Goal: Task Accomplishment & Management: Manage account settings

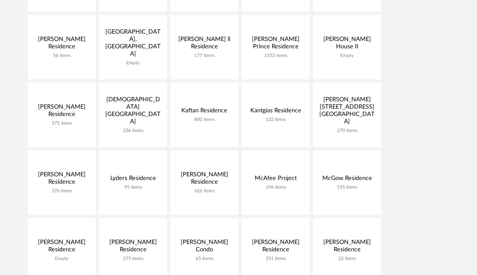
scroll to position [245, 0]
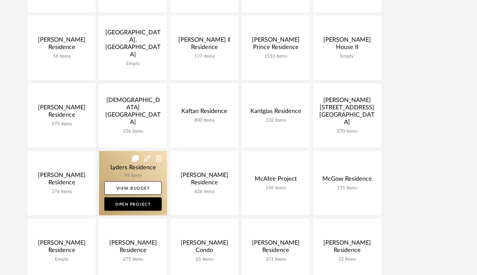
click at [122, 164] on link at bounding box center [133, 183] width 68 height 64
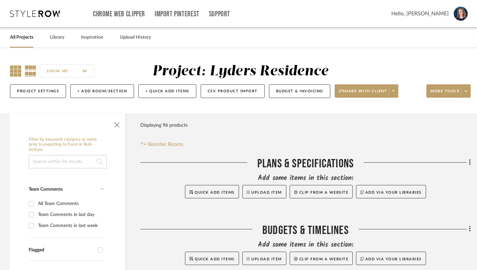
click at [15, 72] on icon at bounding box center [15, 70] width 11 height 11
click at [114, 132] on span "button" at bounding box center [117, 124] width 16 height 16
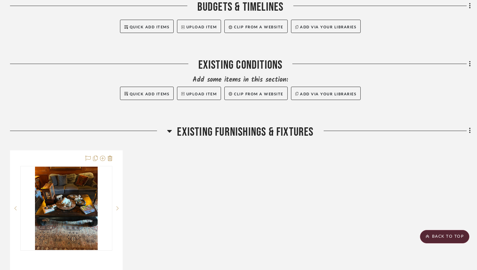
scroll to position [233, 0]
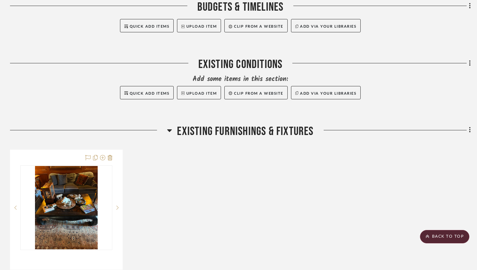
click at [170, 132] on icon at bounding box center [169, 130] width 5 height 3
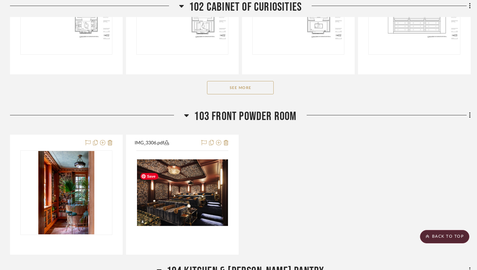
scroll to position [675, 0]
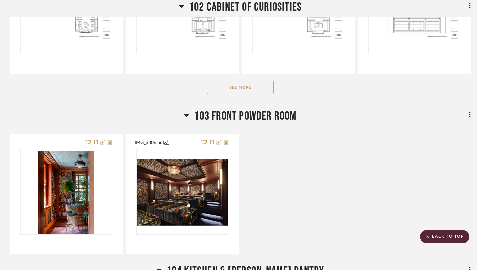
click at [185, 119] on icon at bounding box center [186, 115] width 5 height 8
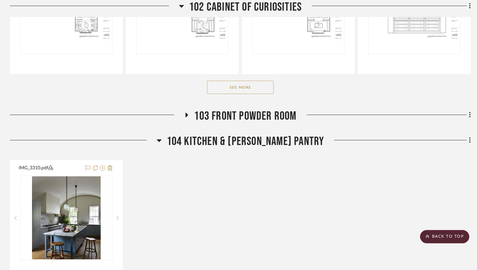
click at [162, 144] on icon at bounding box center [159, 140] width 5 height 8
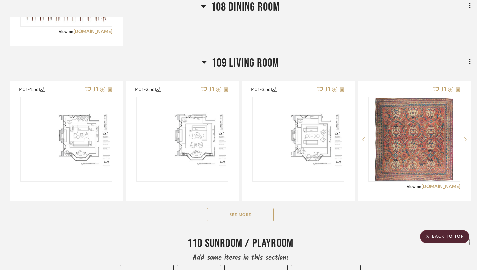
scroll to position [1135, 0]
click at [247, 221] on button "See More" at bounding box center [240, 214] width 67 height 13
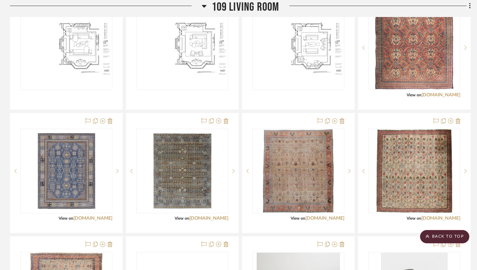
scroll to position [1226, 0]
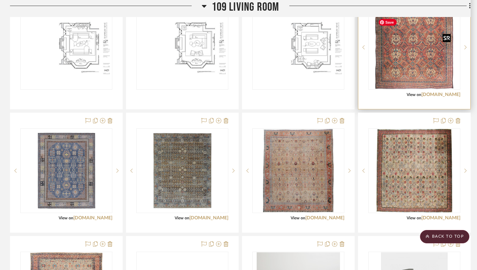
click at [425, 72] on img "0" at bounding box center [414, 47] width 78 height 83
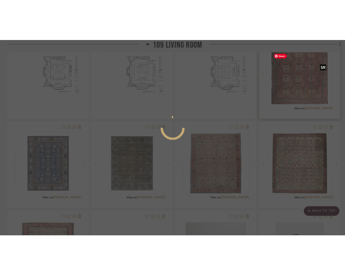
scroll to position [0, 0]
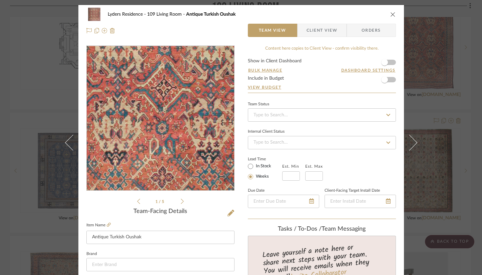
click at [170, 127] on img "0" at bounding box center [159, 118] width 135 height 145
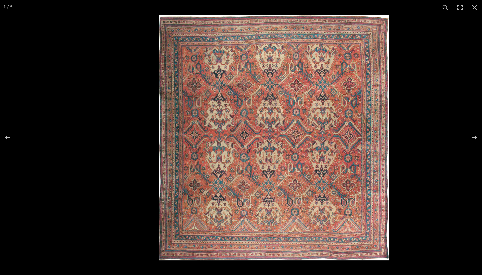
click at [349, 117] on img at bounding box center [274, 138] width 230 height 246
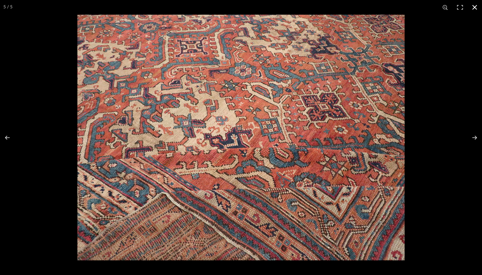
click at [473, 8] on button at bounding box center [474, 7] width 15 height 15
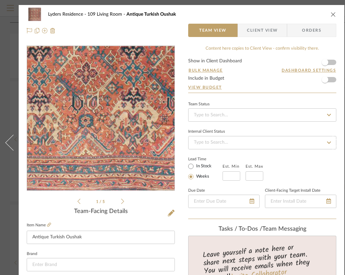
click at [118, 161] on img "0" at bounding box center [100, 118] width 135 height 145
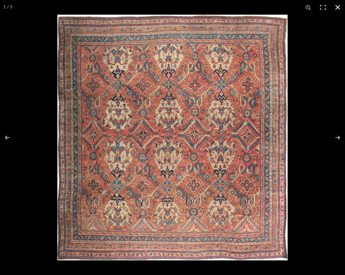
click at [336, 6] on button at bounding box center [337, 7] width 15 height 15
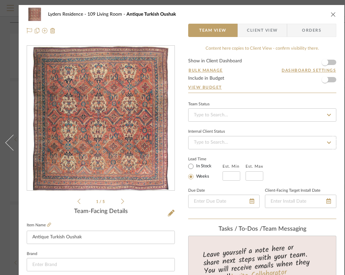
click at [331, 15] on icon "close" at bounding box center [332, 14] width 5 height 5
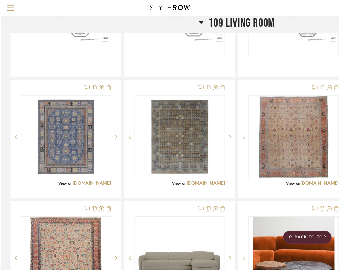
scroll to position [1226, 0]
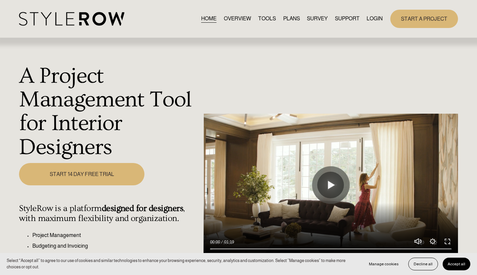
click at [376, 15] on link "LOGIN" at bounding box center [374, 18] width 16 height 9
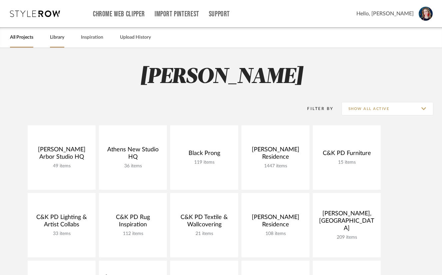
click at [55, 37] on link "Library" at bounding box center [57, 37] width 14 height 9
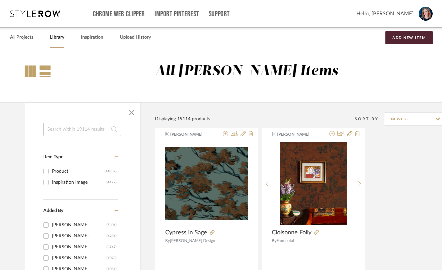
click at [28, 72] on div at bounding box center [30, 70] width 11 height 11
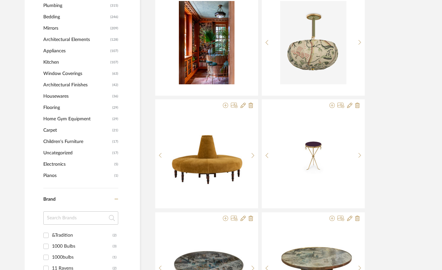
scroll to position [483, 0]
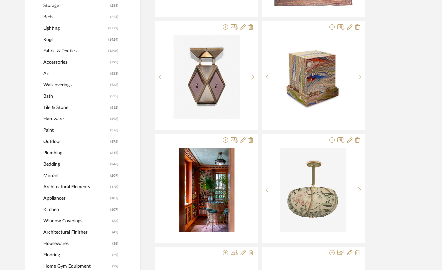
click at [60, 86] on span "Wallcoverings" at bounding box center [75, 84] width 65 height 11
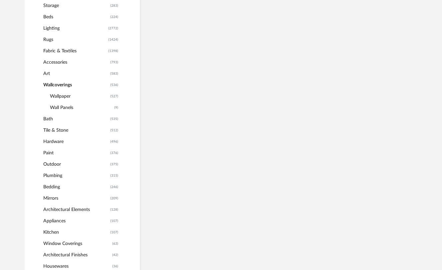
scroll to position [331, 0]
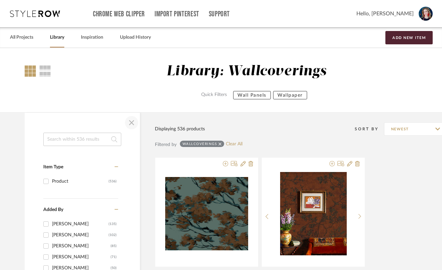
click at [127, 126] on span "button" at bounding box center [132, 123] width 16 height 16
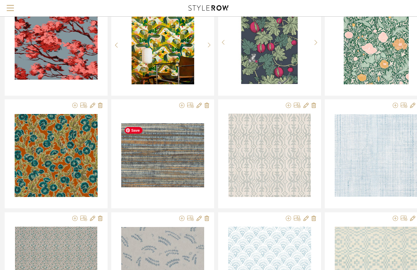
scroll to position [253, 24]
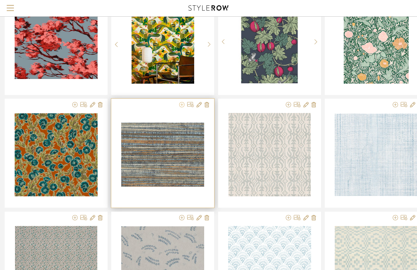
click at [180, 106] on icon at bounding box center [181, 104] width 5 height 5
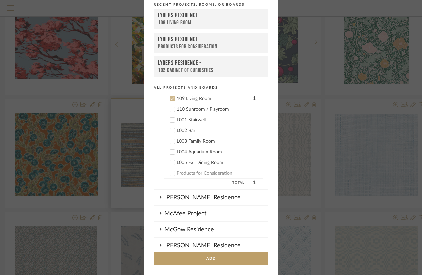
scroll to position [502, 0]
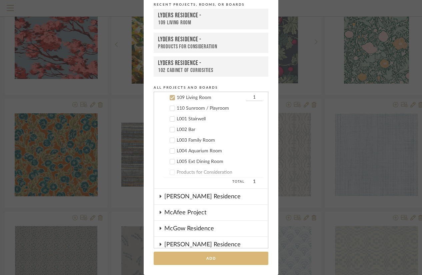
click at [170, 256] on button "Add" at bounding box center [211, 259] width 115 height 14
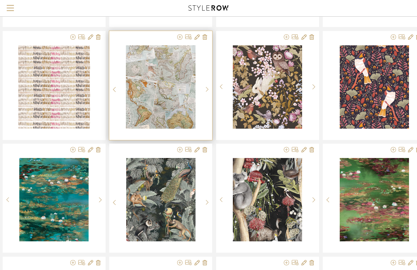
scroll to position [658, 26]
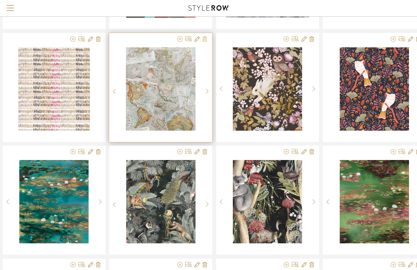
click at [204, 39] on icon at bounding box center [205, 38] width 5 height 5
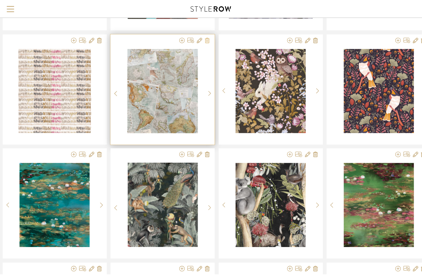
scroll to position [0, 0]
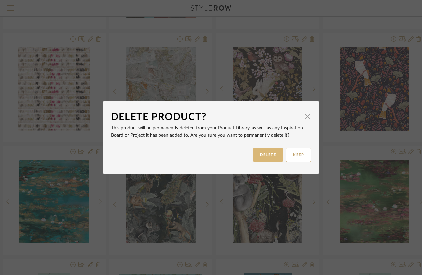
click at [260, 155] on button "DELETE" at bounding box center [267, 155] width 29 height 14
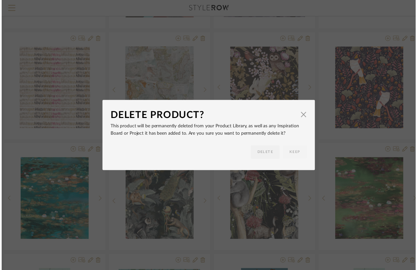
scroll to position [658, 26]
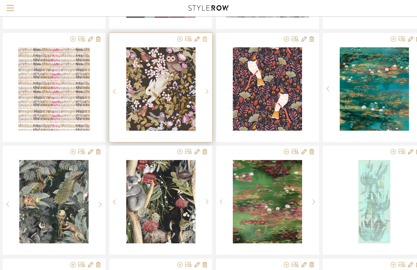
click at [206, 41] on icon at bounding box center [205, 38] width 5 height 5
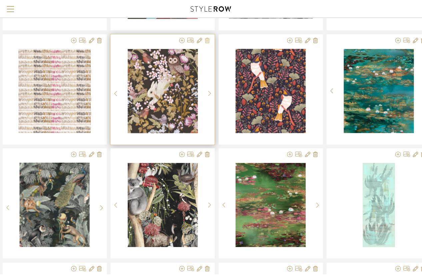
scroll to position [0, 0]
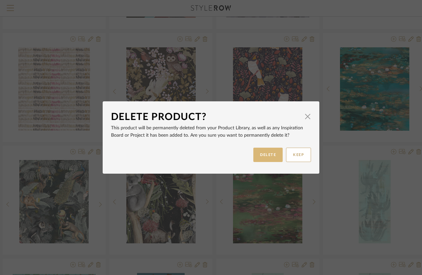
click at [257, 157] on button "DELETE" at bounding box center [267, 155] width 29 height 14
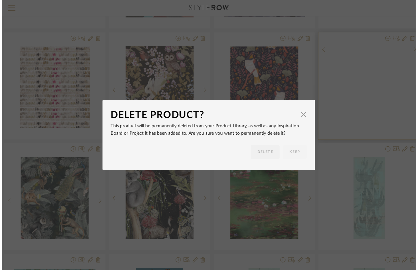
scroll to position [658, 26]
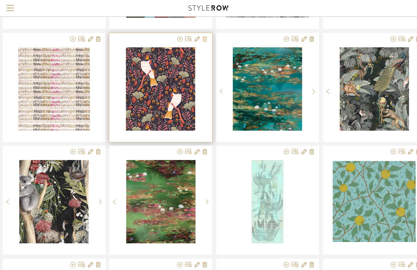
click at [205, 41] on icon at bounding box center [205, 38] width 5 height 5
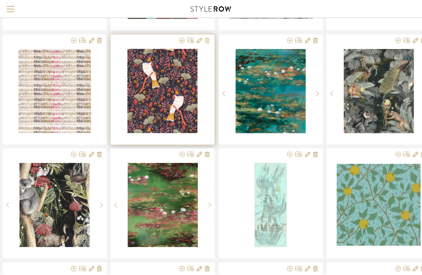
scroll to position [0, 0]
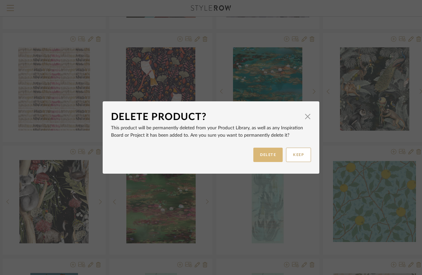
click at [256, 159] on button "DELETE" at bounding box center [267, 155] width 29 height 14
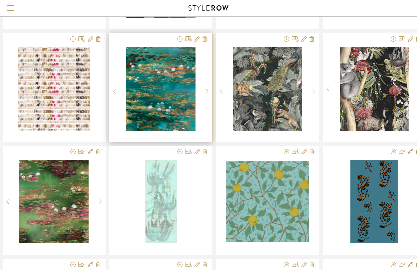
click at [203, 39] on icon at bounding box center [205, 38] width 5 height 5
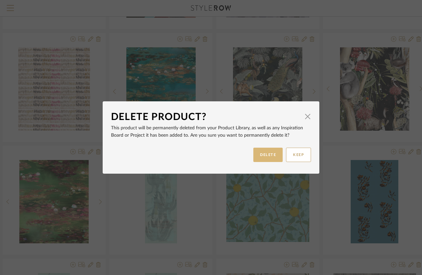
click at [255, 156] on button "DELETE" at bounding box center [267, 155] width 29 height 14
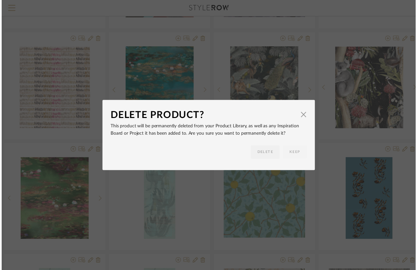
scroll to position [658, 26]
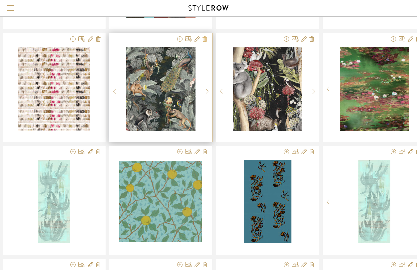
click at [205, 37] on icon at bounding box center [205, 38] width 5 height 5
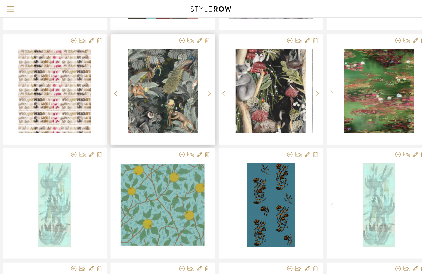
scroll to position [0, 0]
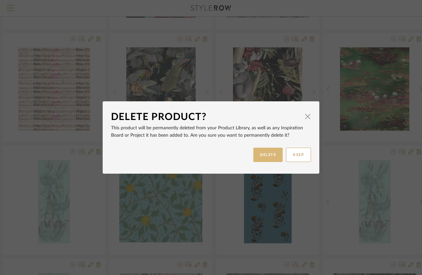
click at [253, 158] on button "DELETE" at bounding box center [267, 155] width 29 height 14
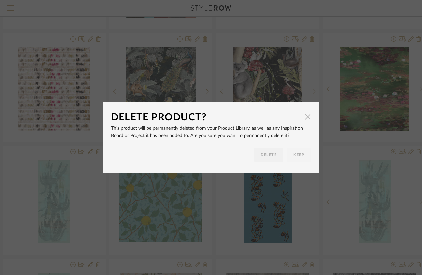
click at [304, 117] on span "button" at bounding box center [307, 116] width 13 height 13
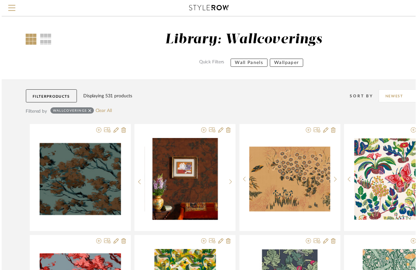
scroll to position [658, 26]
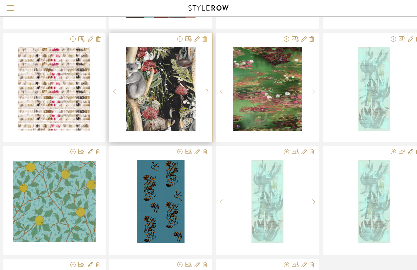
click at [205, 39] on icon at bounding box center [205, 38] width 5 height 5
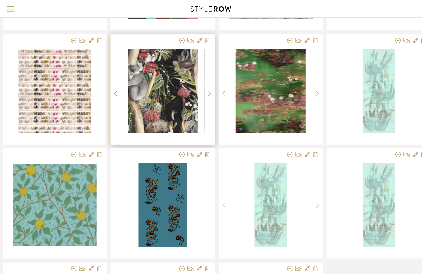
scroll to position [0, 0]
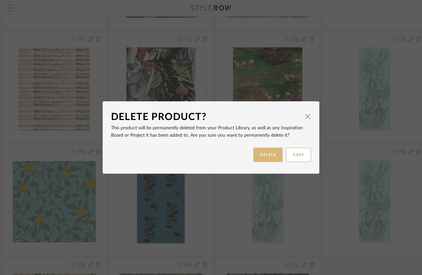
click at [263, 156] on button "DELETE" at bounding box center [267, 155] width 29 height 14
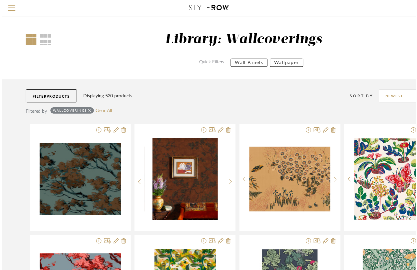
scroll to position [658, 26]
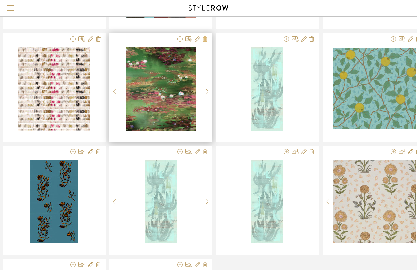
click at [205, 40] on icon at bounding box center [205, 38] width 5 height 5
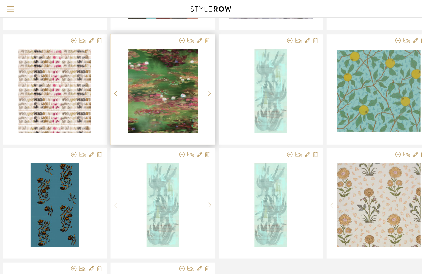
scroll to position [0, 0]
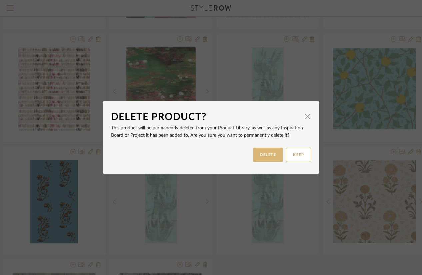
click at [266, 154] on button "DELETE" at bounding box center [267, 155] width 29 height 14
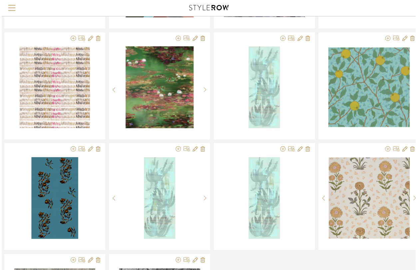
scroll to position [658, 26]
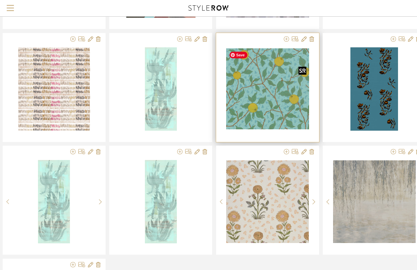
click at [270, 101] on img "0" at bounding box center [267, 88] width 83 height 81
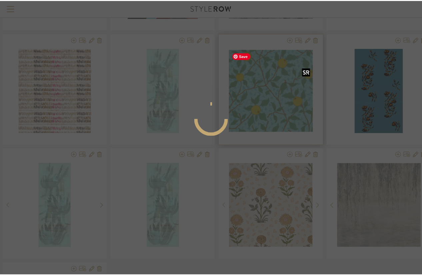
scroll to position [0, 0]
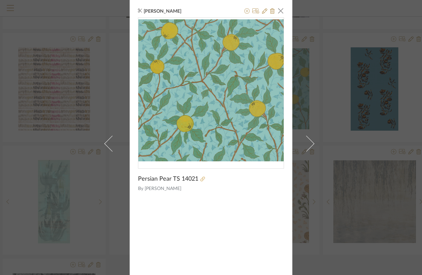
click at [200, 179] on icon at bounding box center [202, 179] width 5 height 5
click at [278, 13] on span "button" at bounding box center [280, 10] width 13 height 13
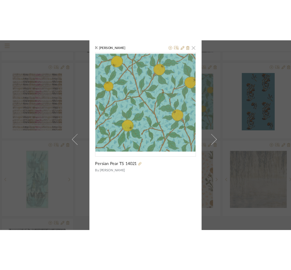
scroll to position [658, 26]
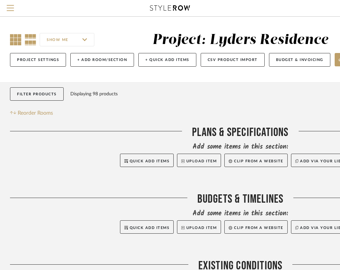
click at [14, 34] on icon at bounding box center [15, 39] width 11 height 11
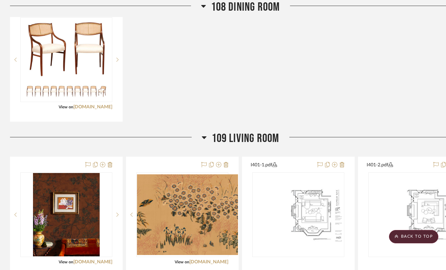
scroll to position [1057, 0]
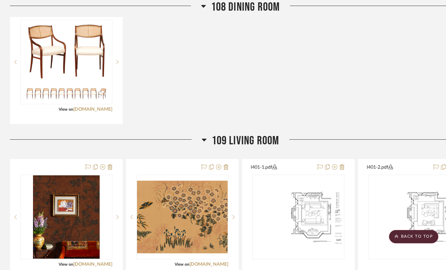
click at [202, 7] on icon at bounding box center [203, 6] width 5 height 3
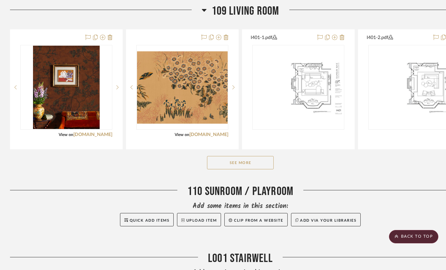
click at [229, 169] on button "See More" at bounding box center [240, 162] width 67 height 13
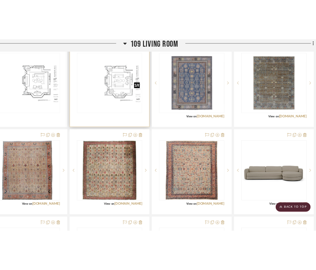
scroll to position [1206, 34]
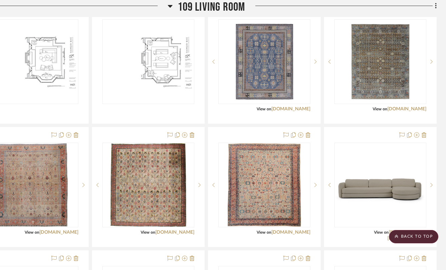
drag, startPoint x: 184, startPoint y: 253, endPoint x: 218, endPoint y: 5, distance: 250.3
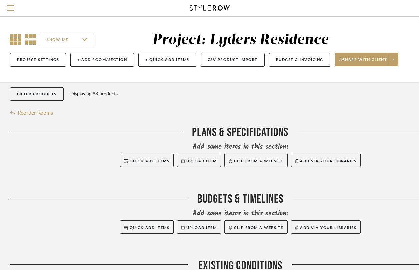
click at [17, 43] on icon at bounding box center [15, 39] width 11 height 11
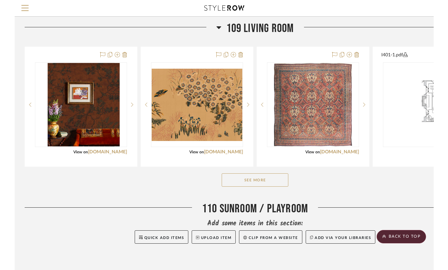
scroll to position [1011, 0]
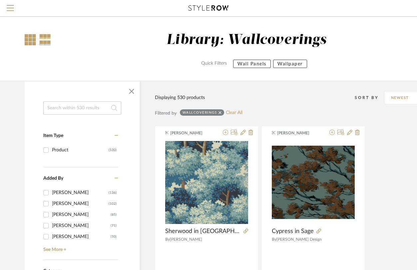
click at [29, 41] on div at bounding box center [30, 39] width 11 height 11
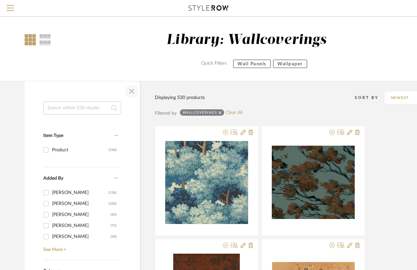
click at [131, 90] on span "button" at bounding box center [132, 91] width 16 height 16
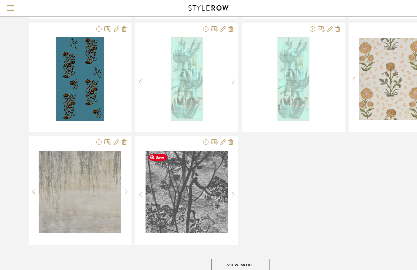
scroll to position [781, 0]
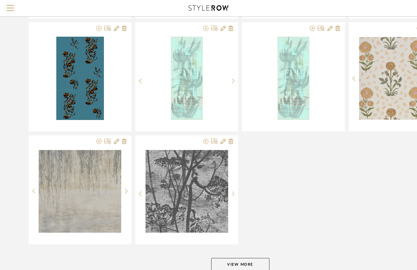
click at [239, 264] on button "View More" at bounding box center [240, 264] width 58 height 13
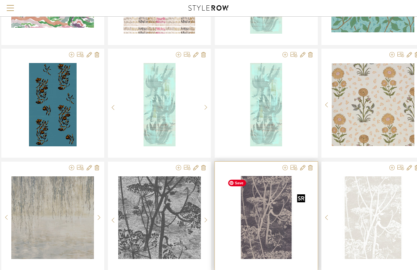
scroll to position [754, 27]
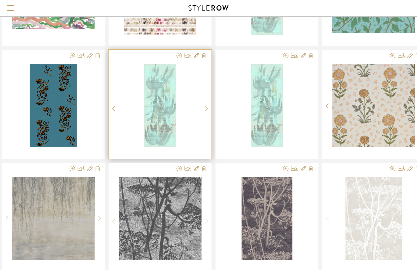
click at [157, 135] on img "0" at bounding box center [160, 105] width 32 height 83
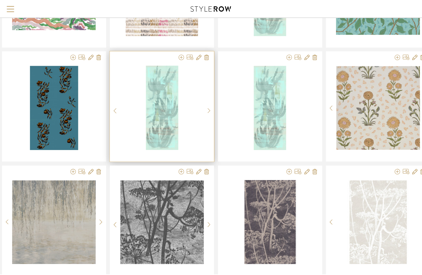
scroll to position [0, 0]
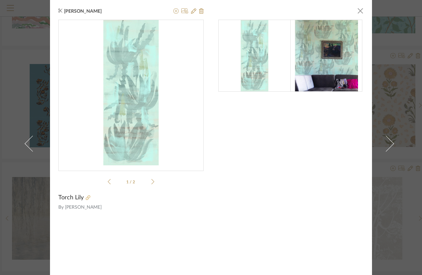
click at [86, 200] on icon at bounding box center [88, 197] width 5 height 5
click at [358, 13] on span "button" at bounding box center [360, 10] width 13 height 13
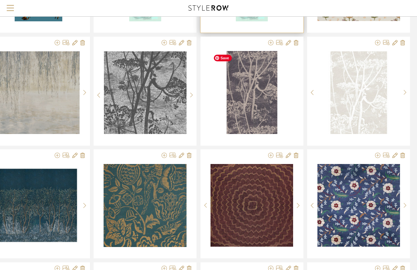
scroll to position [881, 39]
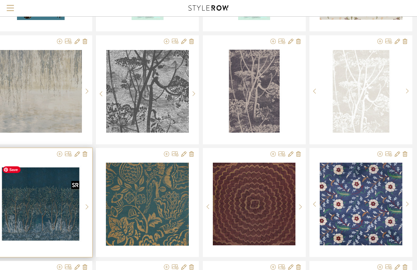
click at [0, 0] on img at bounding box center [0, 0] width 0 height 0
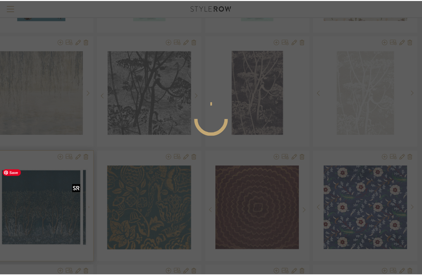
scroll to position [0, 0]
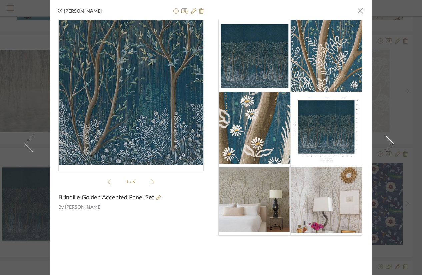
click at [118, 120] on img "0" at bounding box center [130, 92] width 145 height 145
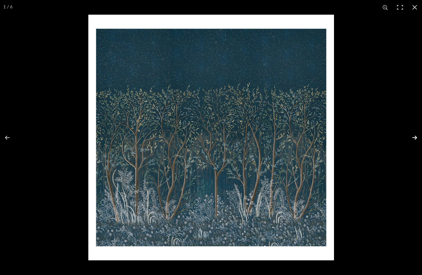
click at [414, 137] on button at bounding box center [410, 137] width 23 height 33
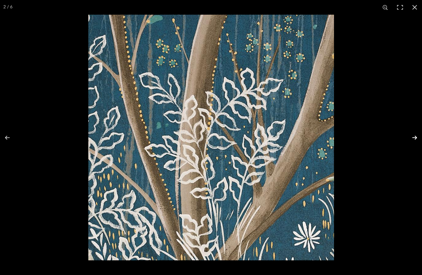
click at [414, 137] on button at bounding box center [410, 137] width 23 height 33
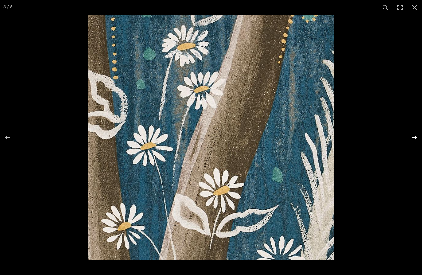
click at [414, 137] on button at bounding box center [410, 137] width 23 height 33
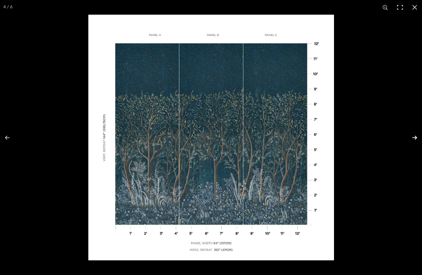
click at [414, 137] on button at bounding box center [410, 137] width 23 height 33
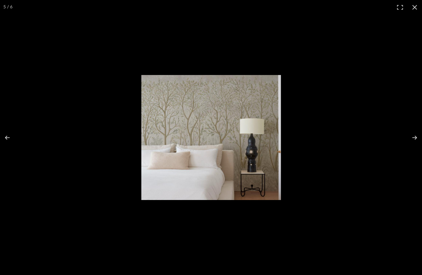
click at [412, 12] on button at bounding box center [414, 7] width 15 height 15
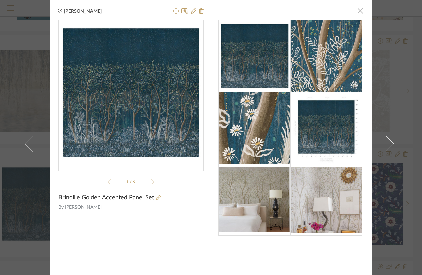
click at [359, 10] on span "button" at bounding box center [360, 10] width 13 height 13
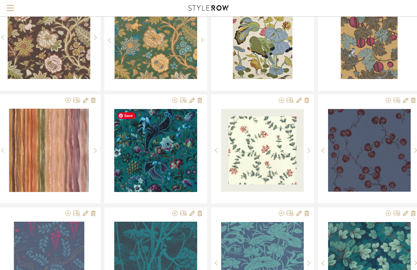
scroll to position [1161, 31]
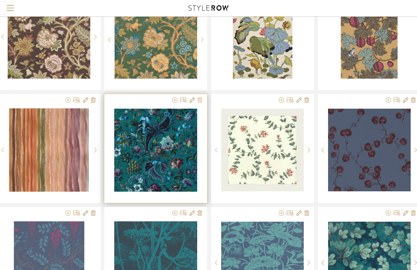
click at [199, 102] on icon at bounding box center [200, 99] width 5 height 5
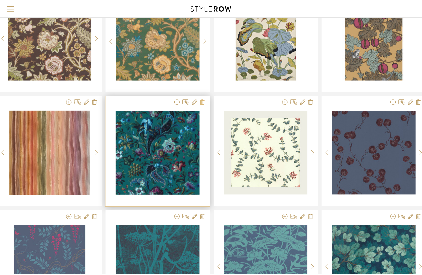
scroll to position [0, 0]
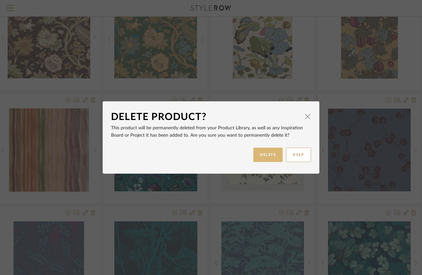
click at [255, 153] on button "DELETE" at bounding box center [267, 155] width 29 height 14
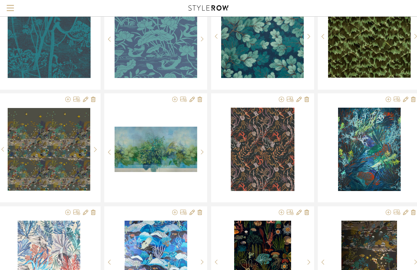
scroll to position [1388, 31]
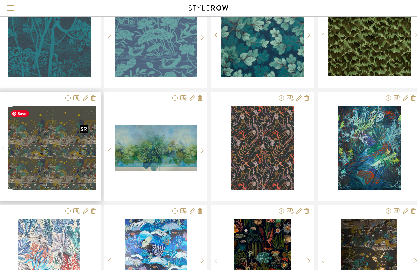
click at [72, 156] on div at bounding box center [49, 147] width 83 height 83
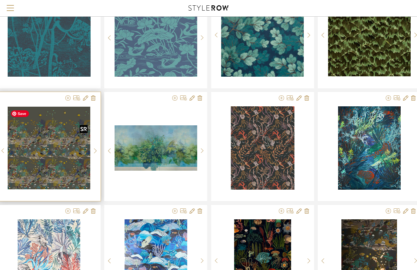
click at [59, 147] on img "0" at bounding box center [49, 148] width 83 height 83
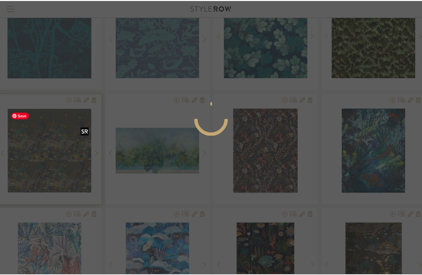
scroll to position [0, 0]
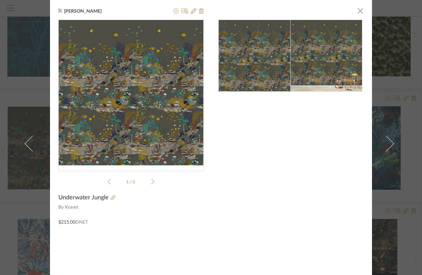
click at [114, 96] on img "0" at bounding box center [130, 92] width 145 height 145
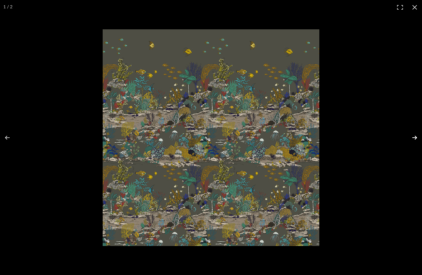
click at [413, 137] on button at bounding box center [410, 137] width 23 height 33
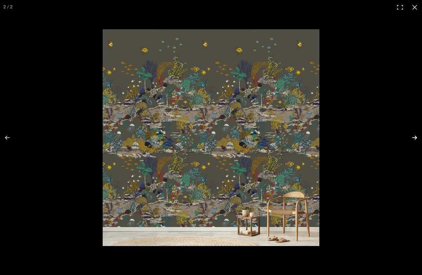
click at [413, 137] on button at bounding box center [410, 137] width 23 height 33
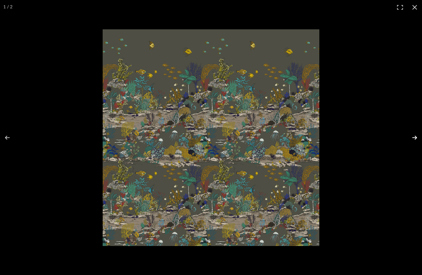
click at [413, 137] on button at bounding box center [410, 137] width 23 height 33
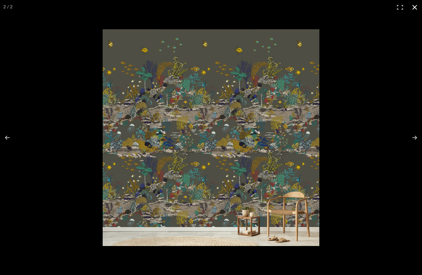
click at [413, 8] on button at bounding box center [414, 7] width 15 height 15
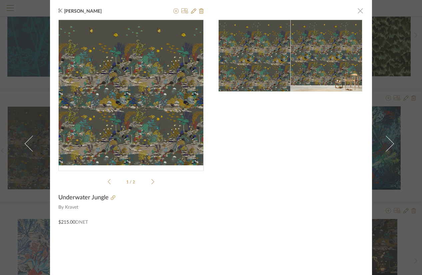
click at [358, 13] on span "button" at bounding box center [360, 10] width 13 height 13
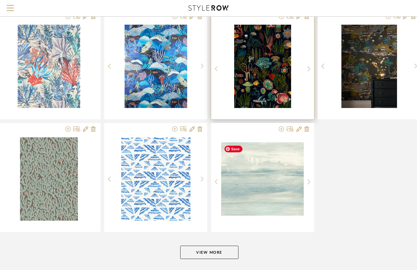
scroll to position [1584, 31]
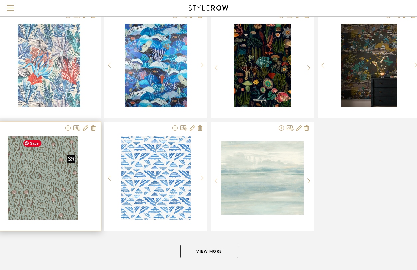
click at [39, 207] on div at bounding box center [49, 177] width 83 height 83
click at [57, 174] on img "0" at bounding box center [49, 177] width 58 height 83
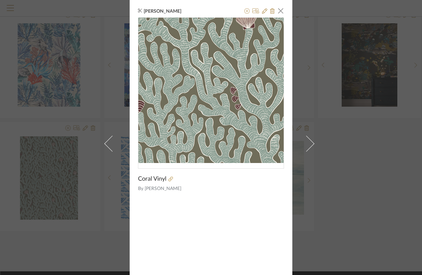
scroll to position [12, 0]
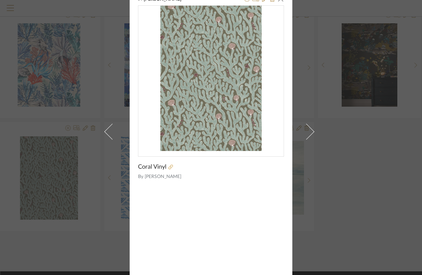
click at [169, 167] on icon at bounding box center [170, 167] width 5 height 5
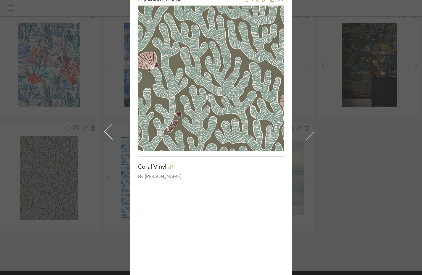
scroll to position [0, 0]
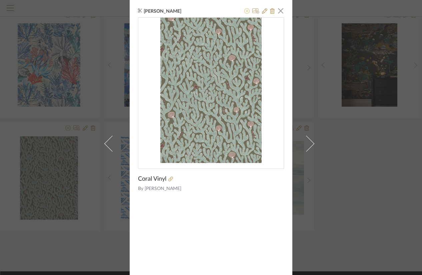
click at [245, 11] on icon at bounding box center [246, 10] width 5 height 5
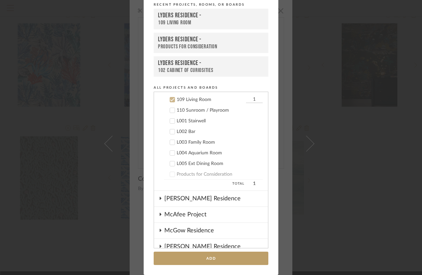
scroll to position [502, 0]
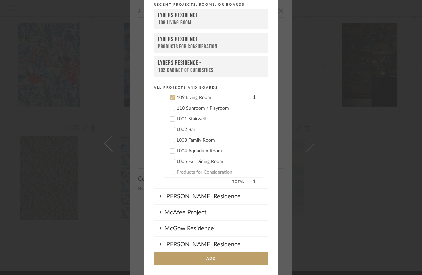
click at [201, 266] on add-to "Add to Projects Recent Projects, Rooms, or Boards Lyders Residence - 109 Living…" at bounding box center [211, 124] width 135 height 301
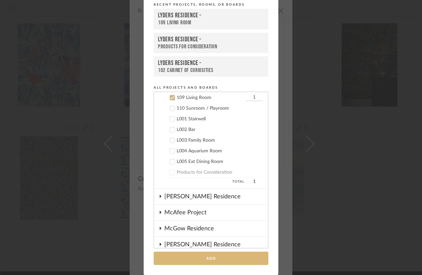
click at [198, 254] on button "Add" at bounding box center [211, 259] width 115 height 14
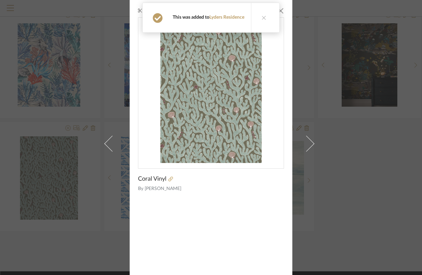
click at [278, 13] on mat-snack-bar-container "Confirmation This was added to Lyders Residence" at bounding box center [210, 18] width 137 height 30
click at [263, 20] on button at bounding box center [264, 17] width 26 height 29
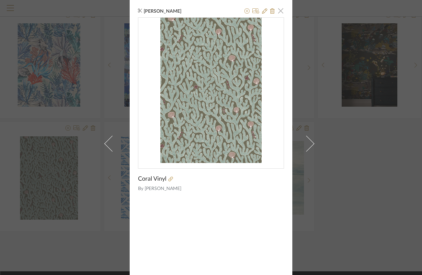
click at [276, 13] on span "button" at bounding box center [280, 10] width 13 height 13
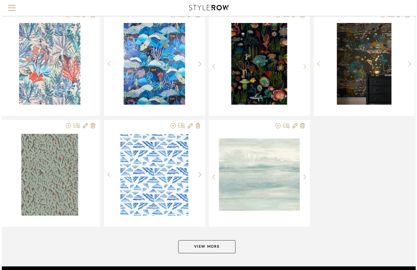
scroll to position [1584, 31]
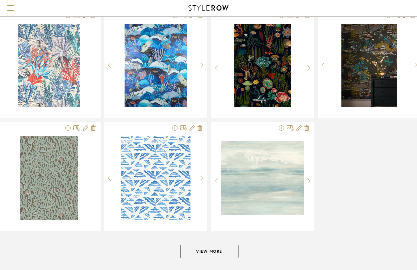
click at [210, 249] on button "View More" at bounding box center [209, 251] width 58 height 13
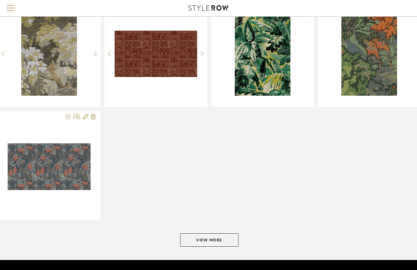
scroll to position [2519, 31]
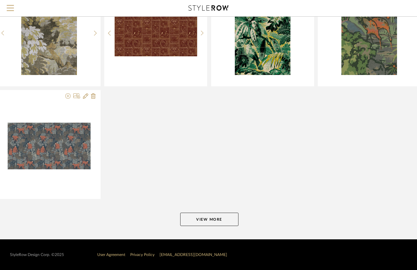
click at [208, 221] on button "View More" at bounding box center [209, 219] width 58 height 13
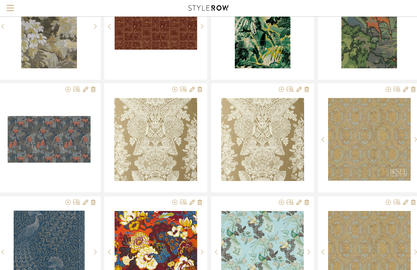
scroll to position [2527, 31]
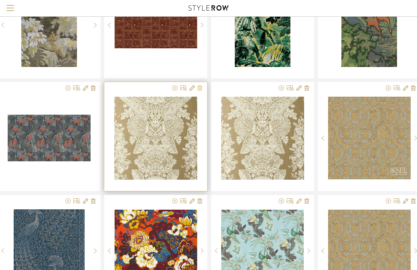
click at [199, 89] on icon at bounding box center [200, 87] width 5 height 5
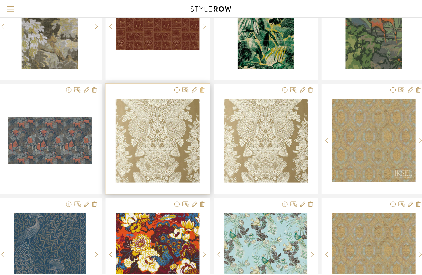
scroll to position [0, 0]
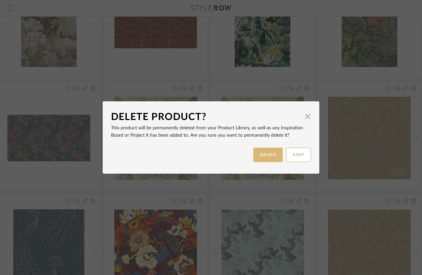
click at [258, 154] on button "DELETE" at bounding box center [267, 155] width 29 height 14
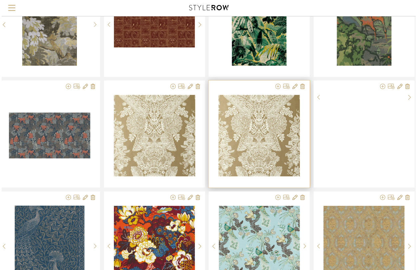
scroll to position [2527, 31]
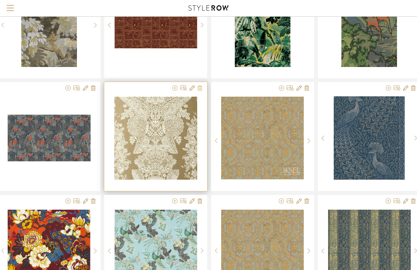
click at [200, 89] on icon at bounding box center [200, 87] width 5 height 5
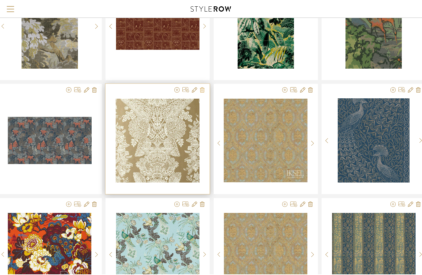
scroll to position [0, 0]
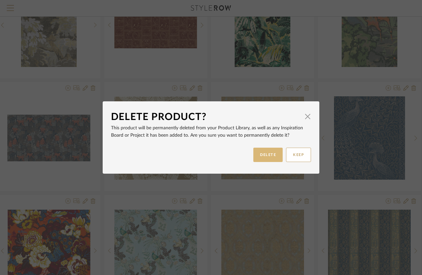
click at [259, 150] on button "DELETE" at bounding box center [267, 155] width 29 height 14
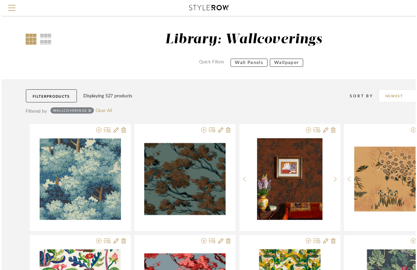
scroll to position [2527, 31]
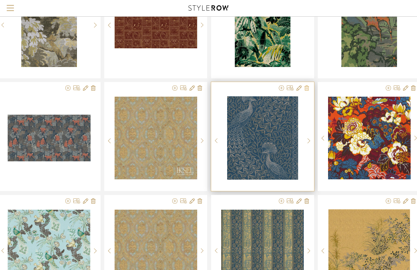
click at [306, 89] on icon at bounding box center [307, 87] width 5 height 5
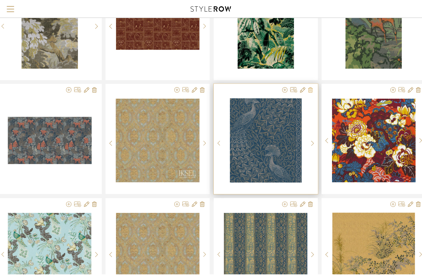
scroll to position [0, 0]
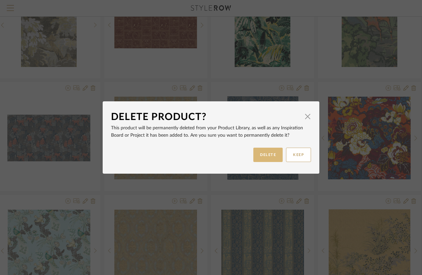
click at [260, 155] on button "DELETE" at bounding box center [267, 155] width 29 height 14
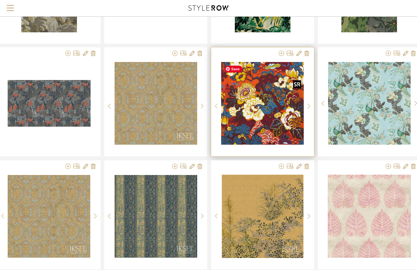
scroll to position [2562, 31]
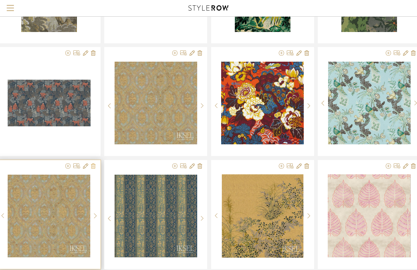
click at [94, 166] on icon at bounding box center [93, 165] width 5 height 5
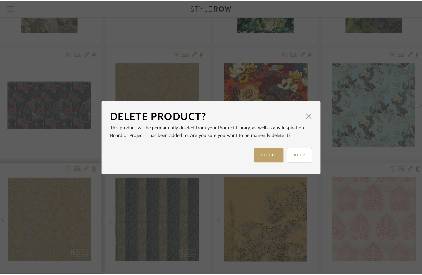
scroll to position [0, 0]
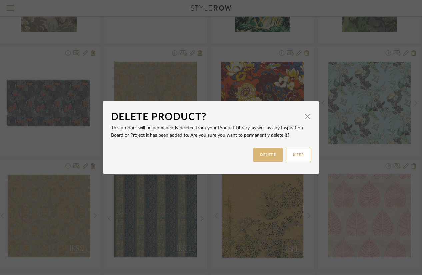
click at [253, 160] on button "DELETE" at bounding box center [267, 155] width 29 height 14
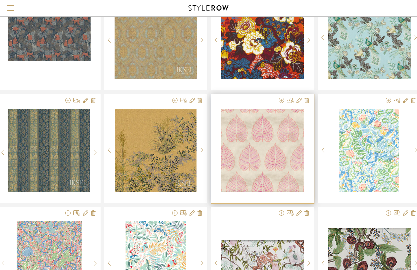
scroll to position [2632, 31]
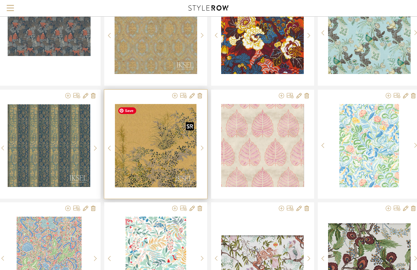
click at [156, 160] on img "0" at bounding box center [156, 145] width 82 height 83
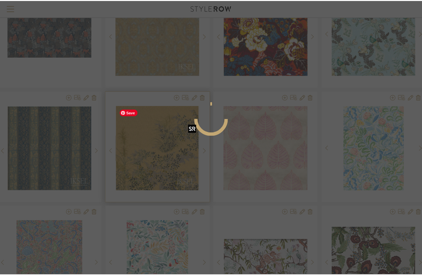
scroll to position [0, 0]
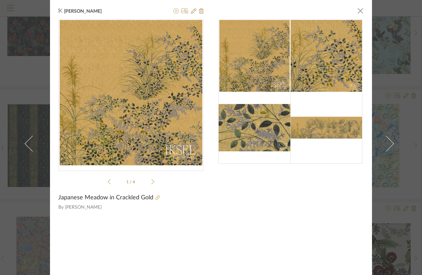
click at [155, 198] on icon at bounding box center [157, 197] width 5 height 5
click at [360, 8] on span "button" at bounding box center [360, 10] width 13 height 13
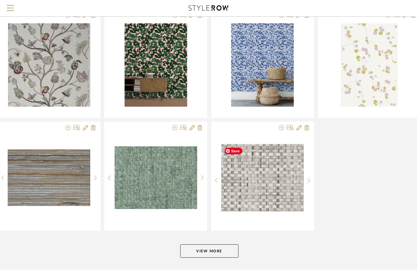
scroll to position [3196, 31]
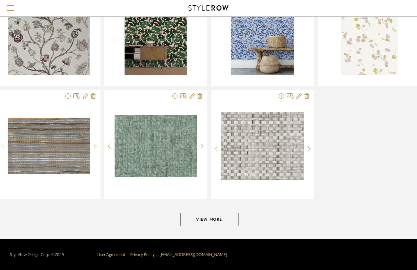
click at [214, 220] on button "View More" at bounding box center [209, 219] width 58 height 13
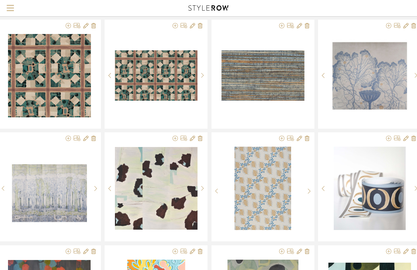
scroll to position [3629, 30]
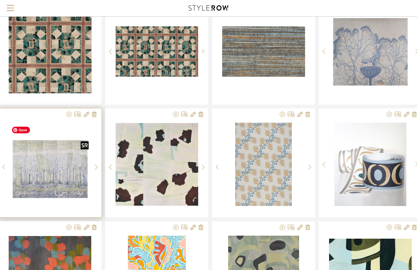
click at [60, 186] on img "0" at bounding box center [50, 164] width 83 height 83
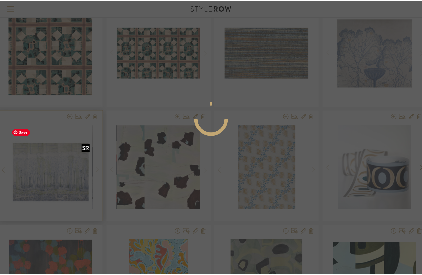
scroll to position [0, 0]
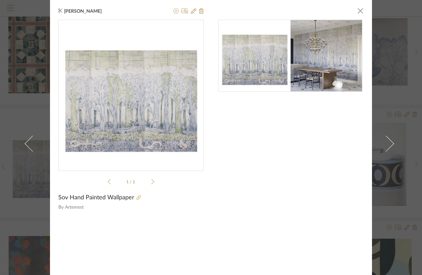
click at [136, 197] on icon at bounding box center [138, 197] width 5 height 5
click at [358, 11] on span "button" at bounding box center [360, 10] width 13 height 13
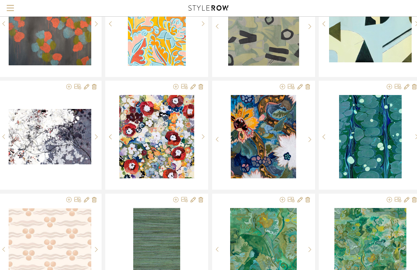
scroll to position [3889, 30]
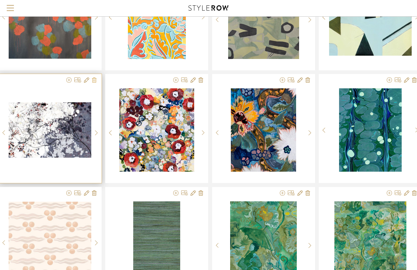
click at [95, 79] on icon at bounding box center [94, 79] width 5 height 5
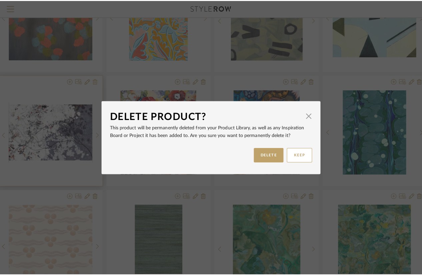
scroll to position [0, 0]
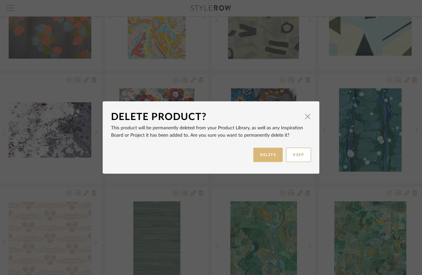
click at [256, 152] on button "DELETE" at bounding box center [267, 155] width 29 height 14
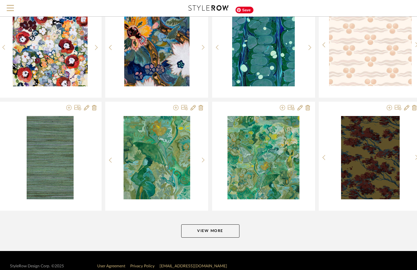
scroll to position [3985, 30]
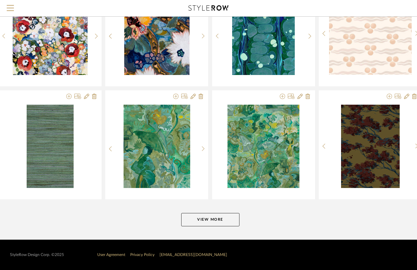
click at [205, 219] on button "View More" at bounding box center [210, 219] width 58 height 13
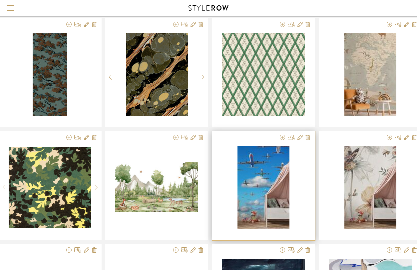
scroll to position [4173, 30]
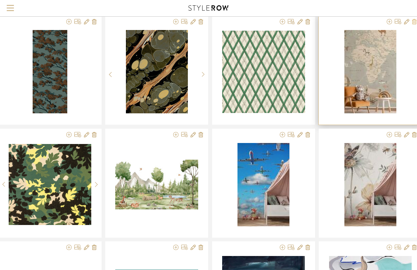
click at [415, 22] on icon at bounding box center [414, 21] width 5 height 5
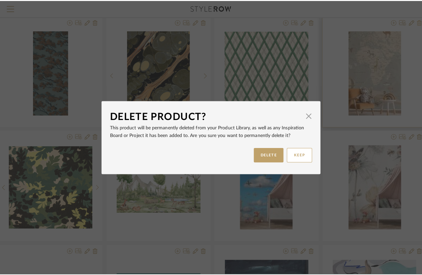
scroll to position [0, 0]
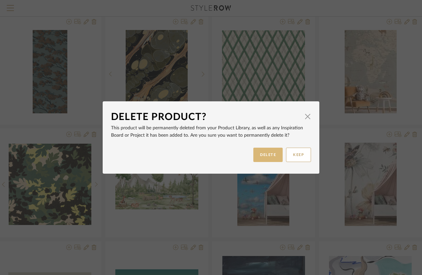
click at [264, 154] on button "DELETE" at bounding box center [267, 155] width 29 height 14
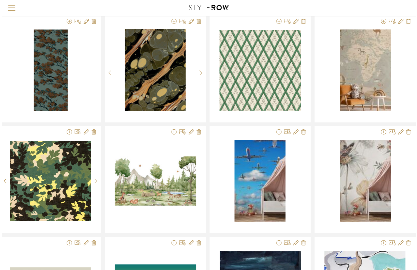
scroll to position [4173, 30]
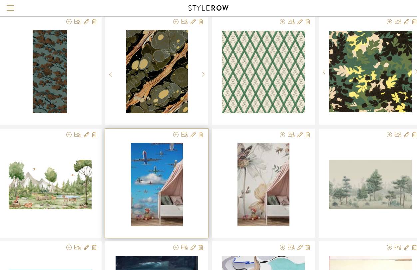
click at [201, 135] on icon at bounding box center [201, 134] width 5 height 5
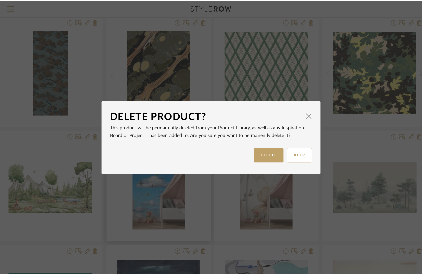
scroll to position [0, 0]
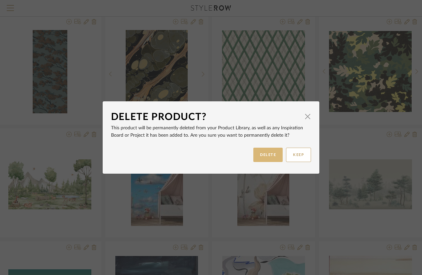
click at [257, 160] on button "DELETE" at bounding box center [267, 155] width 29 height 14
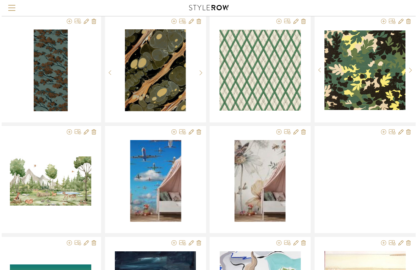
scroll to position [4173, 30]
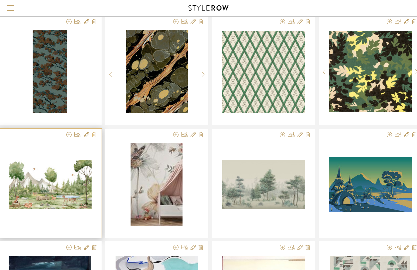
click at [95, 136] on icon at bounding box center [94, 134] width 5 height 5
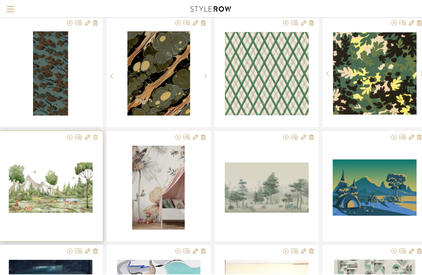
scroll to position [0, 0]
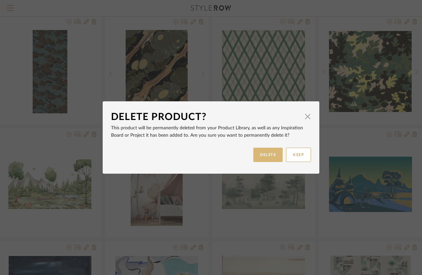
click at [253, 155] on button "DELETE" at bounding box center [267, 155] width 29 height 14
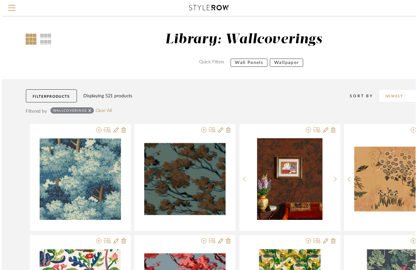
scroll to position [4173, 30]
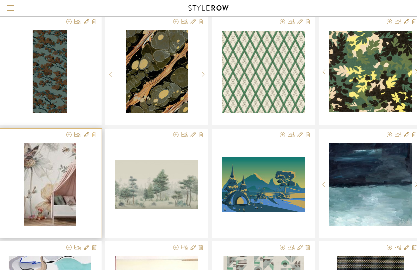
click at [94, 134] on icon at bounding box center [94, 134] width 5 height 5
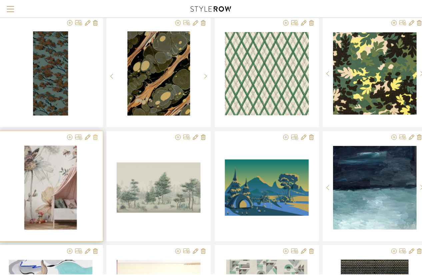
scroll to position [0, 0]
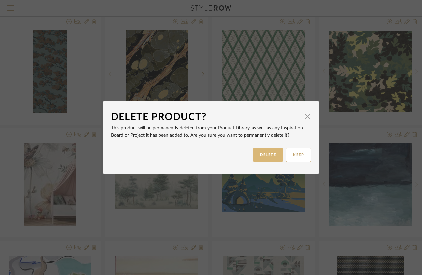
click at [258, 153] on button "DELETE" at bounding box center [267, 155] width 29 height 14
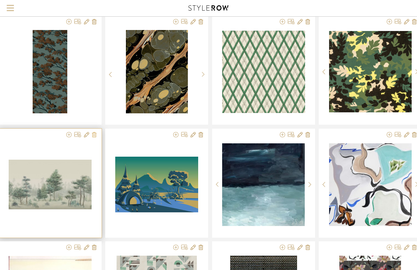
click at [95, 132] on icon at bounding box center [94, 134] width 5 height 5
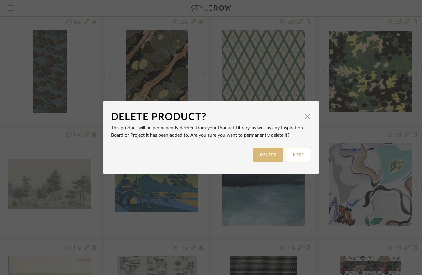
click at [259, 153] on button "DELETE" at bounding box center [267, 155] width 29 height 14
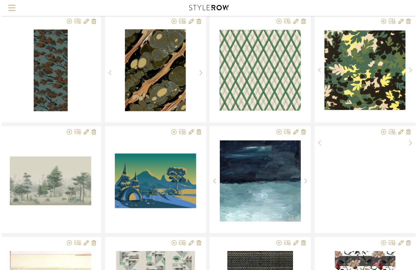
scroll to position [4173, 30]
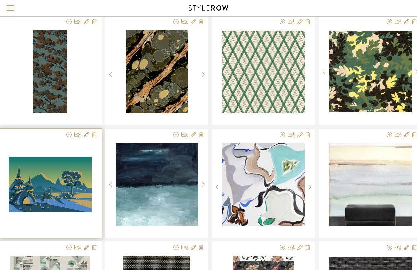
click at [93, 135] on icon at bounding box center [94, 134] width 5 height 5
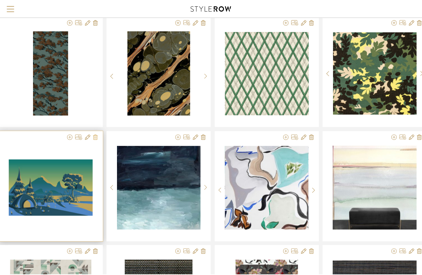
scroll to position [0, 0]
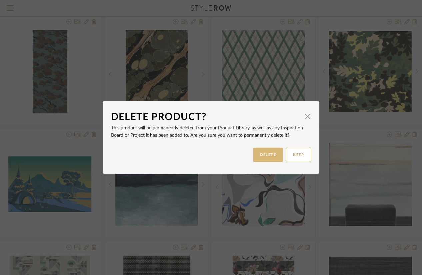
click at [253, 154] on button "DELETE" at bounding box center [267, 155] width 29 height 14
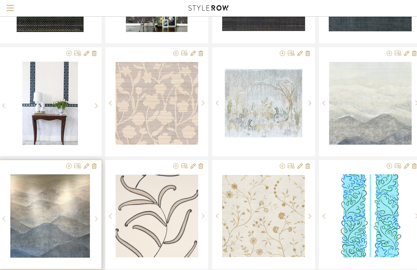
scroll to position [4481, 30]
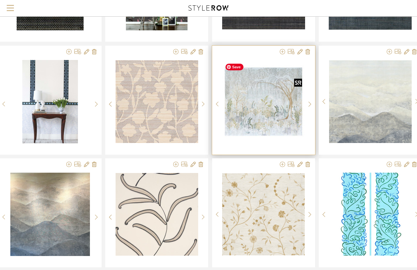
click at [263, 115] on div at bounding box center [263, 104] width 83 height 89
click at [263, 115] on img "0" at bounding box center [263, 101] width 83 height 83
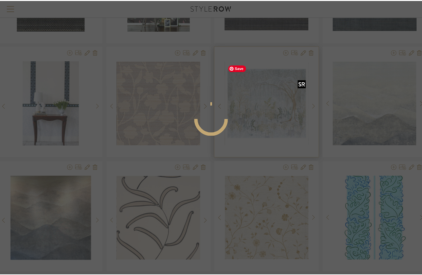
scroll to position [0, 0]
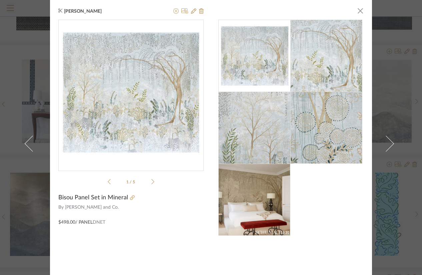
click at [247, 201] on img at bounding box center [254, 200] width 72 height 72
click at [173, 11] on icon at bounding box center [175, 10] width 5 height 5
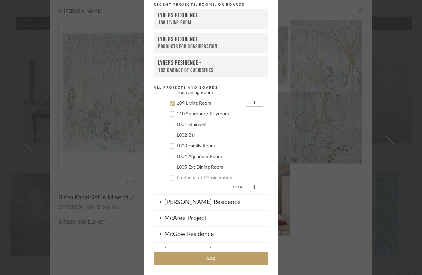
scroll to position [502, 0]
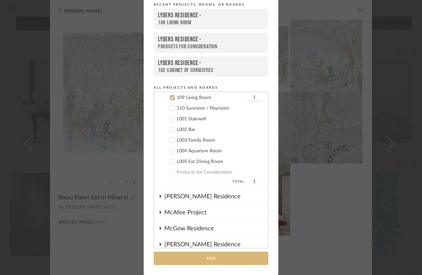
click at [189, 255] on button "Add" at bounding box center [211, 259] width 115 height 14
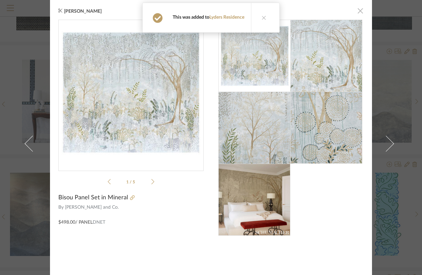
click at [359, 10] on span "button" at bounding box center [360, 10] width 13 height 13
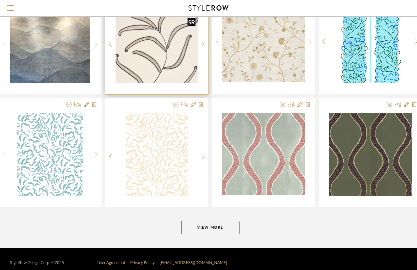
scroll to position [4656, 30]
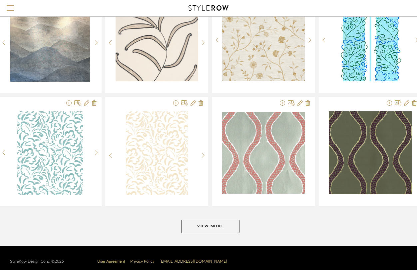
click at [207, 226] on button "View More" at bounding box center [210, 226] width 58 height 13
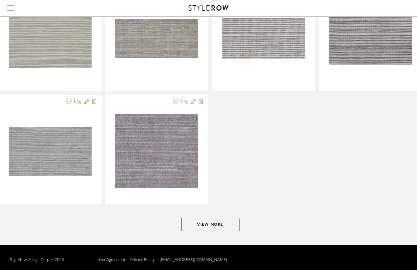
scroll to position [5565, 30]
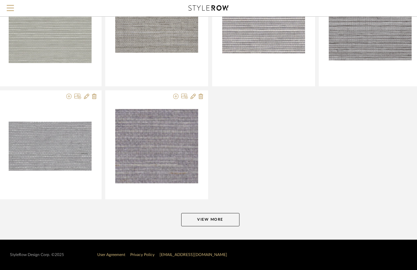
click at [209, 219] on button "View More" at bounding box center [210, 219] width 58 height 13
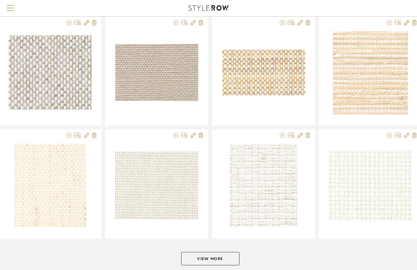
scroll to position [6355, 30]
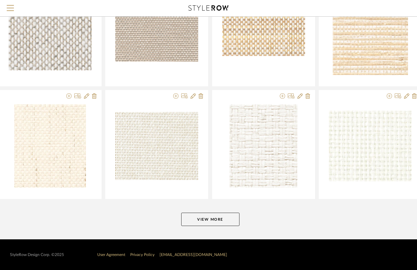
click at [212, 216] on button "View More" at bounding box center [210, 219] width 58 height 13
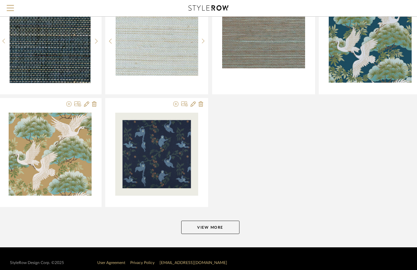
scroll to position [7258, 30]
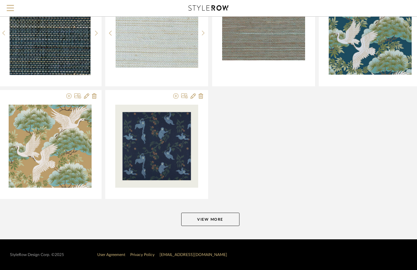
click at [212, 218] on button "View More" at bounding box center [210, 219] width 58 height 13
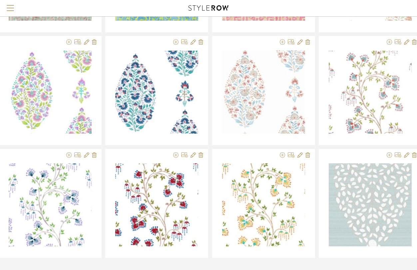
scroll to position [8048, 30]
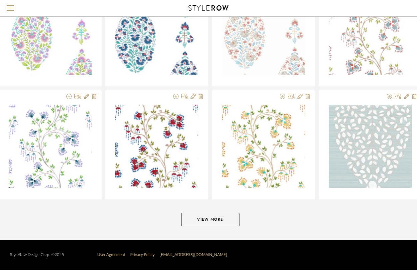
click at [212, 218] on button "View More" at bounding box center [210, 219] width 58 height 13
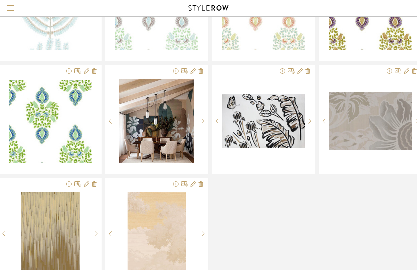
scroll to position [8862, 30]
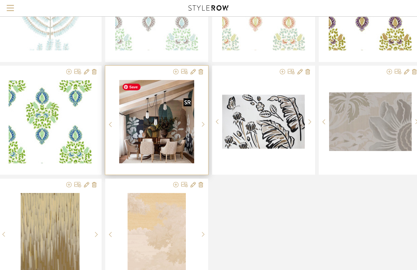
click at [156, 139] on img "0" at bounding box center [156, 121] width 75 height 83
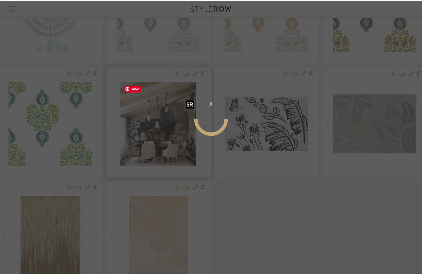
scroll to position [0, 0]
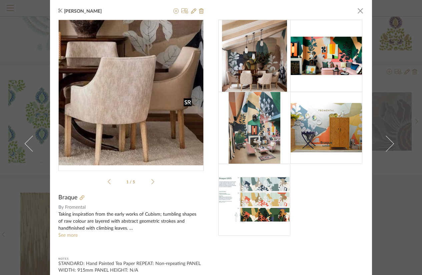
click at [156, 139] on img "0" at bounding box center [131, 92] width 131 height 145
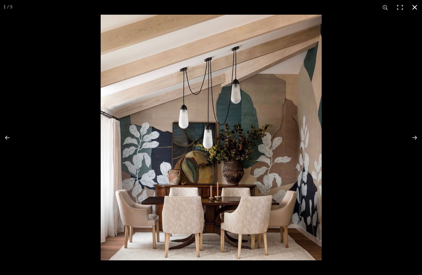
click at [413, 8] on button at bounding box center [414, 7] width 15 height 15
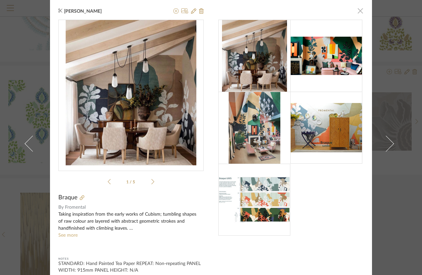
click at [357, 14] on span "button" at bounding box center [360, 10] width 13 height 13
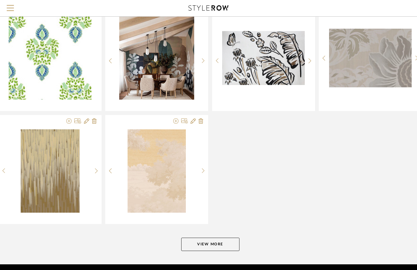
scroll to position [8950, 30]
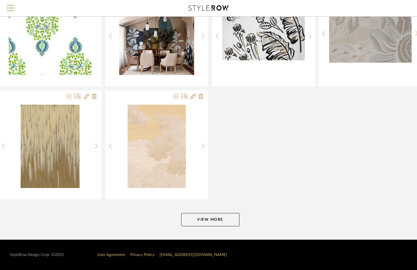
click at [220, 222] on button "View More" at bounding box center [210, 219] width 58 height 13
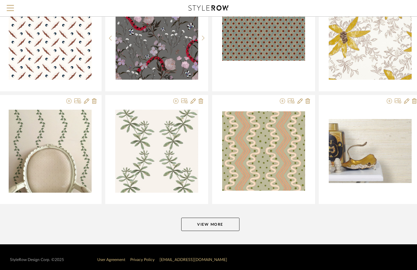
scroll to position [9740, 30]
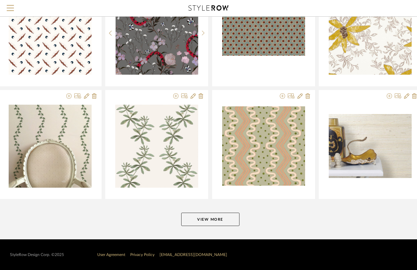
click at [220, 222] on button "View More" at bounding box center [210, 219] width 58 height 13
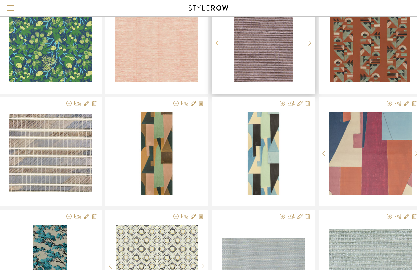
scroll to position [9966, 30]
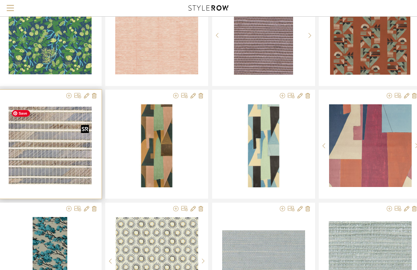
click at [77, 161] on img "0" at bounding box center [50, 146] width 83 height 78
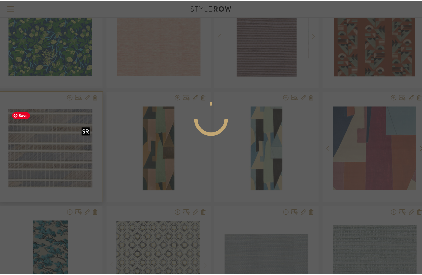
scroll to position [0, 0]
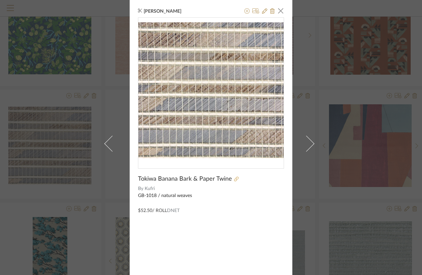
click at [234, 178] on icon at bounding box center [236, 179] width 5 height 5
click at [279, 12] on span "button" at bounding box center [280, 10] width 13 height 13
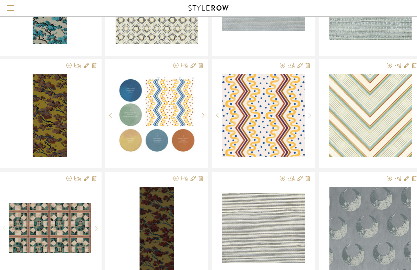
scroll to position [10226, 30]
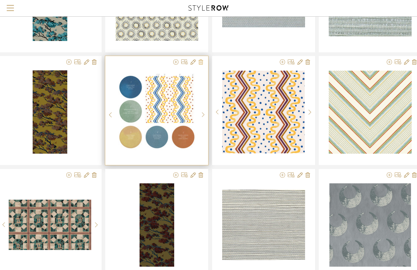
click at [201, 63] on icon at bounding box center [201, 61] width 5 height 5
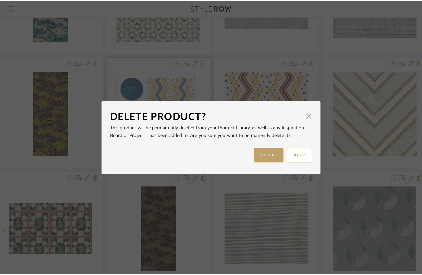
scroll to position [0, 0]
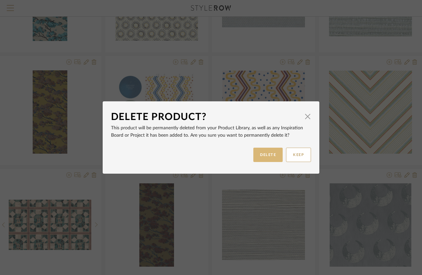
click at [264, 154] on button "DELETE" at bounding box center [267, 155] width 29 height 14
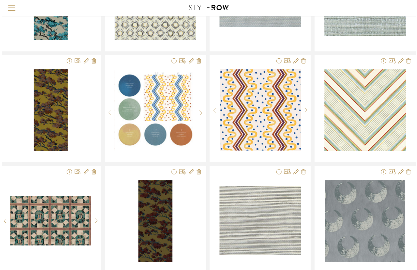
scroll to position [10226, 30]
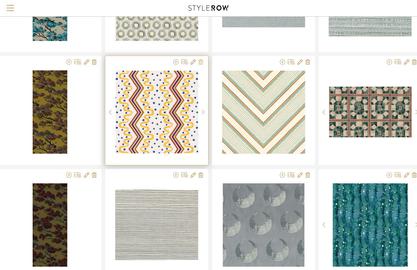
click at [200, 63] on icon at bounding box center [201, 61] width 5 height 5
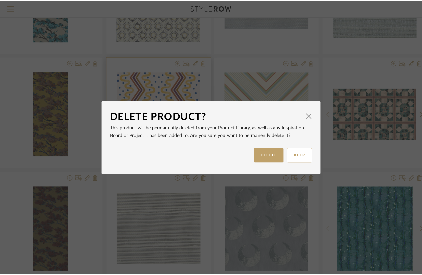
scroll to position [0, 0]
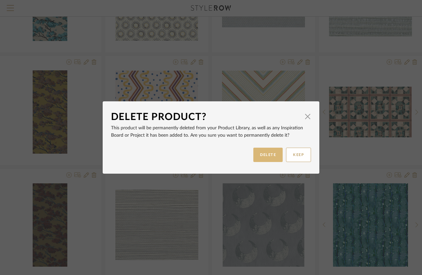
click at [267, 154] on button "DELETE" at bounding box center [267, 155] width 29 height 14
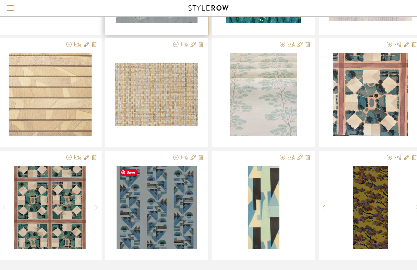
scroll to position [10530, 30]
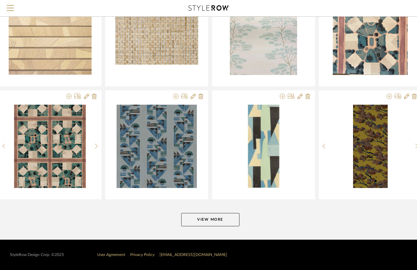
click at [194, 223] on button "View More" at bounding box center [210, 219] width 58 height 13
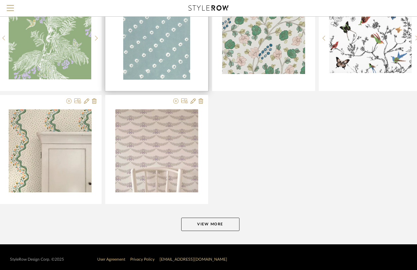
scroll to position [11433, 30]
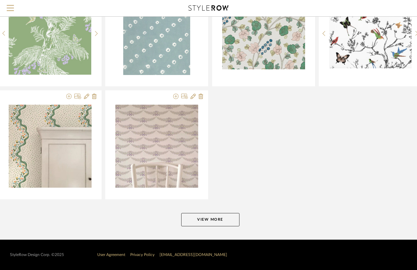
click at [210, 221] on button "View More" at bounding box center [210, 219] width 58 height 13
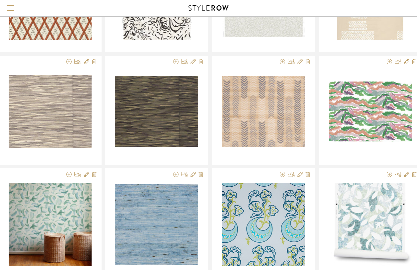
scroll to position [11926, 30]
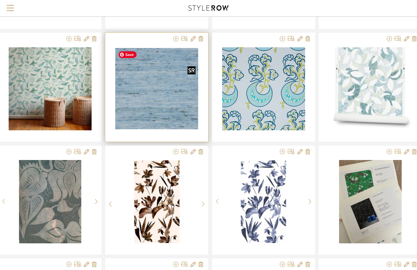
click at [0, 0] on img at bounding box center [0, 0] width 0 height 0
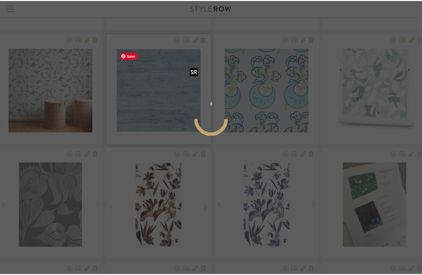
scroll to position [0, 0]
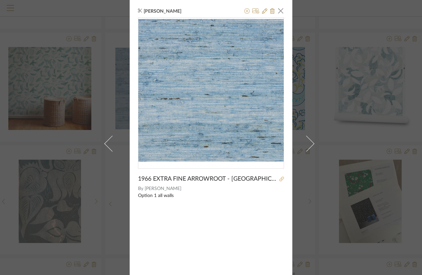
click at [279, 179] on icon at bounding box center [281, 179] width 5 height 5
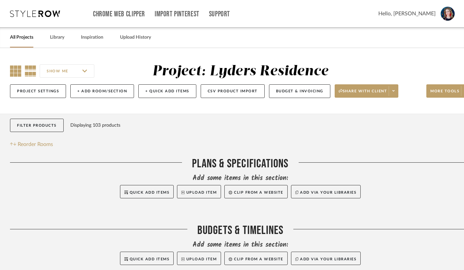
click at [11, 72] on icon at bounding box center [15, 70] width 11 height 11
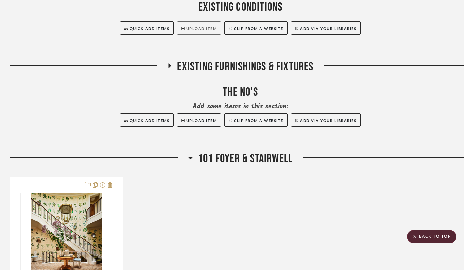
scroll to position [298, 0]
click at [189, 161] on icon at bounding box center [190, 157] width 5 height 8
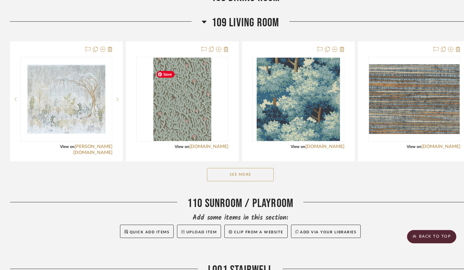
scroll to position [917, 0]
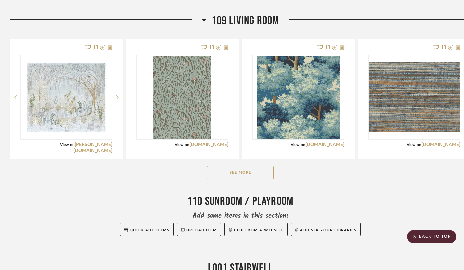
click at [243, 179] on button "See More" at bounding box center [240, 172] width 67 height 13
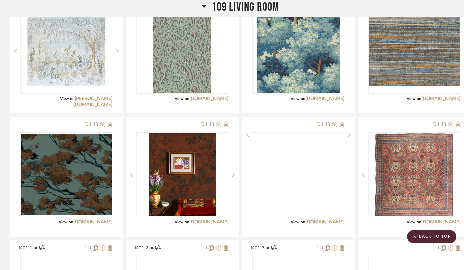
scroll to position [964, 0]
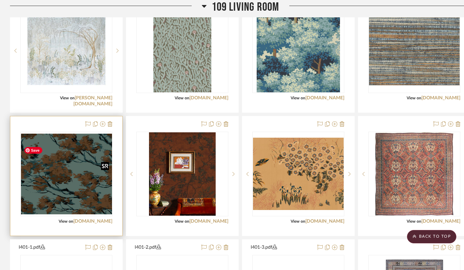
click at [62, 173] on img "0" at bounding box center [66, 174] width 91 height 81
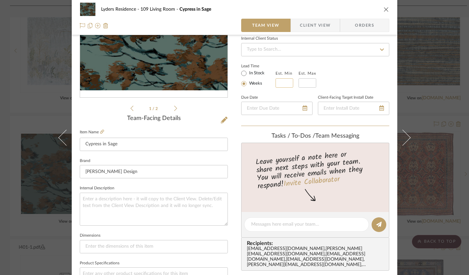
scroll to position [350, 0]
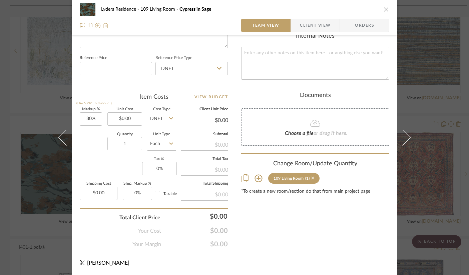
click at [314, 176] on icon at bounding box center [312, 178] width 3 height 5
click at [385, 9] on icon "close" at bounding box center [385, 9] width 5 height 5
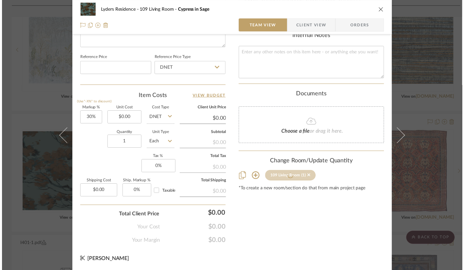
scroll to position [964, 0]
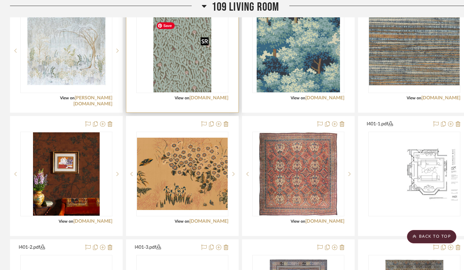
click at [176, 62] on img "0" at bounding box center [182, 50] width 58 height 83
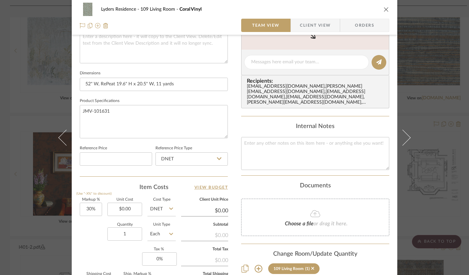
scroll to position [350, 0]
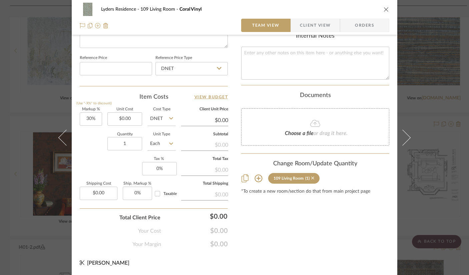
click at [314, 177] on icon at bounding box center [312, 178] width 3 height 3
click at [385, 8] on icon "close" at bounding box center [385, 9] width 5 height 5
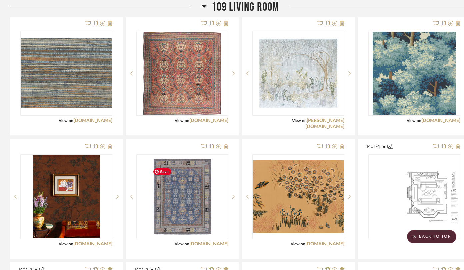
scroll to position [916, 0]
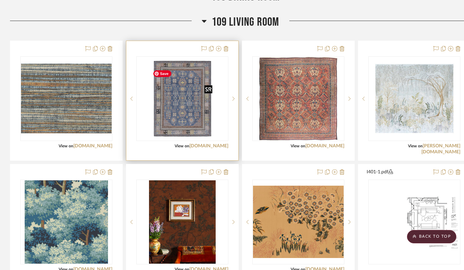
click at [192, 112] on img "0" at bounding box center [182, 98] width 65 height 83
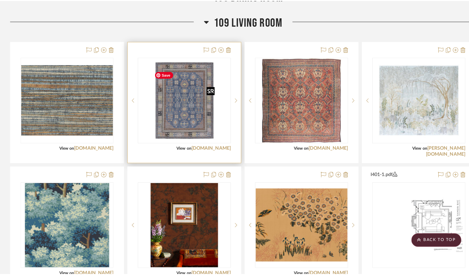
scroll to position [0, 0]
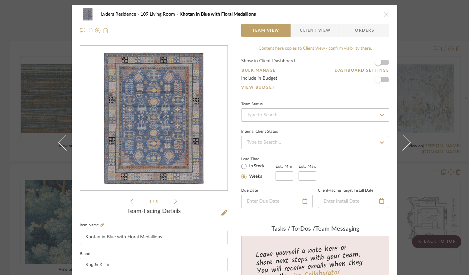
click at [192, 112] on img "0" at bounding box center [153, 118] width 113 height 145
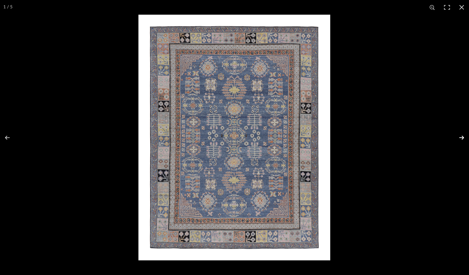
click at [460, 140] on button at bounding box center [456, 137] width 23 height 33
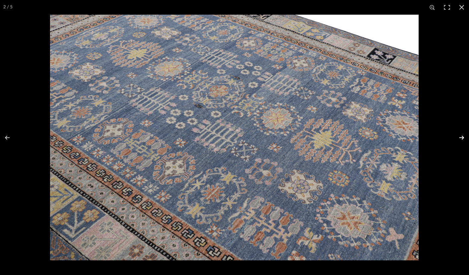
click at [460, 140] on button at bounding box center [456, 137] width 23 height 33
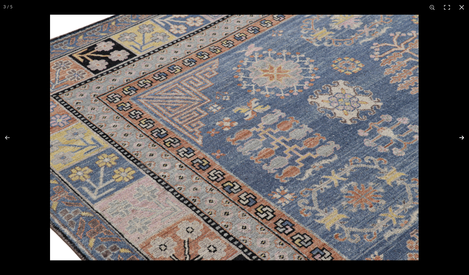
click at [457, 136] on button at bounding box center [456, 137] width 23 height 33
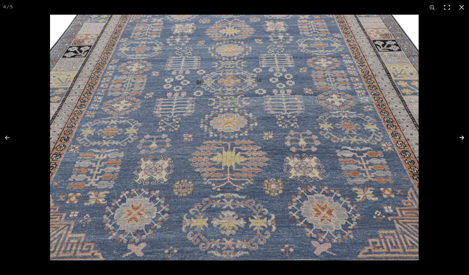
click at [457, 136] on button at bounding box center [456, 137] width 23 height 33
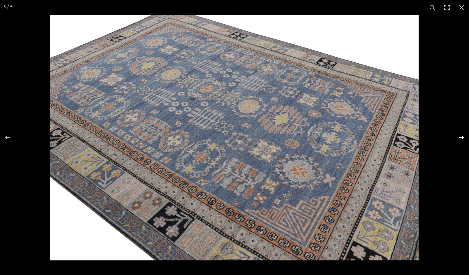
click at [457, 136] on button at bounding box center [456, 137] width 23 height 33
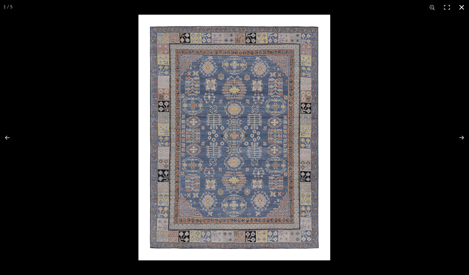
click at [461, 9] on button at bounding box center [461, 7] width 15 height 15
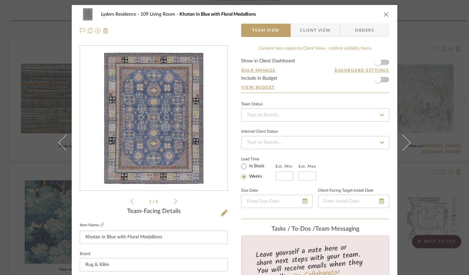
click at [384, 14] on icon "close" at bounding box center [385, 14] width 5 height 5
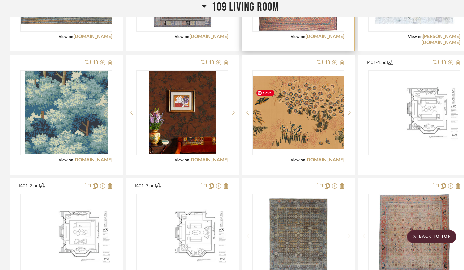
scroll to position [1026, 0]
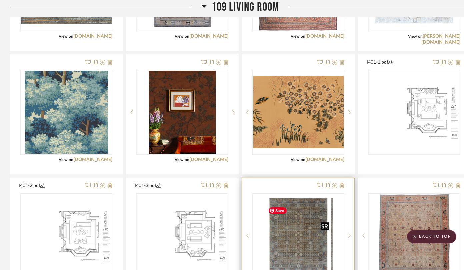
click at [293, 248] on div at bounding box center [298, 235] width 92 height 85
click at [293, 248] on img "0" at bounding box center [298, 235] width 66 height 83
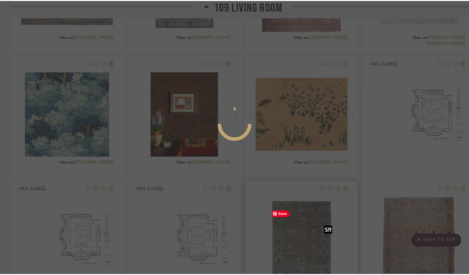
scroll to position [0, 0]
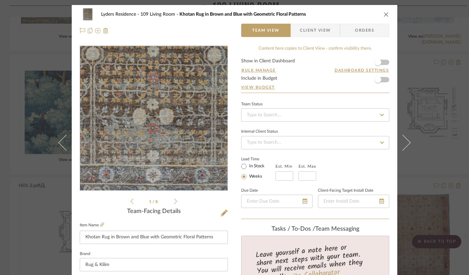
click at [152, 152] on img "0" at bounding box center [153, 118] width 115 height 145
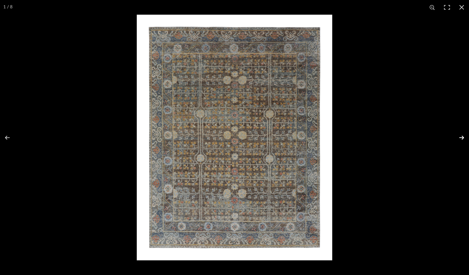
click at [461, 138] on button at bounding box center [456, 137] width 23 height 33
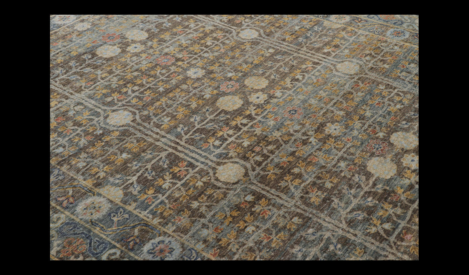
click at [460, 137] on button at bounding box center [456, 137] width 23 height 33
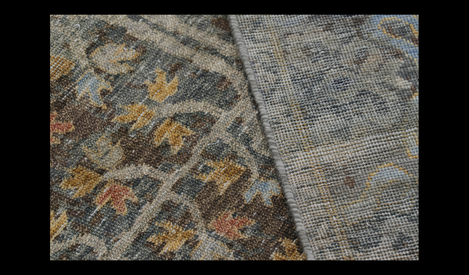
click at [460, 137] on button at bounding box center [456, 137] width 23 height 33
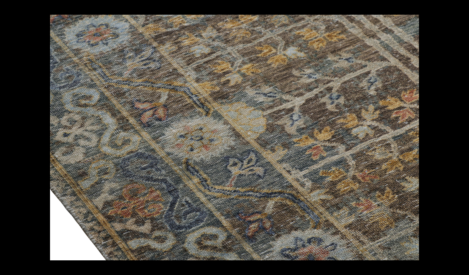
click at [460, 137] on button at bounding box center [456, 137] width 23 height 33
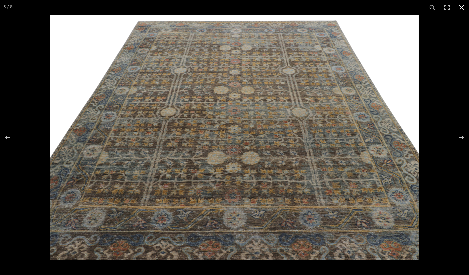
click at [464, 4] on button at bounding box center [461, 7] width 15 height 15
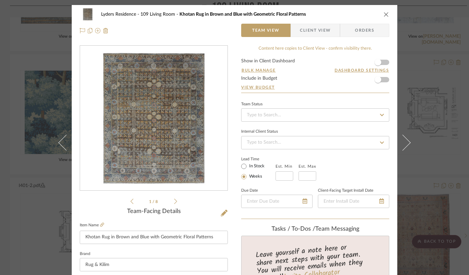
click at [384, 15] on icon "close" at bounding box center [385, 14] width 5 height 5
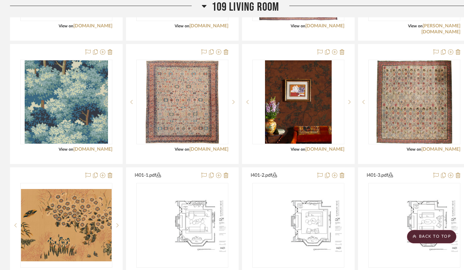
scroll to position [1028, 0]
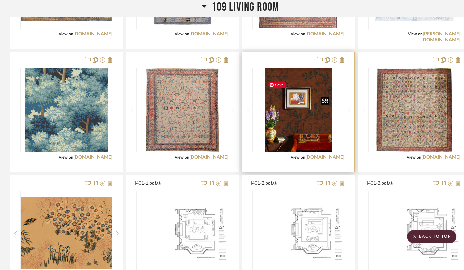
click at [304, 128] on img "0" at bounding box center [298, 109] width 67 height 83
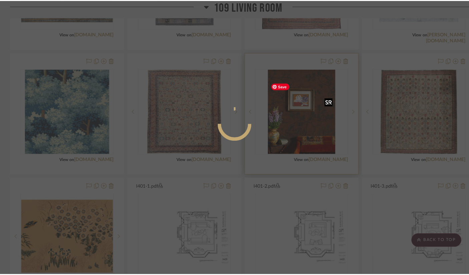
scroll to position [0, 0]
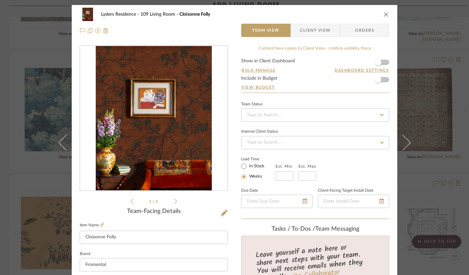
click at [181, 137] on img "0" at bounding box center [154, 118] width 116 height 145
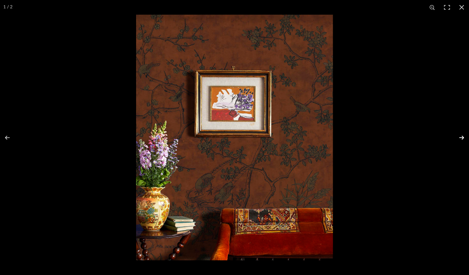
click at [460, 136] on button at bounding box center [456, 137] width 23 height 33
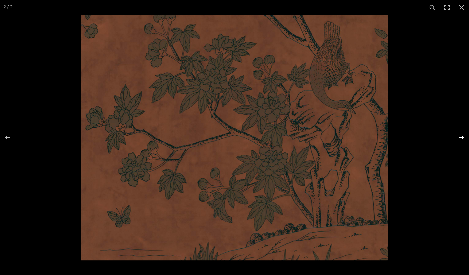
click at [460, 136] on button at bounding box center [456, 137] width 23 height 33
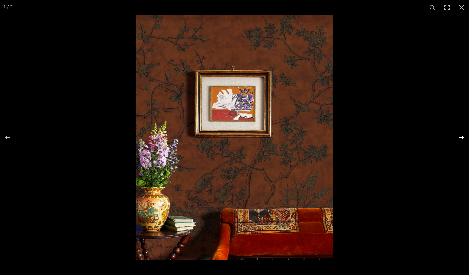
click at [460, 136] on button at bounding box center [456, 137] width 23 height 33
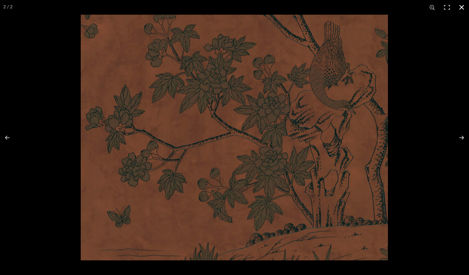
click at [459, 5] on button at bounding box center [461, 7] width 15 height 15
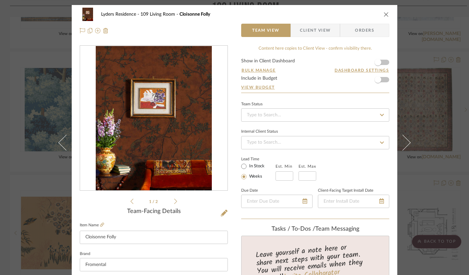
click at [380, 17] on div "Lyders Residence 109 Living Room Cloisonne Folly" at bounding box center [234, 14] width 309 height 13
click at [383, 16] on icon "close" at bounding box center [385, 14] width 5 height 5
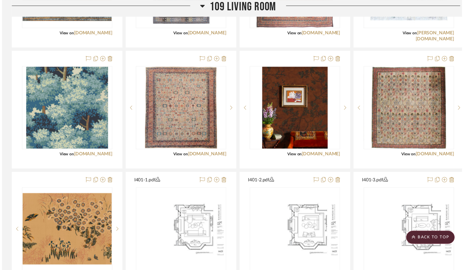
scroll to position [1028, 0]
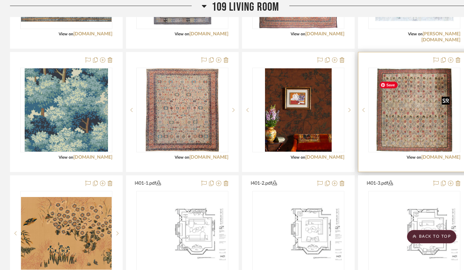
click at [408, 152] on img "0" at bounding box center [414, 109] width 76 height 83
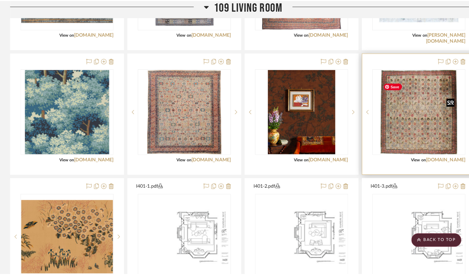
scroll to position [0, 0]
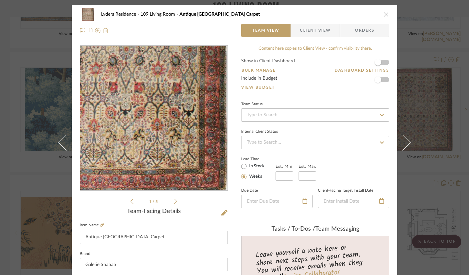
click at [210, 166] on img "0" at bounding box center [153, 118] width 131 height 145
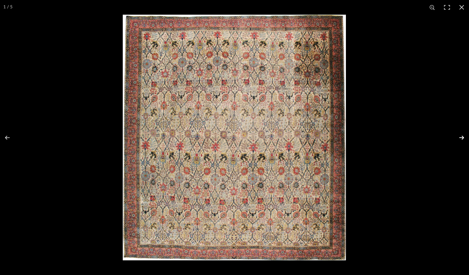
click at [460, 137] on button at bounding box center [456, 137] width 23 height 33
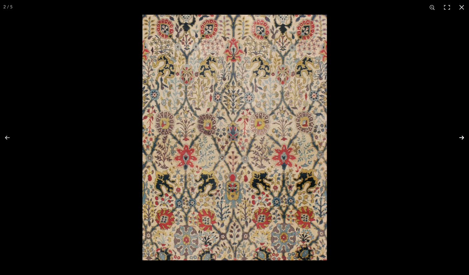
click at [460, 137] on button at bounding box center [456, 137] width 23 height 33
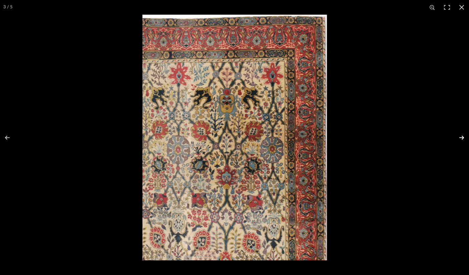
click at [460, 137] on button at bounding box center [456, 137] width 23 height 33
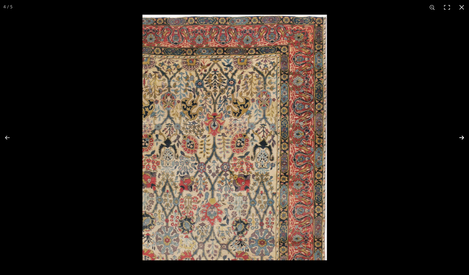
click at [460, 137] on button at bounding box center [456, 137] width 23 height 33
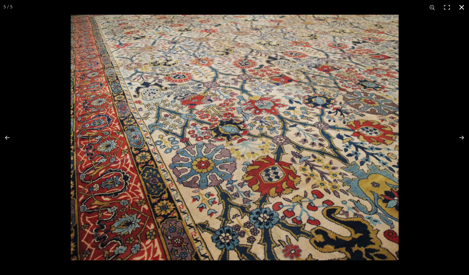
click at [463, 7] on button at bounding box center [461, 7] width 15 height 15
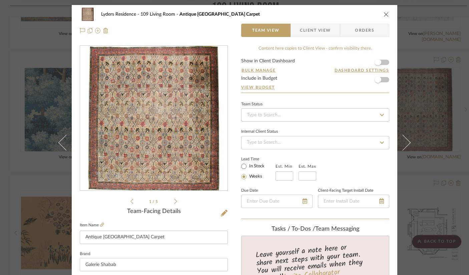
click at [383, 14] on icon "close" at bounding box center [385, 14] width 5 height 5
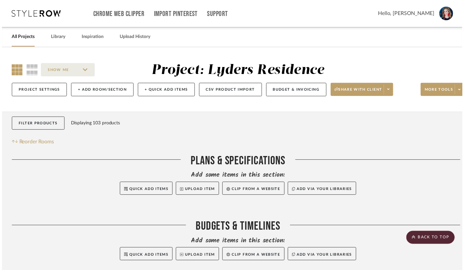
scroll to position [1028, 0]
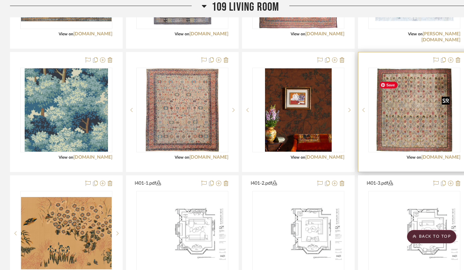
click at [423, 123] on img "0" at bounding box center [414, 109] width 76 height 83
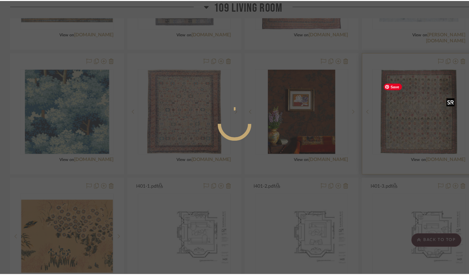
scroll to position [0, 0]
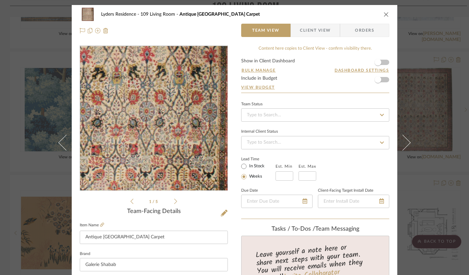
click at [186, 145] on img "0" at bounding box center [153, 118] width 131 height 145
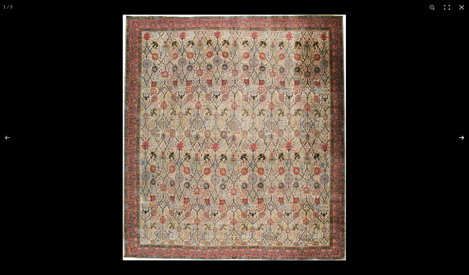
click at [460, 136] on button at bounding box center [456, 137] width 23 height 33
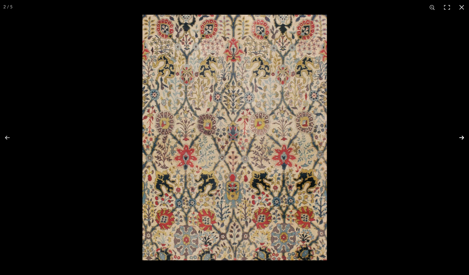
click at [460, 136] on button at bounding box center [456, 137] width 23 height 33
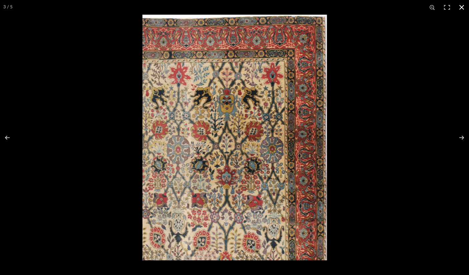
click at [459, 7] on button at bounding box center [461, 7] width 15 height 15
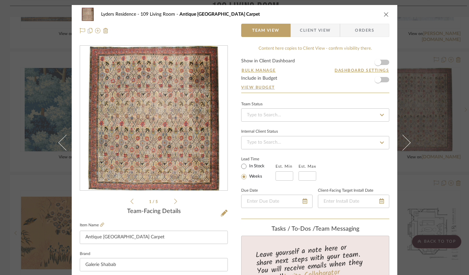
click at [384, 15] on icon "close" at bounding box center [385, 14] width 5 height 5
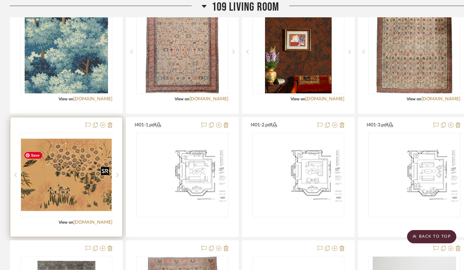
scroll to position [1087, 0]
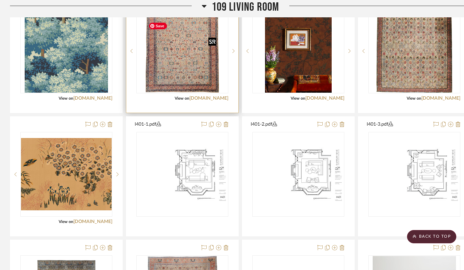
click at [180, 91] on img "0" at bounding box center [182, 50] width 73 height 83
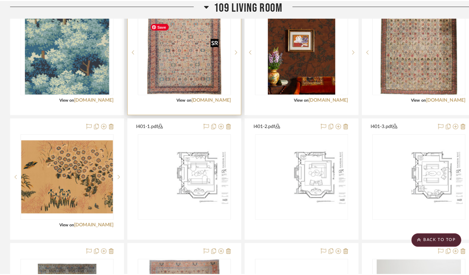
scroll to position [0, 0]
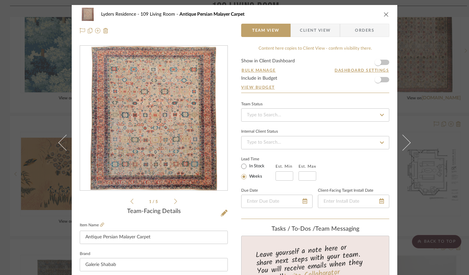
click at [179, 89] on img "0" at bounding box center [153, 118] width 127 height 145
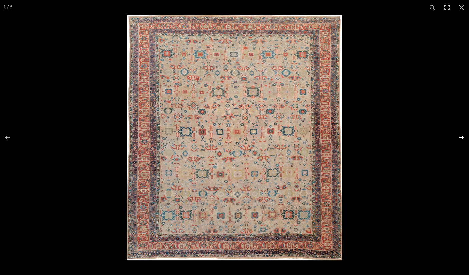
click at [461, 137] on button at bounding box center [456, 137] width 23 height 33
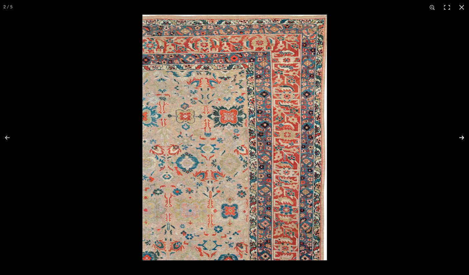
click at [461, 137] on button at bounding box center [456, 137] width 23 height 33
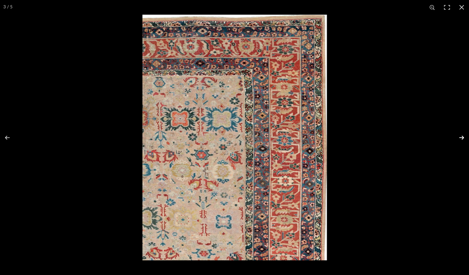
click at [461, 137] on button at bounding box center [456, 137] width 23 height 33
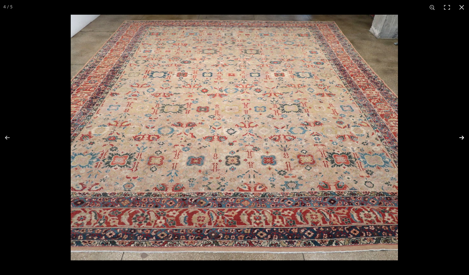
click at [461, 137] on button at bounding box center [456, 137] width 23 height 33
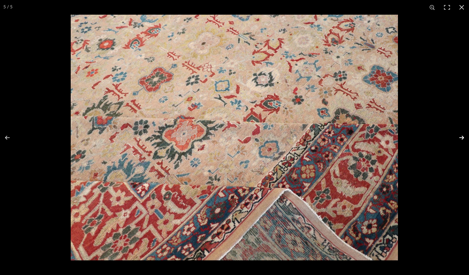
click at [461, 137] on button at bounding box center [456, 137] width 23 height 33
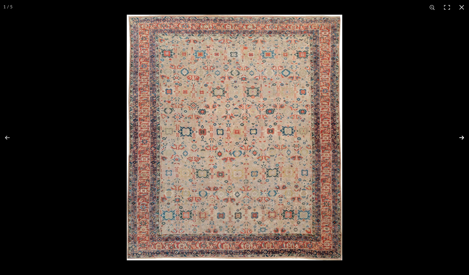
click at [461, 137] on button at bounding box center [456, 137] width 23 height 33
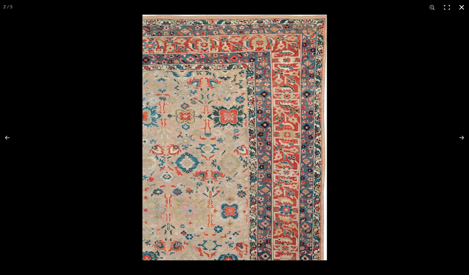
click at [463, 6] on button at bounding box center [461, 7] width 15 height 15
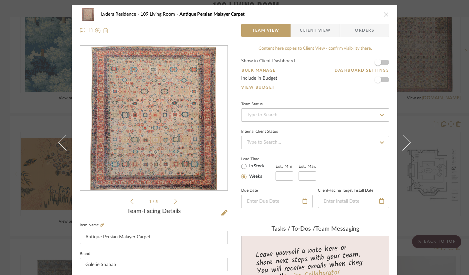
click at [383, 14] on icon "close" at bounding box center [385, 14] width 5 height 5
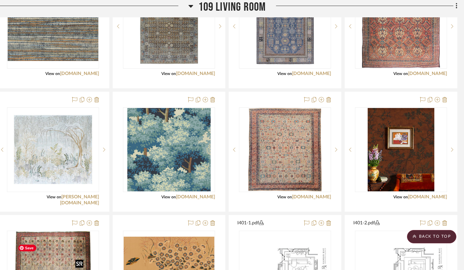
scroll to position [981, 13]
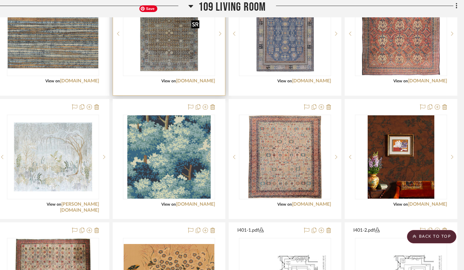
click at [175, 60] on img "0" at bounding box center [169, 33] width 66 height 83
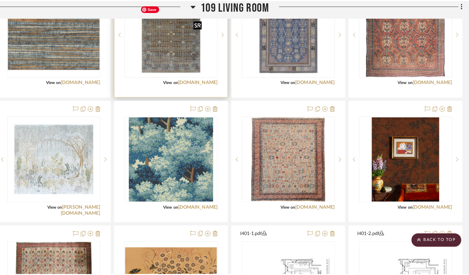
scroll to position [0, 0]
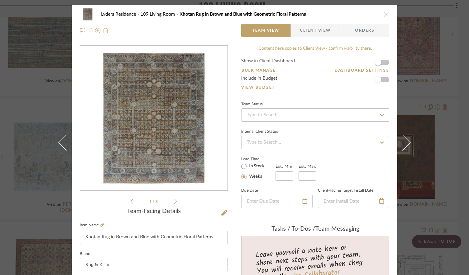
click at [158, 104] on img "0" at bounding box center [153, 118] width 115 height 145
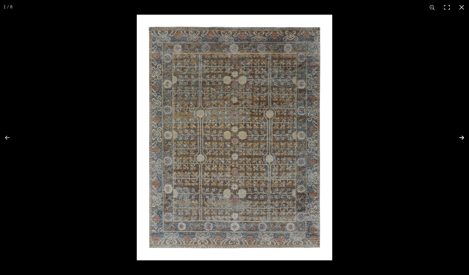
click at [460, 138] on button at bounding box center [456, 137] width 23 height 33
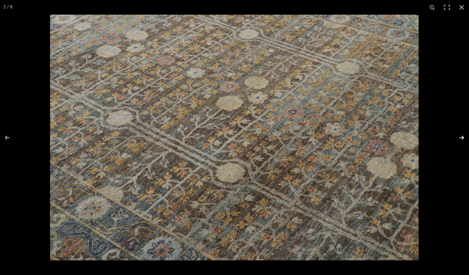
click at [460, 138] on button at bounding box center [456, 137] width 23 height 33
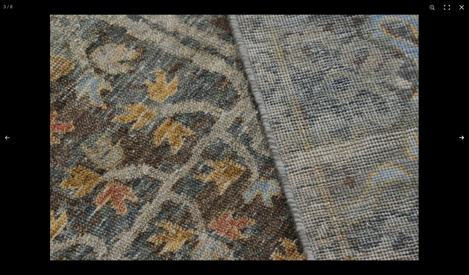
click at [460, 138] on button at bounding box center [456, 137] width 23 height 33
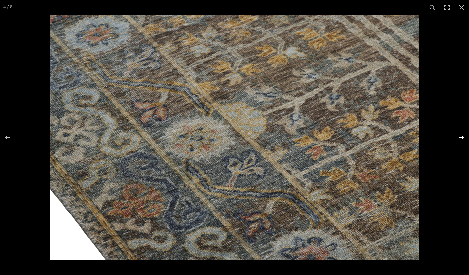
click at [460, 138] on button at bounding box center [456, 137] width 23 height 33
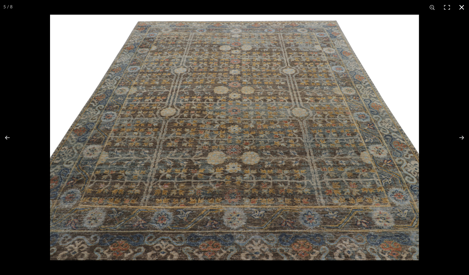
click at [461, 8] on button at bounding box center [461, 7] width 15 height 15
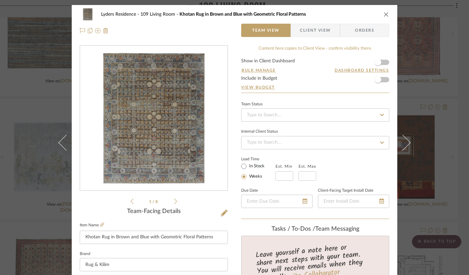
click at [383, 14] on icon "close" at bounding box center [385, 14] width 5 height 5
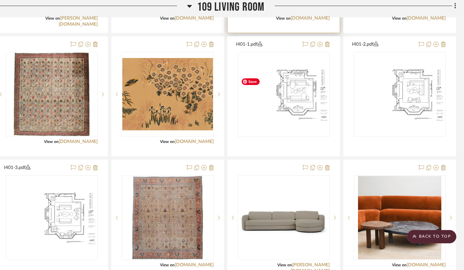
scroll to position [1172, 15]
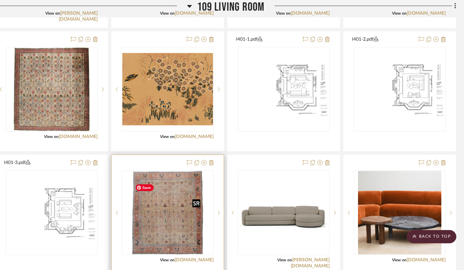
click at [164, 219] on img "0" at bounding box center [167, 212] width 70 height 83
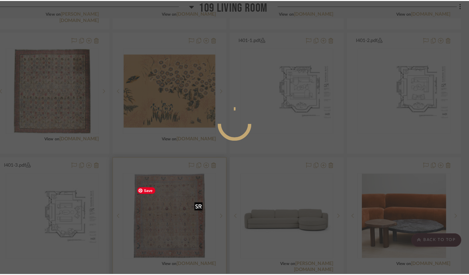
scroll to position [0, 0]
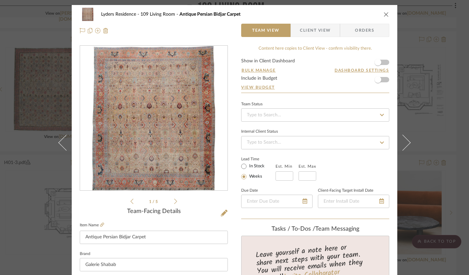
click at [218, 105] on div "0" at bounding box center [153, 118] width 147 height 145
click at [196, 113] on img "0" at bounding box center [153, 118] width 122 height 145
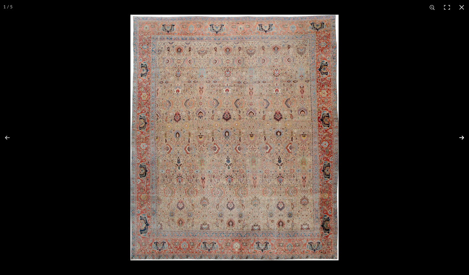
click at [460, 135] on button at bounding box center [456, 137] width 23 height 33
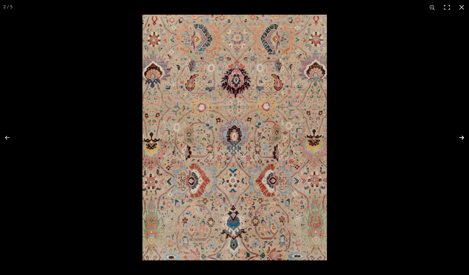
click at [460, 135] on button at bounding box center [456, 137] width 23 height 33
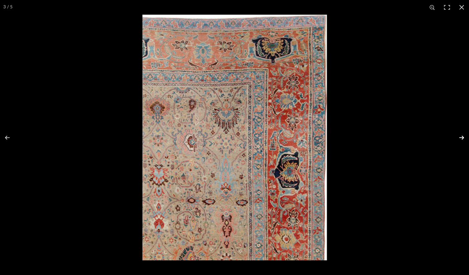
click at [460, 135] on button at bounding box center [456, 137] width 23 height 33
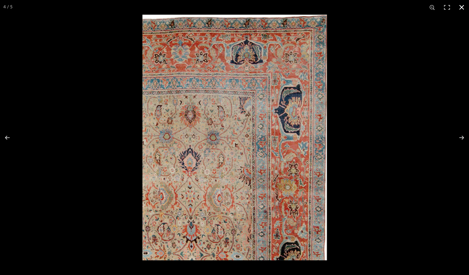
click at [463, 4] on button at bounding box center [461, 7] width 15 height 15
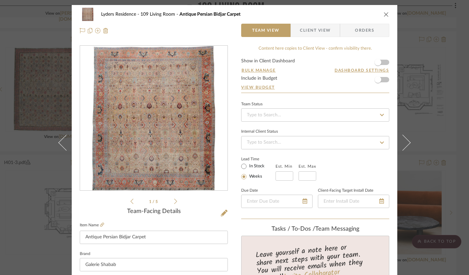
click at [383, 12] on icon "close" at bounding box center [385, 14] width 5 height 5
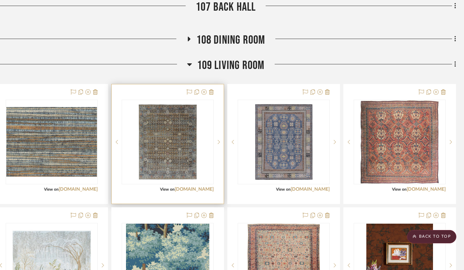
scroll to position [802, 15]
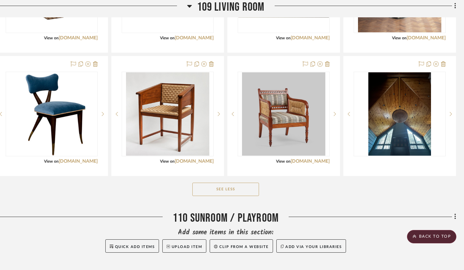
click at [245, 196] on button "See Less" at bounding box center [225, 189] width 67 height 13
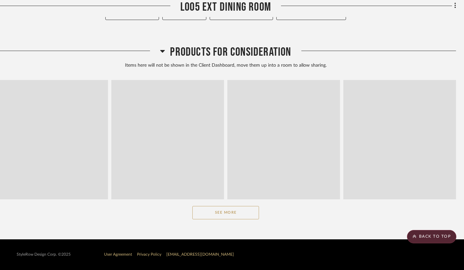
scroll to position [1477, 15]
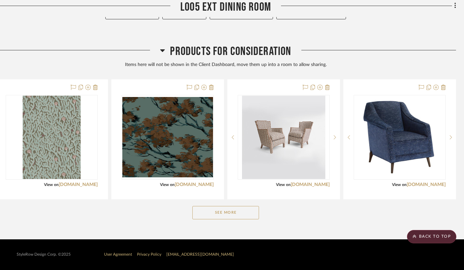
click at [161, 52] on icon at bounding box center [162, 50] width 5 height 8
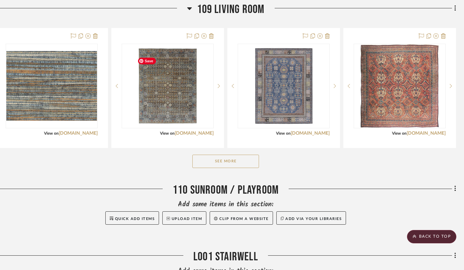
scroll to position [934, 15]
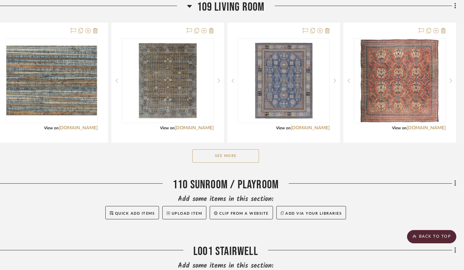
click at [226, 163] on button "See More" at bounding box center [225, 155] width 67 height 13
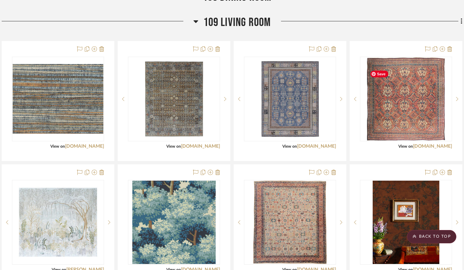
scroll to position [917, 8]
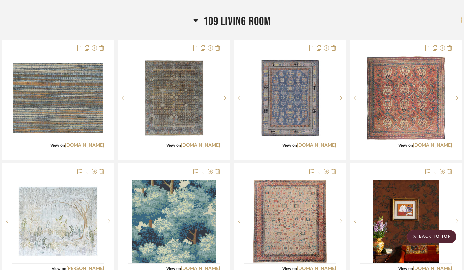
click at [461, 24] on icon at bounding box center [462, 20] width 2 height 7
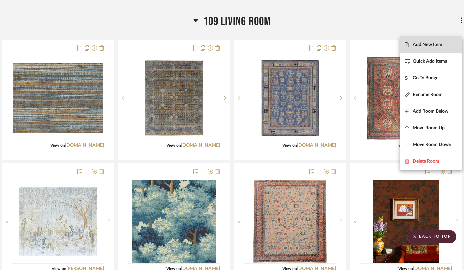
click at [419, 45] on span "Add New Item" at bounding box center [428, 45] width 30 height 6
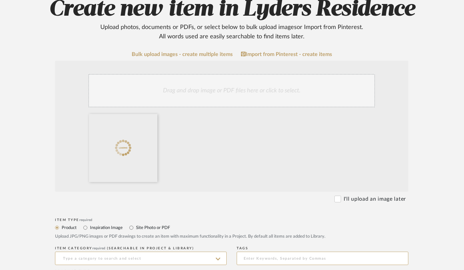
scroll to position [99, 8]
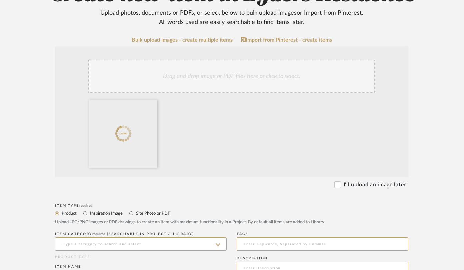
click at [159, 215] on label "Site Photo or PDF" at bounding box center [152, 213] width 35 height 7
click at [135, 215] on input "Site Photo or PDF" at bounding box center [131, 213] width 8 height 8
radio input "true"
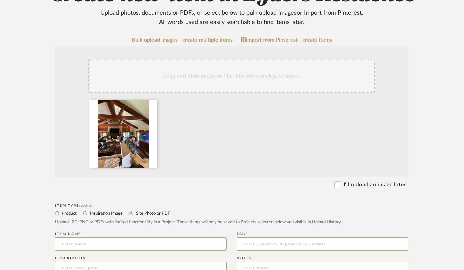
click at [159, 215] on label "Site Photo or PDF" at bounding box center [152, 213] width 35 height 7
click at [135, 215] on input "Site Photo or PDF" at bounding box center [131, 213] width 8 height 8
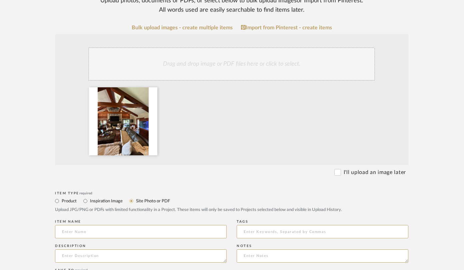
scroll to position [120, 8]
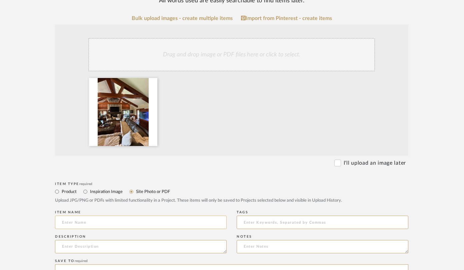
click at [138, 226] on input at bounding box center [141, 222] width 172 height 13
type input "E"
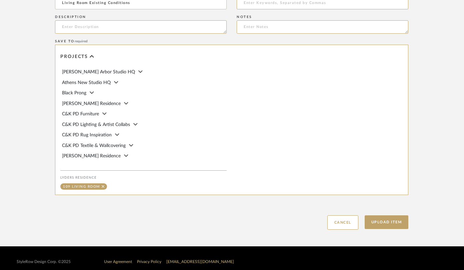
scroll to position [356, 8]
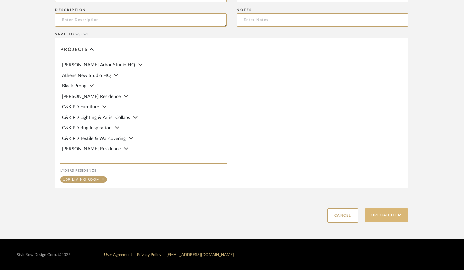
type input "Living Room Existing Conditions"
click at [384, 215] on button "Upload Item" at bounding box center [387, 215] width 44 height 14
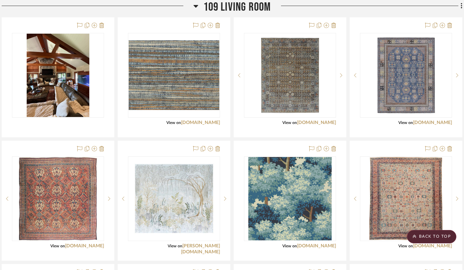
scroll to position [940, 8]
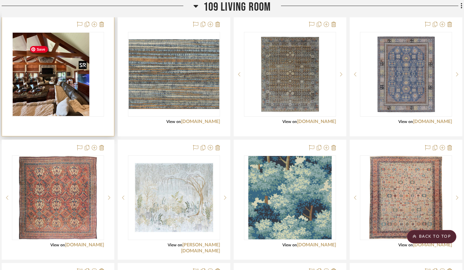
click at [57, 86] on div at bounding box center [58, 74] width 92 height 85
click at [57, 87] on img "0" at bounding box center [58, 74] width 63 height 83
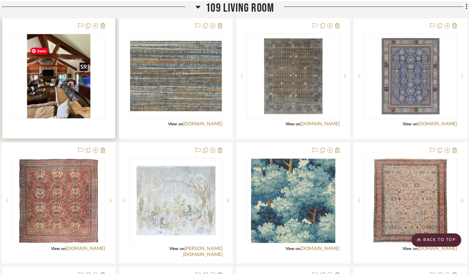
scroll to position [0, 0]
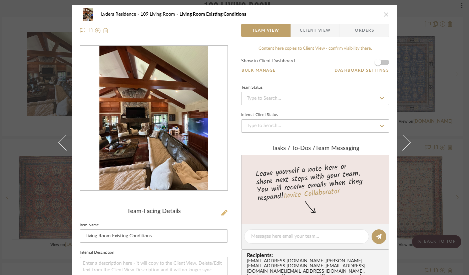
click at [221, 214] on icon at bounding box center [224, 213] width 7 height 7
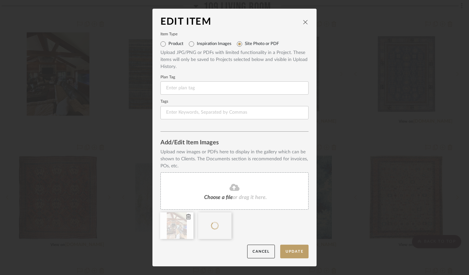
drag, startPoint x: 210, startPoint y: 227, endPoint x: 158, endPoint y: 227, distance: 52.0
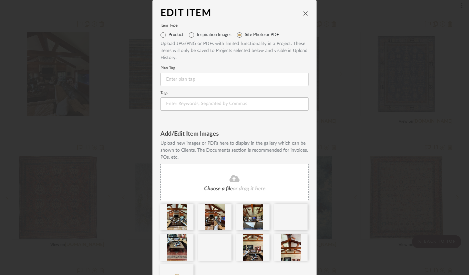
scroll to position [46, 0]
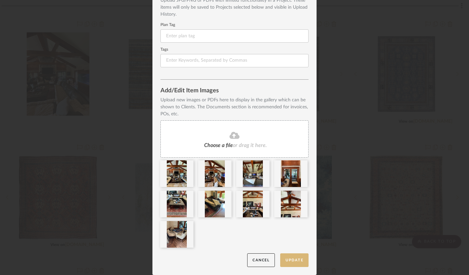
click at [294, 260] on button "Update" at bounding box center [294, 260] width 28 height 14
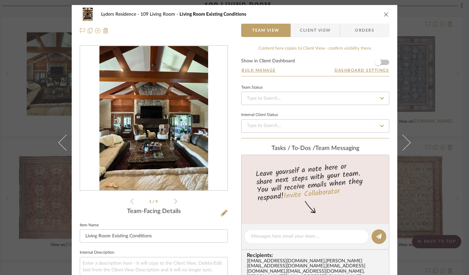
click at [383, 15] on icon "close" at bounding box center [385, 14] width 5 height 5
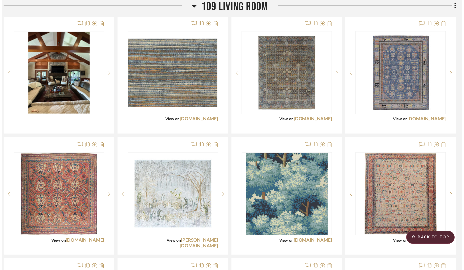
scroll to position [940, 8]
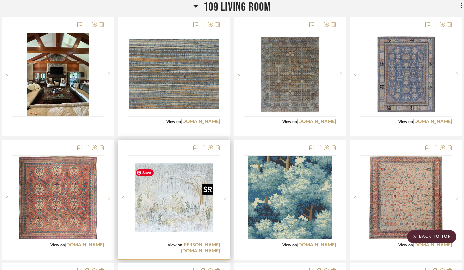
click at [171, 213] on img "0" at bounding box center [173, 197] width 83 height 83
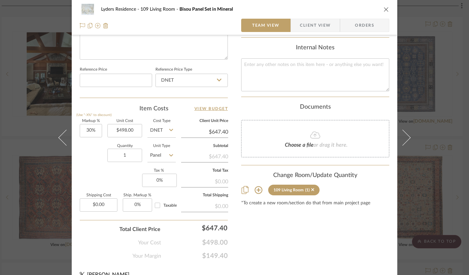
scroll to position [349, 0]
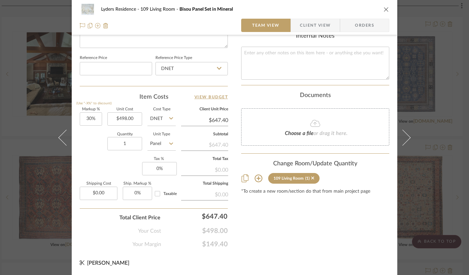
click at [383, 10] on icon "close" at bounding box center [385, 9] width 5 height 5
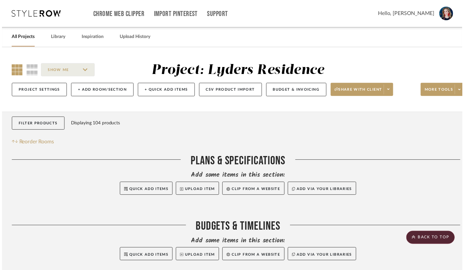
scroll to position [940, 8]
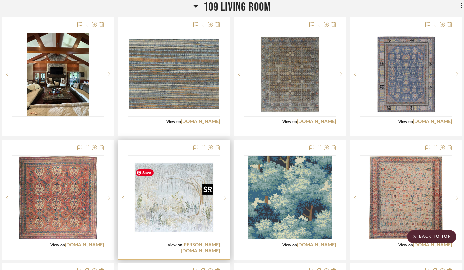
click at [183, 218] on img "0" at bounding box center [173, 197] width 83 height 83
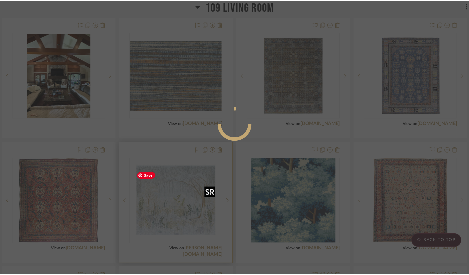
scroll to position [0, 0]
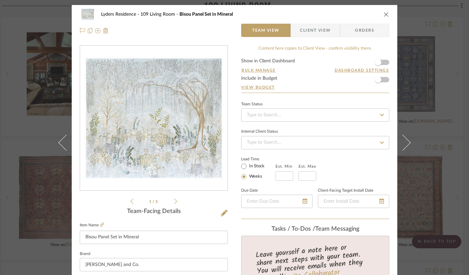
click at [187, 149] on img "0" at bounding box center [153, 118] width 145 height 145
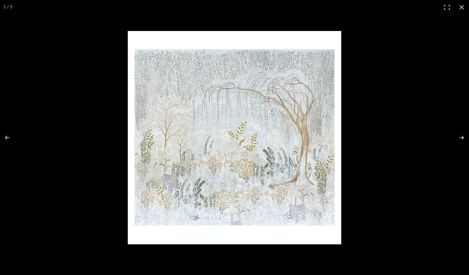
click at [210, 136] on img at bounding box center [234, 137] width 213 height 213
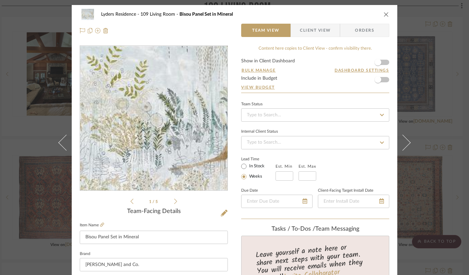
click at [169, 134] on img "0" at bounding box center [153, 118] width 145 height 145
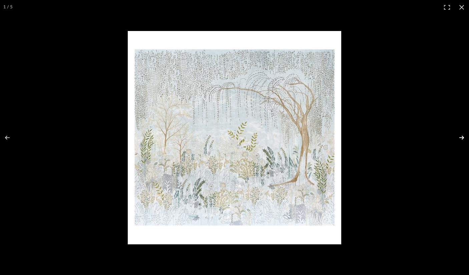
click at [462, 139] on button at bounding box center [456, 137] width 23 height 33
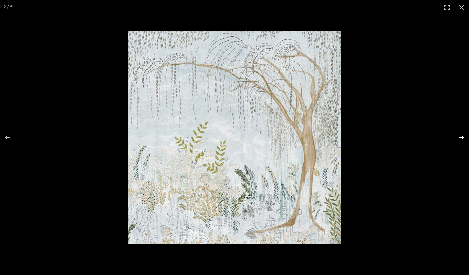
click at [460, 134] on button at bounding box center [456, 137] width 23 height 33
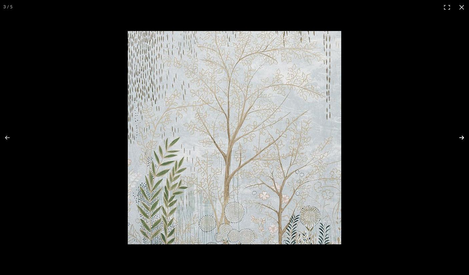
click at [460, 134] on button at bounding box center [456, 137] width 23 height 33
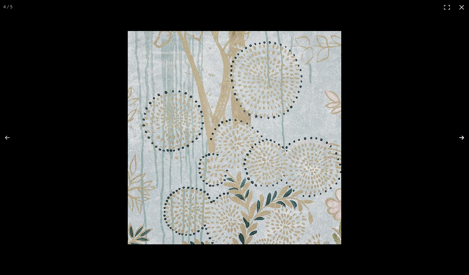
click at [460, 134] on button at bounding box center [456, 137] width 23 height 33
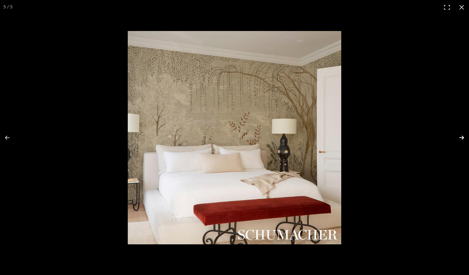
click at [460, 134] on button at bounding box center [456, 137] width 23 height 33
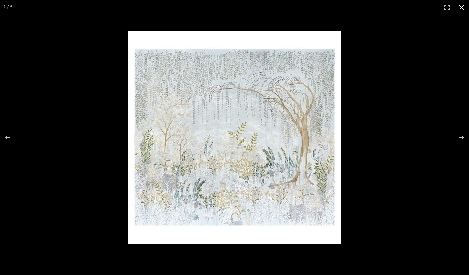
click at [460, 8] on button at bounding box center [461, 7] width 15 height 15
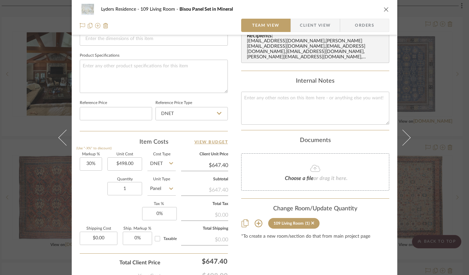
scroll to position [350, 0]
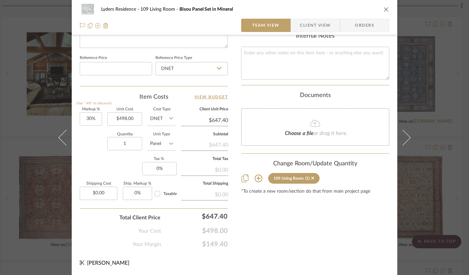
click at [384, 7] on icon "close" at bounding box center [385, 9] width 5 height 5
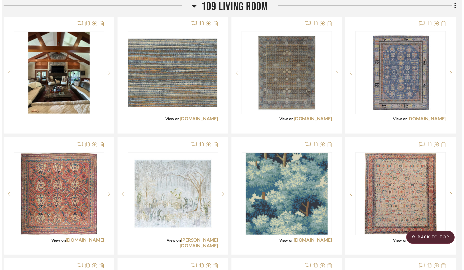
scroll to position [940, 8]
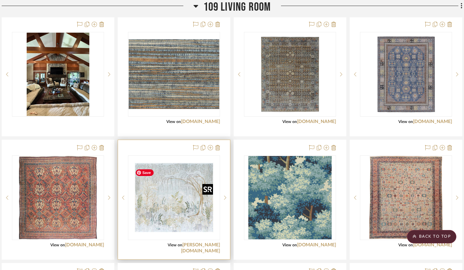
click at [170, 214] on img "0" at bounding box center [173, 197] width 83 height 83
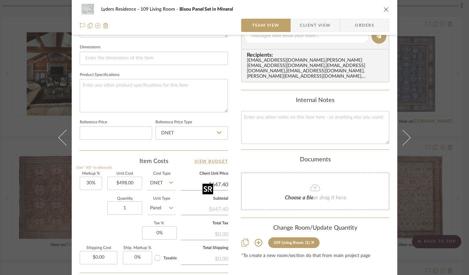
scroll to position [314, 0]
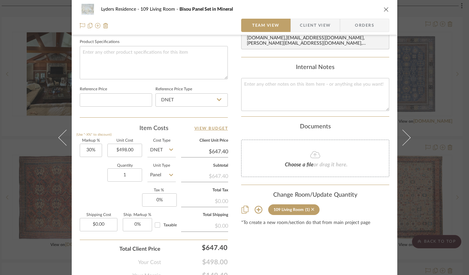
click at [314, 210] on icon at bounding box center [312, 209] width 3 height 3
click at [383, 9] on icon "close" at bounding box center [385, 9] width 5 height 5
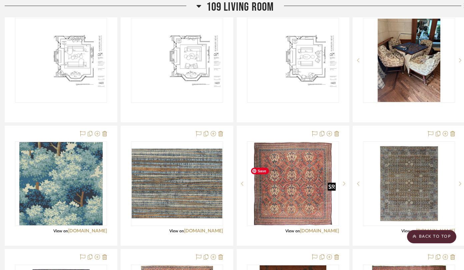
scroll to position [953, 5]
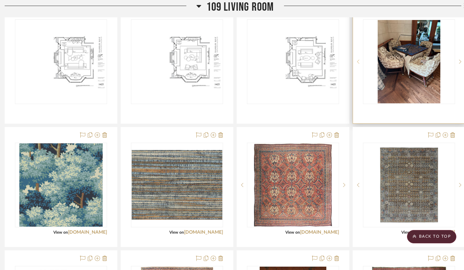
click at [357, 64] on icon at bounding box center [358, 62] width 2 height 4
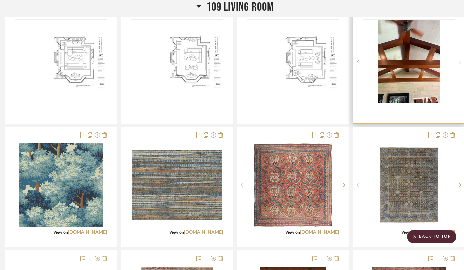
click at [459, 64] on sr-next-btn at bounding box center [460, 61] width 10 height 5
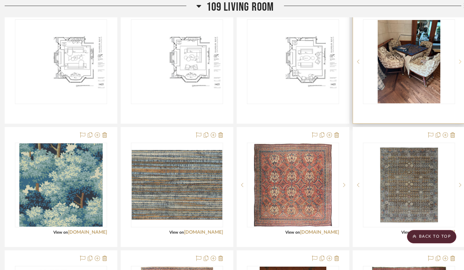
click at [459, 64] on sr-next-btn at bounding box center [460, 61] width 10 height 5
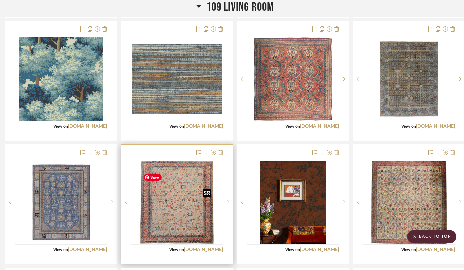
scroll to position [1059, 5]
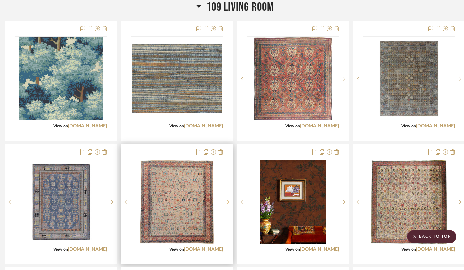
click at [226, 204] on sr-next-btn at bounding box center [228, 202] width 10 height 5
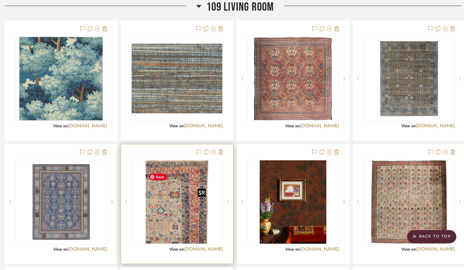
click at [164, 198] on img "1" at bounding box center [177, 201] width 62 height 83
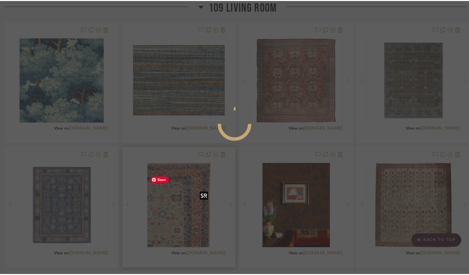
scroll to position [0, 0]
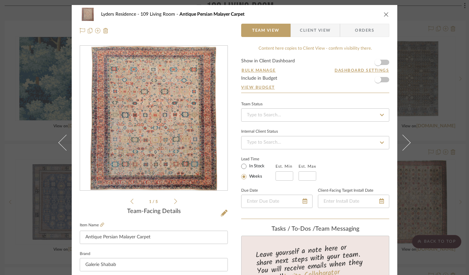
click at [175, 113] on img "0" at bounding box center [153, 118] width 127 height 145
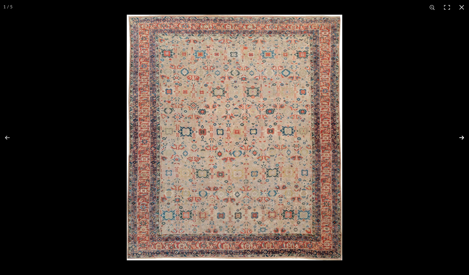
click at [461, 137] on button at bounding box center [456, 137] width 23 height 33
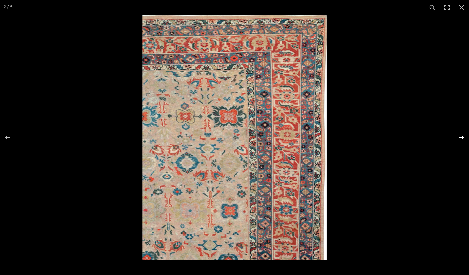
click at [461, 137] on button at bounding box center [456, 137] width 23 height 33
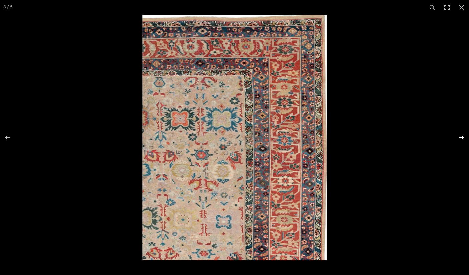
click at [461, 137] on button at bounding box center [456, 137] width 23 height 33
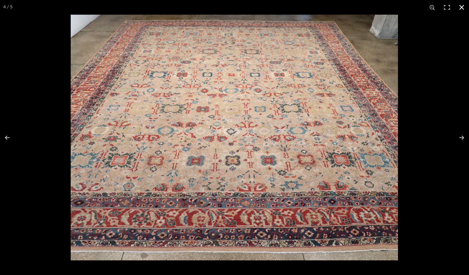
click at [463, 7] on button at bounding box center [461, 7] width 15 height 15
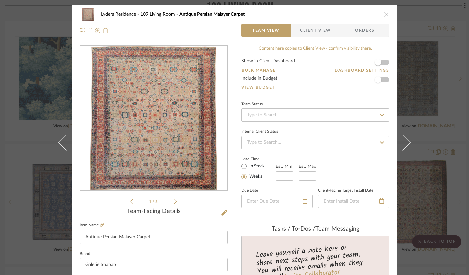
click at [387, 16] on div "Lyders Residence 109 Living Room Antique Persian Malayer Carpet Team View Clien…" at bounding box center [234, 22] width 325 height 35
click at [383, 13] on icon "close" at bounding box center [385, 14] width 5 height 5
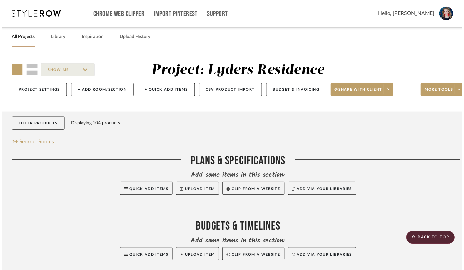
scroll to position [1059, 5]
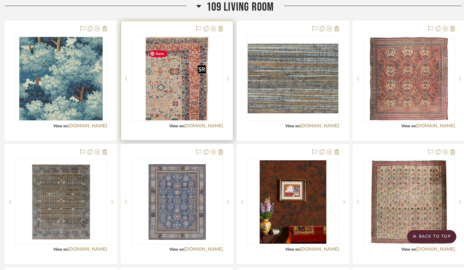
click at [183, 112] on img "1" at bounding box center [177, 78] width 62 height 83
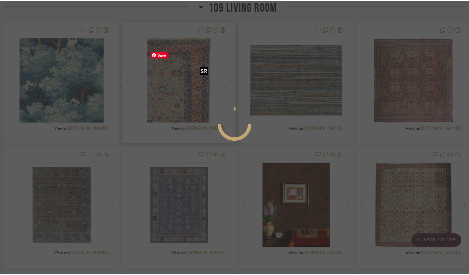
scroll to position [0, 0]
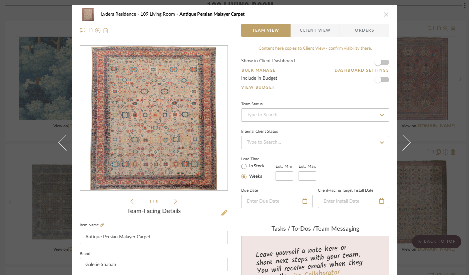
click at [221, 213] on icon at bounding box center [224, 213] width 7 height 7
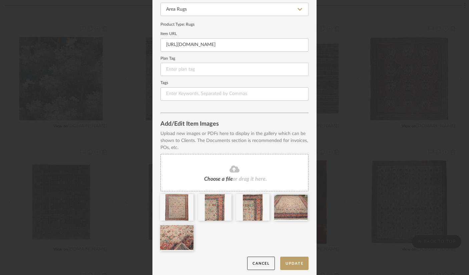
scroll to position [78, 0]
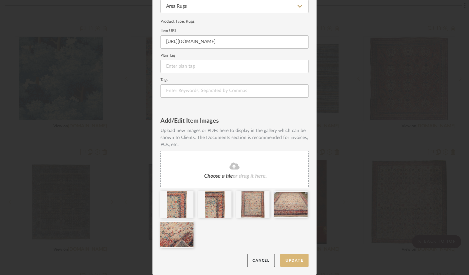
click at [285, 256] on button "Update" at bounding box center [294, 261] width 28 height 14
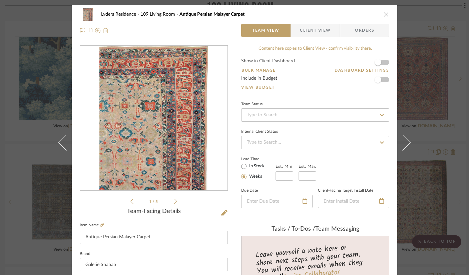
click at [383, 15] on icon "close" at bounding box center [385, 14] width 5 height 5
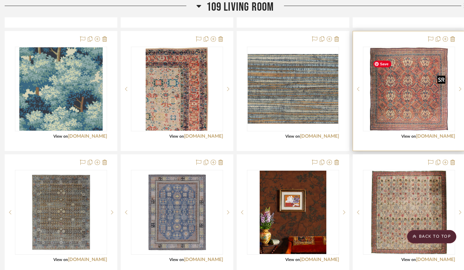
scroll to position [1064, 5]
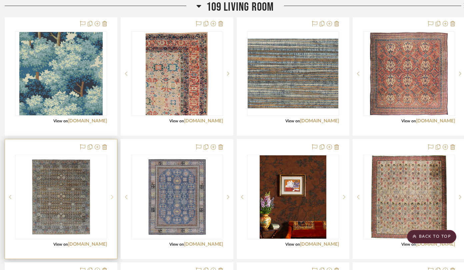
click at [112, 199] on icon at bounding box center [112, 197] width 2 height 5
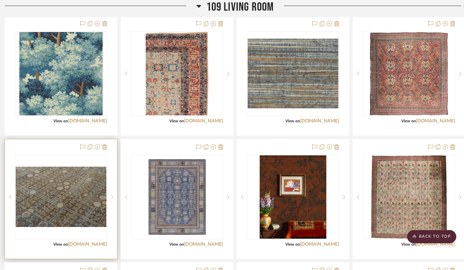
click at [112, 199] on icon at bounding box center [112, 197] width 2 height 5
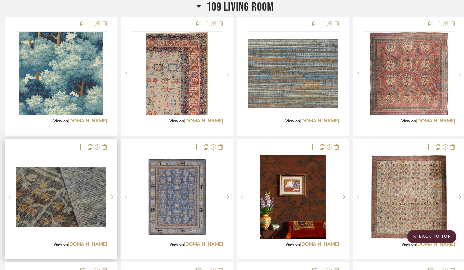
click at [112, 199] on icon at bounding box center [112, 197] width 2 height 5
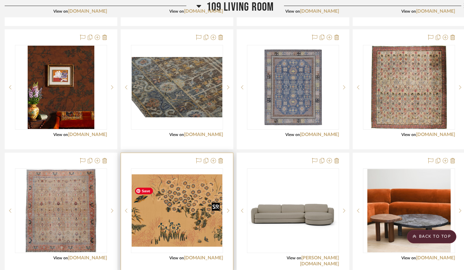
scroll to position [1175, 5]
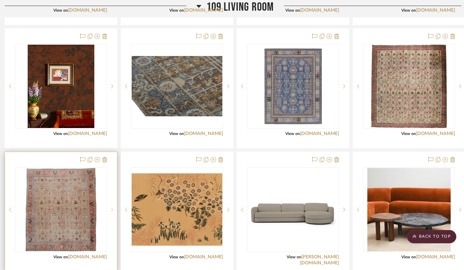
click at [112, 212] on icon at bounding box center [112, 209] width 2 height 5
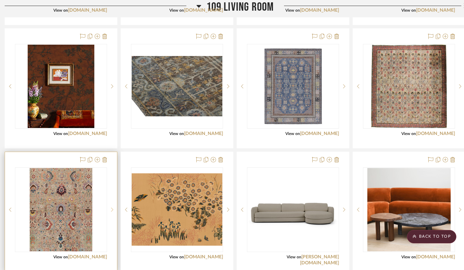
click at [112, 212] on icon at bounding box center [112, 209] width 2 height 5
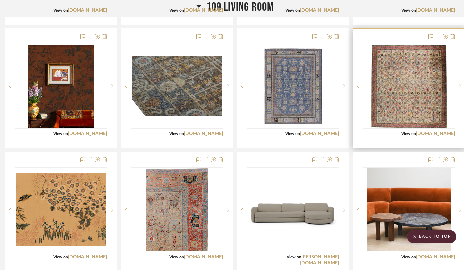
click at [461, 93] on div at bounding box center [460, 86] width 10 height 85
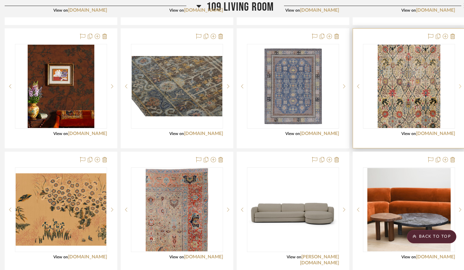
click at [461, 93] on div at bounding box center [460, 86] width 10 height 85
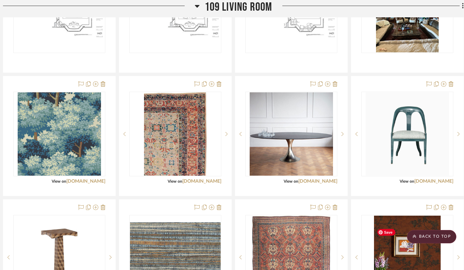
scroll to position [954, 7]
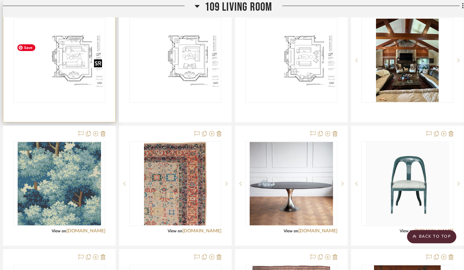
click at [69, 74] on img "0" at bounding box center [59, 60] width 91 height 59
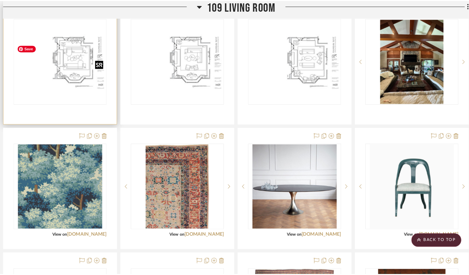
scroll to position [0, 0]
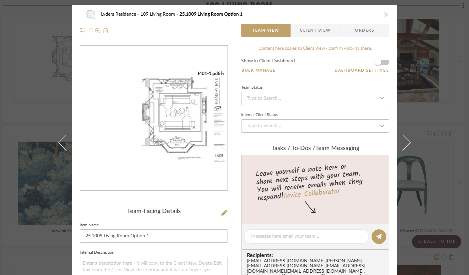
click at [154, 124] on img "0" at bounding box center [153, 118] width 147 height 95
click at [385, 13] on icon "close" at bounding box center [385, 14] width 5 height 5
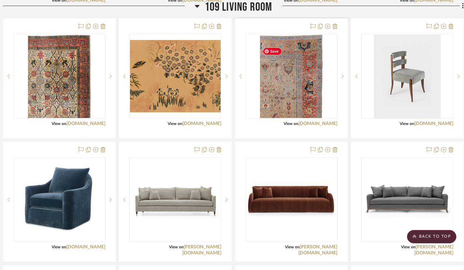
scroll to position [1432, 7]
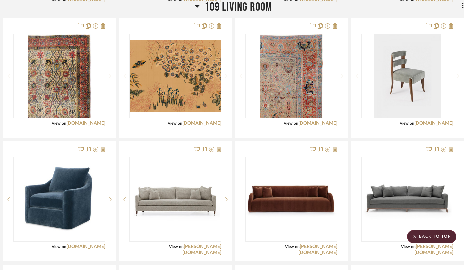
drag, startPoint x: 294, startPoint y: 211, endPoint x: 232, endPoint y: 1, distance: 218.8
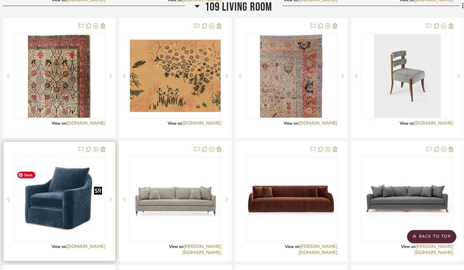
click at [52, 227] on img "0" at bounding box center [59, 199] width 91 height 82
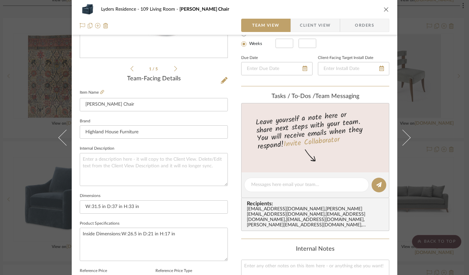
scroll to position [147, 0]
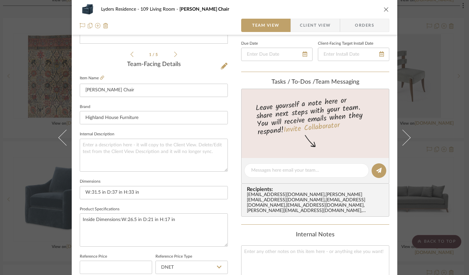
click at [383, 10] on icon "close" at bounding box center [385, 9] width 5 height 5
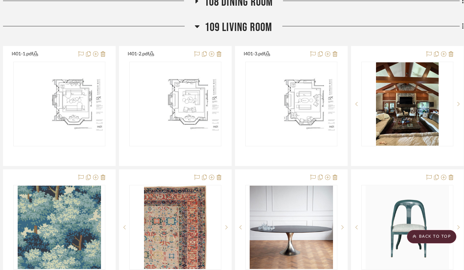
scroll to position [910, 7]
drag, startPoint x: 59, startPoint y: 208, endPoint x: 234, endPoint y: 7, distance: 266.5
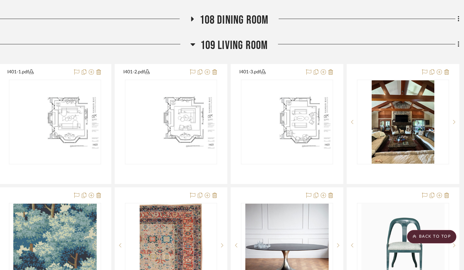
scroll to position [892, 11]
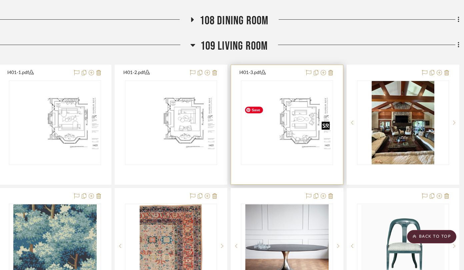
click at [284, 139] on img "0" at bounding box center [287, 122] width 91 height 59
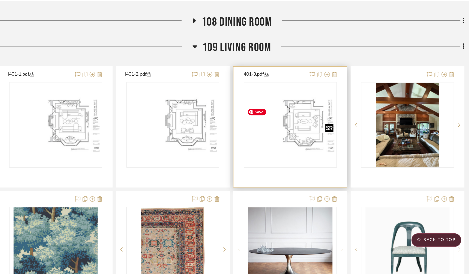
scroll to position [0, 0]
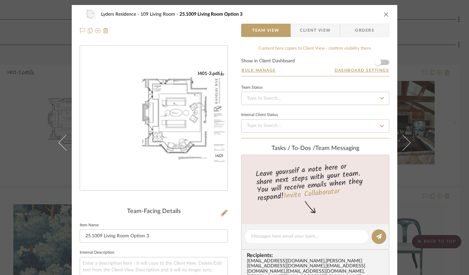
click at [140, 136] on img "0" at bounding box center [153, 118] width 147 height 95
click at [383, 13] on icon "close" at bounding box center [385, 14] width 5 height 5
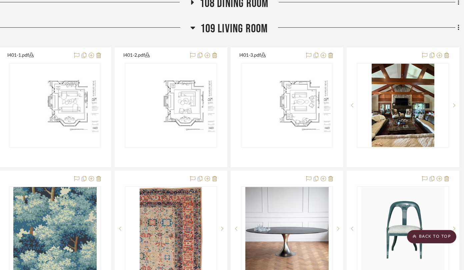
scroll to position [885, 11]
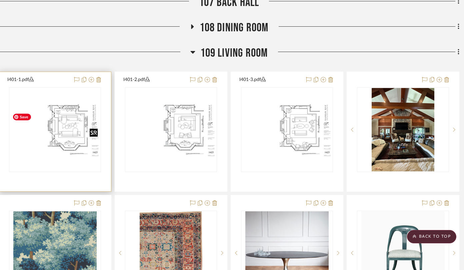
click at [89, 139] on img "0" at bounding box center [55, 129] width 91 height 59
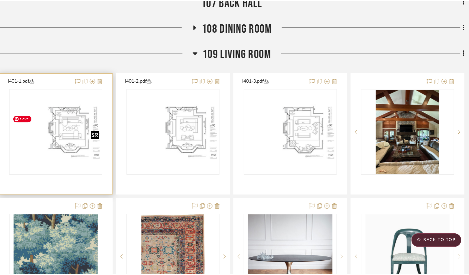
scroll to position [0, 0]
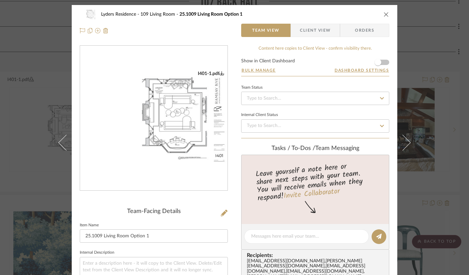
click at [384, 13] on icon "close" at bounding box center [385, 14] width 5 height 5
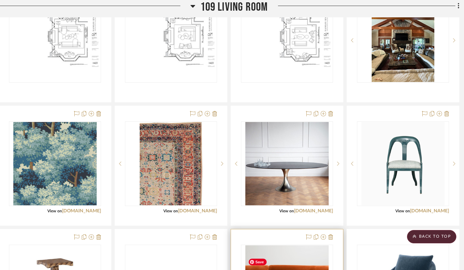
scroll to position [974, 11]
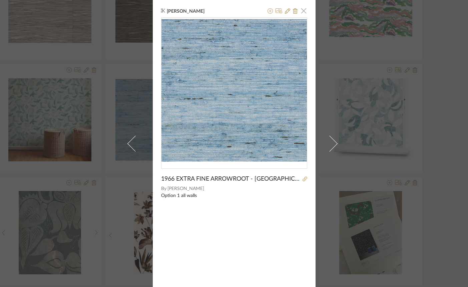
click at [302, 10] on span "button" at bounding box center [303, 10] width 13 height 13
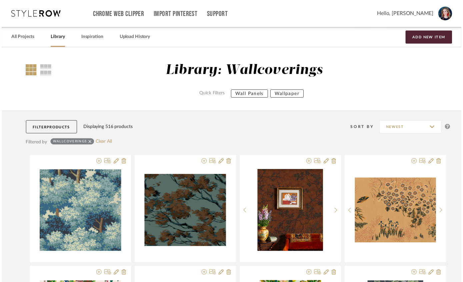
scroll to position [12054, 17]
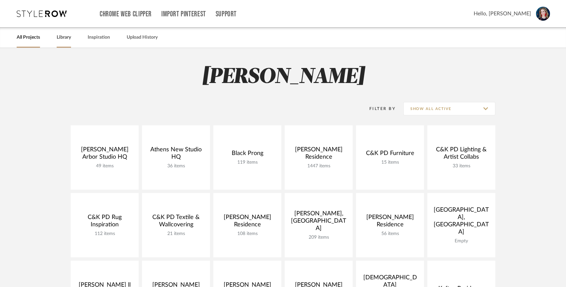
click at [62, 37] on link "Library" at bounding box center [64, 37] width 14 height 9
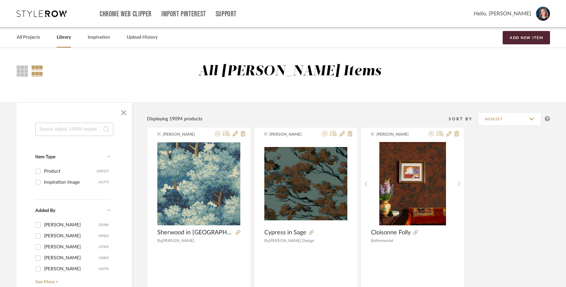
click at [15, 69] on div "All [PERSON_NAME] Items" at bounding box center [283, 77] width 553 height 28
click at [21, 71] on div at bounding box center [22, 70] width 11 height 11
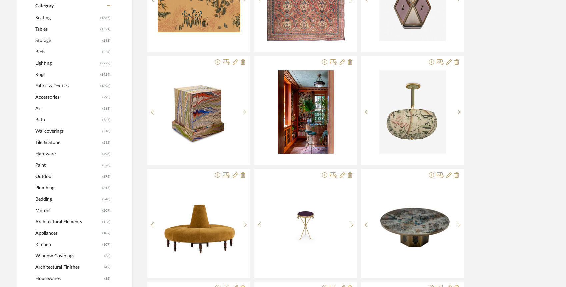
scroll to position [298, 0]
click at [53, 29] on span "Tables" at bounding box center [66, 28] width 63 height 11
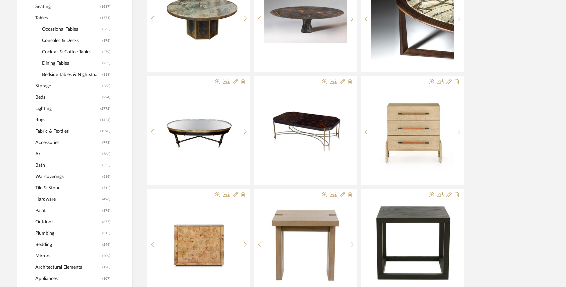
scroll to position [297, 0]
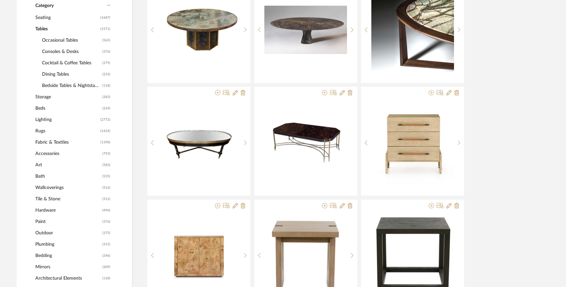
click at [58, 63] on span "Cocktail & Coffee Tables" at bounding box center [71, 62] width 59 height 11
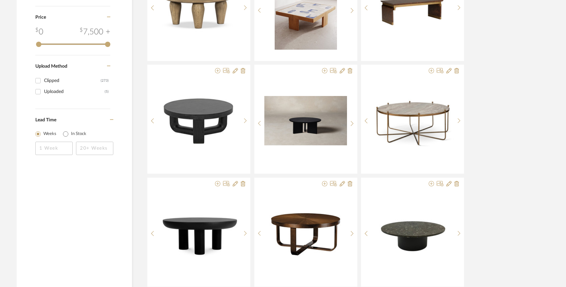
scroll to position [998, 0]
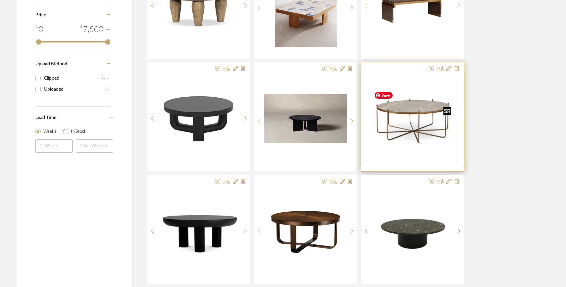
click at [394, 134] on div at bounding box center [412, 163] width 83 height 172
click at [401, 126] on img "0" at bounding box center [412, 119] width 83 height 60
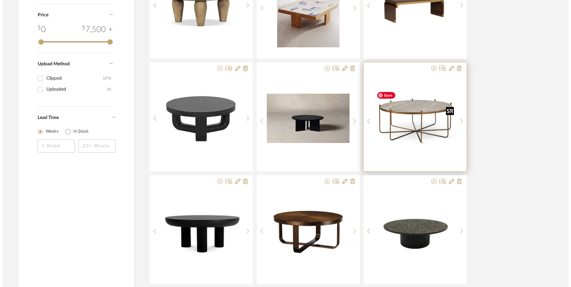
scroll to position [0, 0]
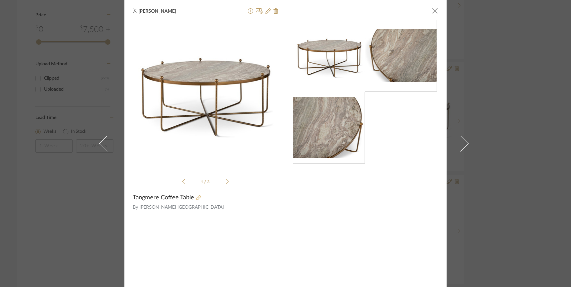
click at [196, 197] on icon at bounding box center [198, 197] width 5 height 5
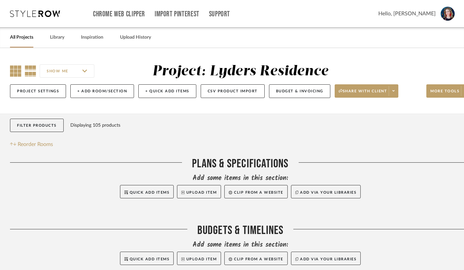
click at [17, 74] on icon at bounding box center [15, 70] width 11 height 11
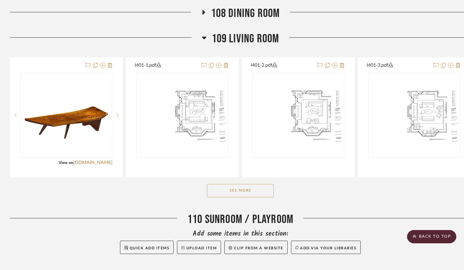
scroll to position [907, 0]
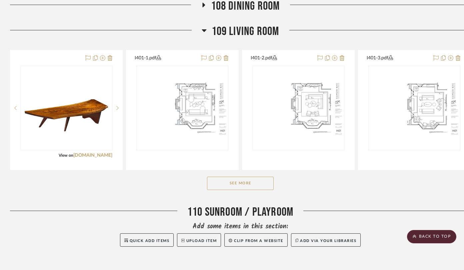
click at [245, 190] on button "See More" at bounding box center [240, 183] width 67 height 13
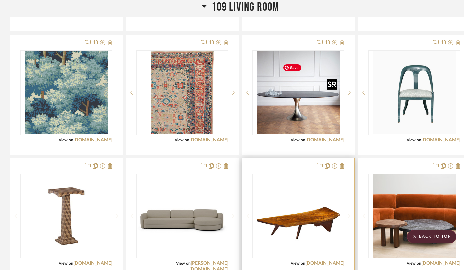
scroll to position [1046, 0]
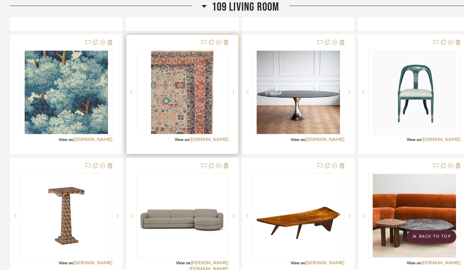
click at [232, 95] on icon at bounding box center [233, 92] width 2 height 5
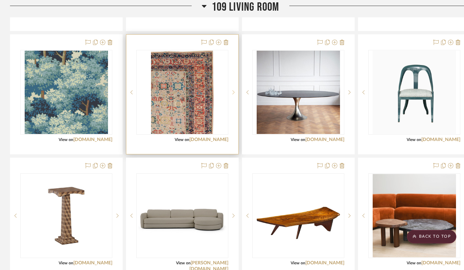
click at [232, 95] on icon at bounding box center [233, 92] width 2 height 5
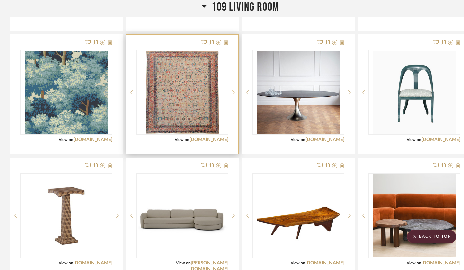
click at [232, 95] on icon at bounding box center [233, 92] width 2 height 5
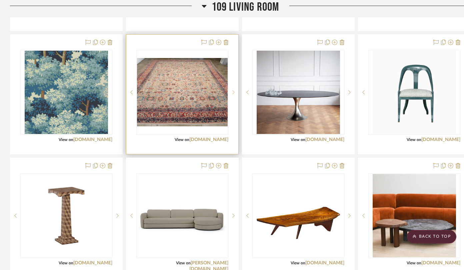
click at [232, 95] on icon at bounding box center [233, 92] width 2 height 5
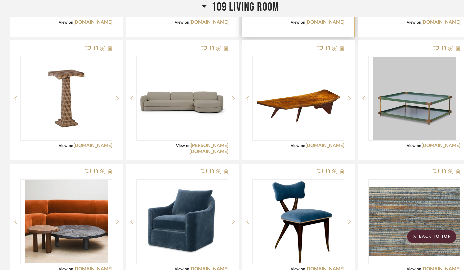
scroll to position [1164, 0]
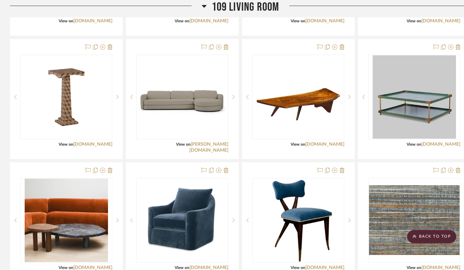
drag, startPoint x: 201, startPoint y: 233, endPoint x: 153, endPoint y: 3, distance: 235.3
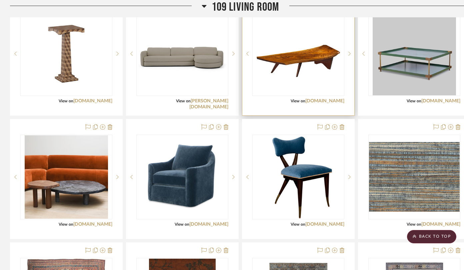
scroll to position [1208, 0]
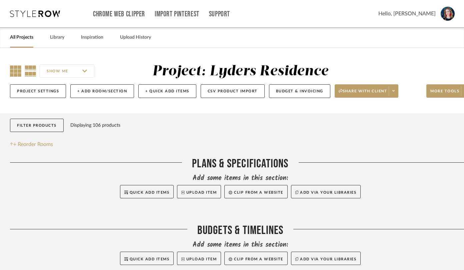
click at [18, 71] on icon at bounding box center [15, 70] width 11 height 11
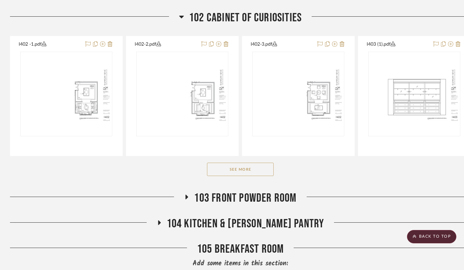
scroll to position [464, 0]
click at [182, 20] on icon at bounding box center [181, 16] width 5 height 8
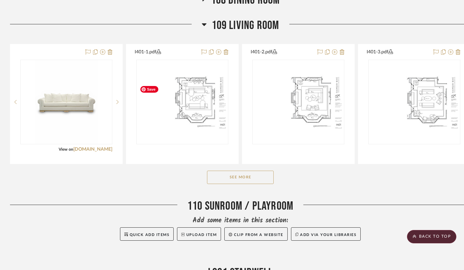
scroll to position [769, 0]
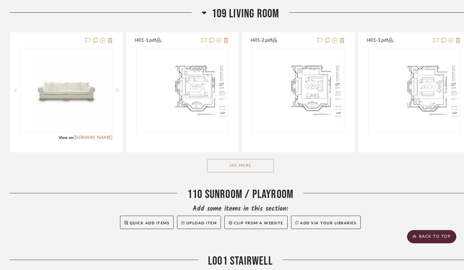
click at [244, 172] on button "See More" at bounding box center [240, 165] width 67 height 13
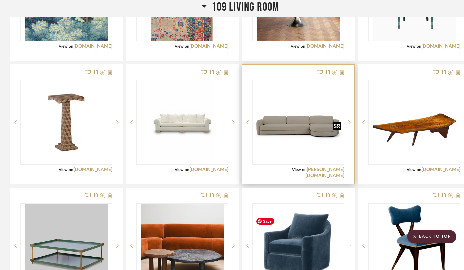
scroll to position [984, 0]
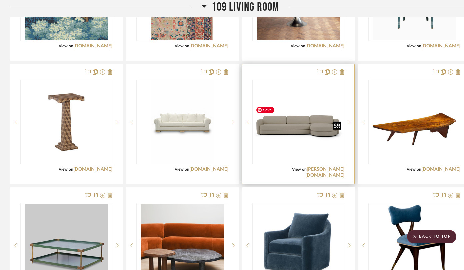
click at [315, 145] on img "0" at bounding box center [298, 121] width 91 height 57
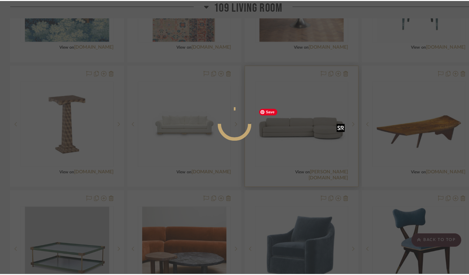
scroll to position [0, 0]
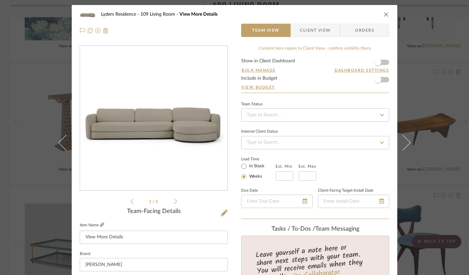
click at [103, 224] on icon at bounding box center [102, 225] width 4 height 4
click at [383, 12] on icon "close" at bounding box center [385, 14] width 5 height 5
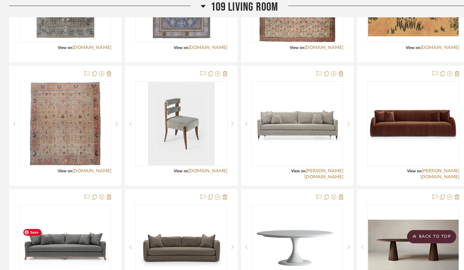
scroll to position [1476, 1]
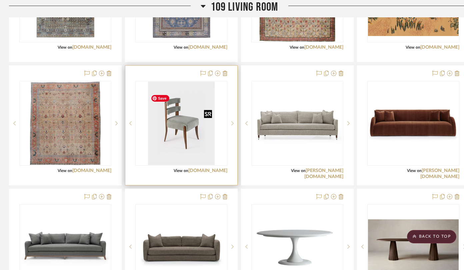
click at [185, 138] on img "0" at bounding box center [181, 123] width 67 height 83
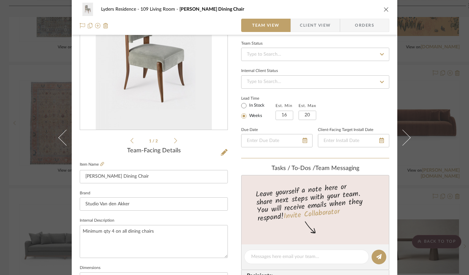
scroll to position [0, 0]
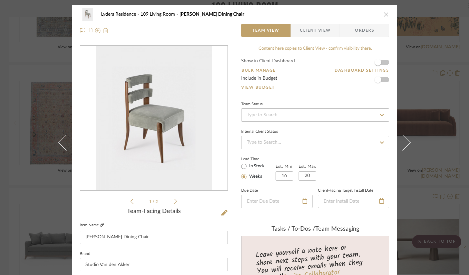
click at [102, 225] on icon at bounding box center [102, 225] width 4 height 4
click at [384, 14] on icon "close" at bounding box center [385, 14] width 5 height 5
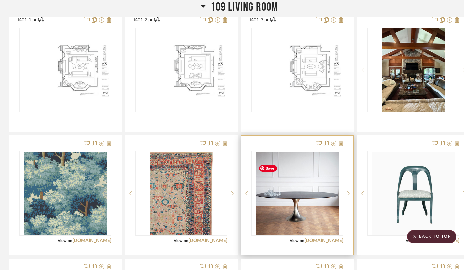
scroll to position [790, 1]
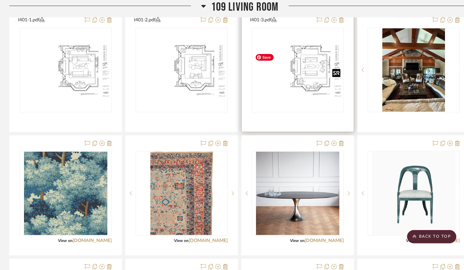
click at [324, 97] on img "0" at bounding box center [297, 70] width 91 height 59
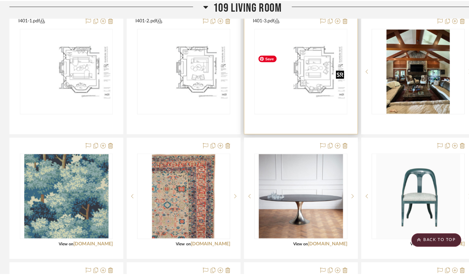
scroll to position [0, 0]
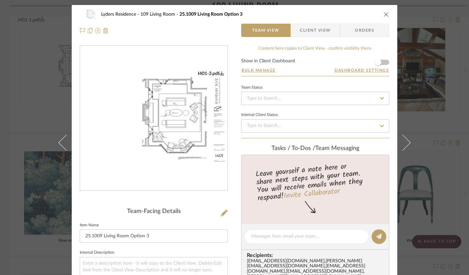
click at [196, 106] on img "0" at bounding box center [153, 118] width 147 height 95
click at [383, 15] on icon "close" at bounding box center [385, 14] width 5 height 5
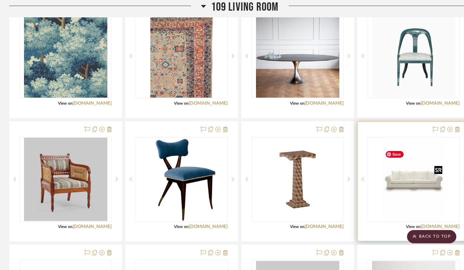
scroll to position [926, 1]
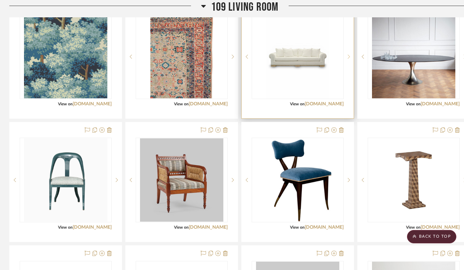
click at [346, 59] on sr-next-btn at bounding box center [349, 56] width 10 height 5
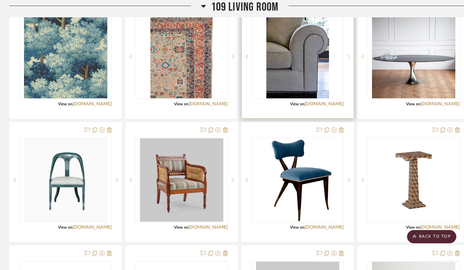
click at [346, 59] on sr-next-btn at bounding box center [349, 56] width 10 height 5
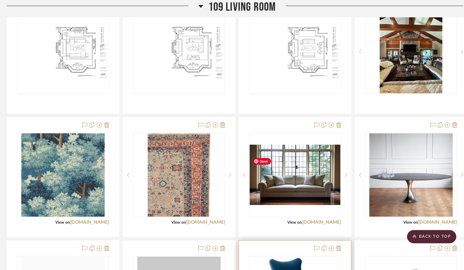
scroll to position [809, 3]
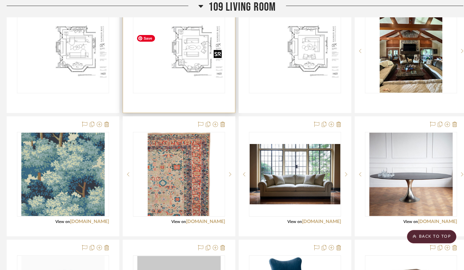
click at [194, 59] on img "0" at bounding box center [179, 51] width 91 height 59
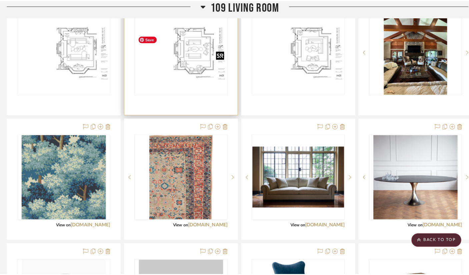
scroll to position [0, 0]
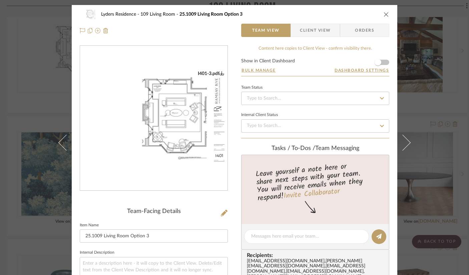
click at [165, 114] on img "0" at bounding box center [153, 118] width 147 height 95
click at [383, 14] on icon "close" at bounding box center [385, 14] width 5 height 5
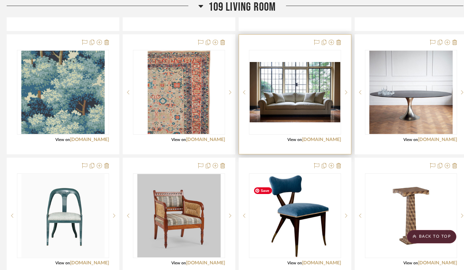
scroll to position [900, 3]
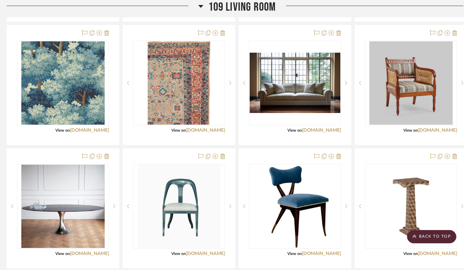
drag, startPoint x: 182, startPoint y: 228, endPoint x: 173, endPoint y: 2, distance: 226.9
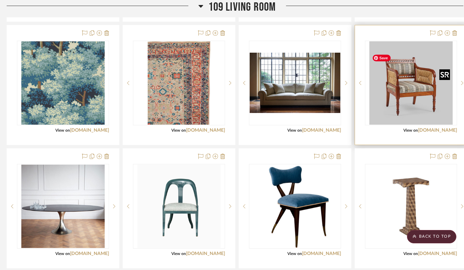
click at [394, 108] on img "0" at bounding box center [410, 82] width 83 height 83
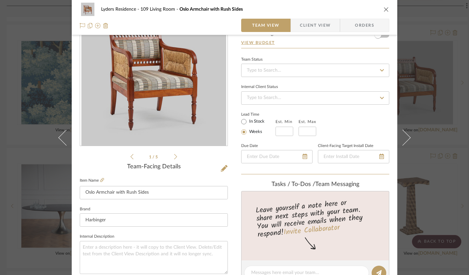
scroll to position [0, 0]
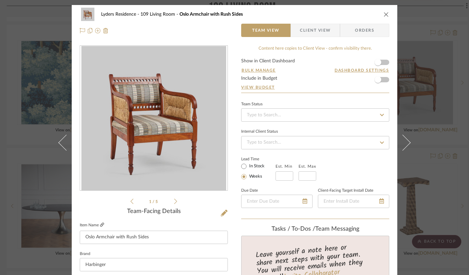
click at [103, 227] on icon at bounding box center [102, 225] width 4 height 4
click at [383, 12] on icon "close" at bounding box center [385, 14] width 5 height 5
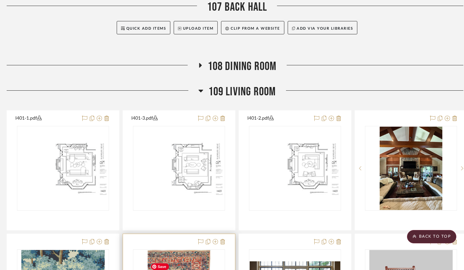
scroll to position [690, 3]
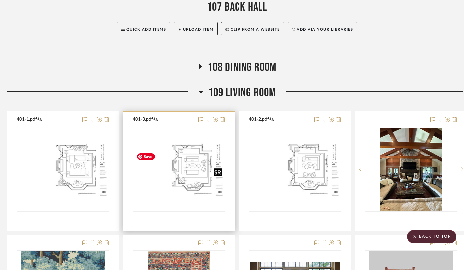
click at [181, 186] on img "0" at bounding box center [179, 169] width 91 height 59
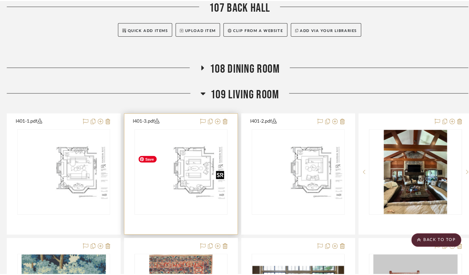
scroll to position [0, 0]
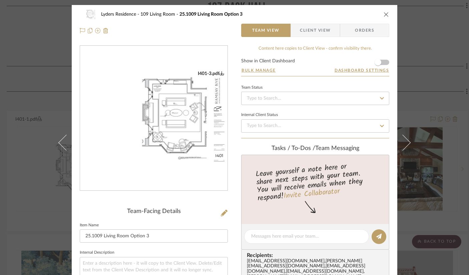
click at [185, 160] on img "0" at bounding box center [153, 118] width 147 height 95
click at [384, 16] on icon "close" at bounding box center [385, 14] width 5 height 5
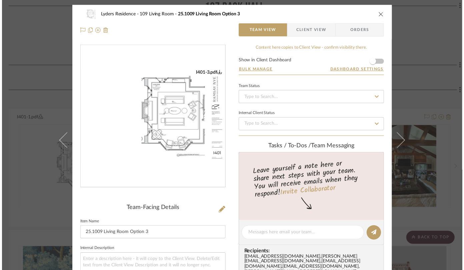
scroll to position [690, 3]
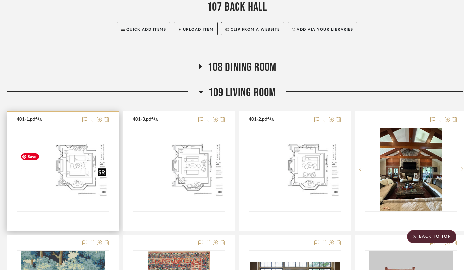
click at [84, 187] on img "0" at bounding box center [63, 169] width 91 height 59
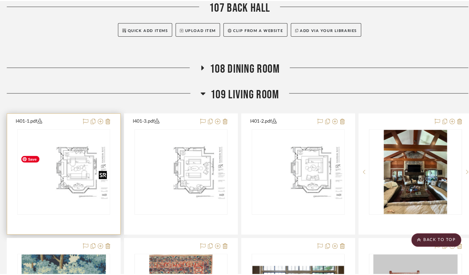
scroll to position [0, 0]
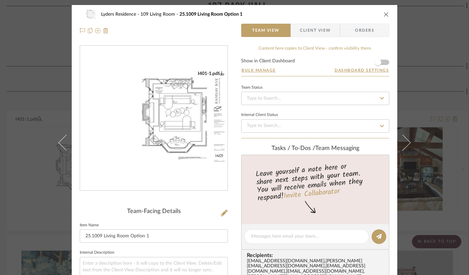
click at [159, 132] on img "0" at bounding box center [153, 118] width 147 height 95
click at [383, 12] on icon "close" at bounding box center [385, 14] width 5 height 5
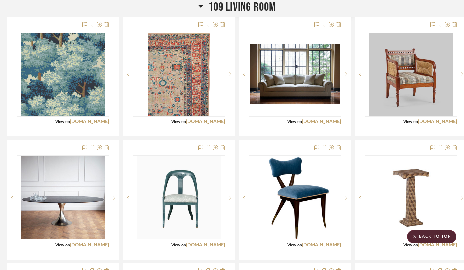
scroll to position [910, 3]
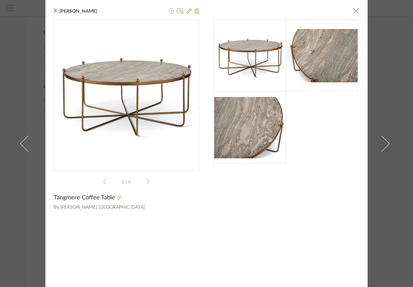
click at [117, 197] on icon at bounding box center [119, 197] width 5 height 5
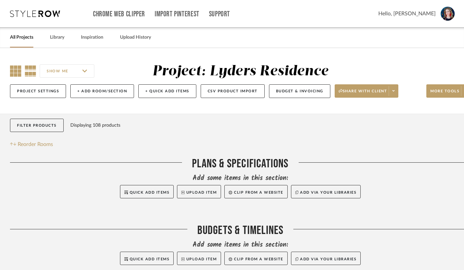
click at [15, 68] on icon at bounding box center [15, 70] width 11 height 11
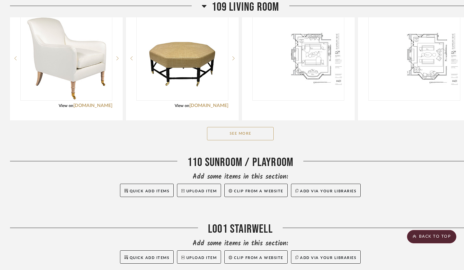
scroll to position [808, 0]
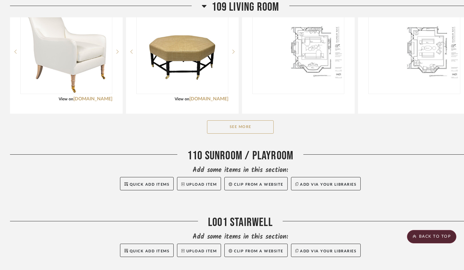
click at [237, 133] on button "See More" at bounding box center [240, 126] width 67 height 13
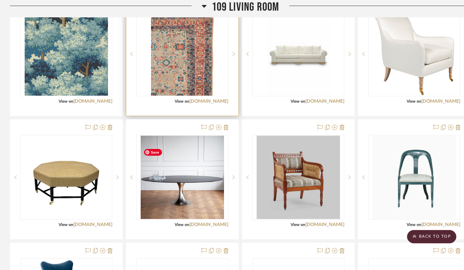
scroll to position [941, 0]
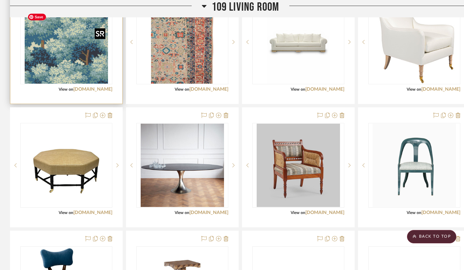
click at [83, 75] on img "0" at bounding box center [66, 41] width 83 height 83
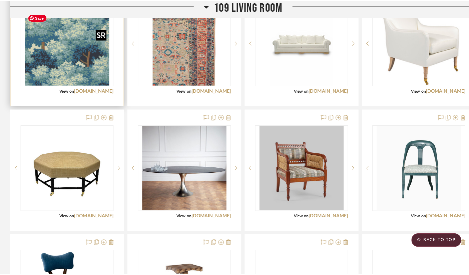
scroll to position [0, 0]
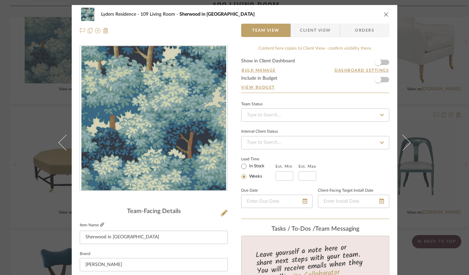
click at [103, 224] on icon at bounding box center [102, 225] width 4 height 4
click at [383, 14] on icon "close" at bounding box center [385, 14] width 5 height 5
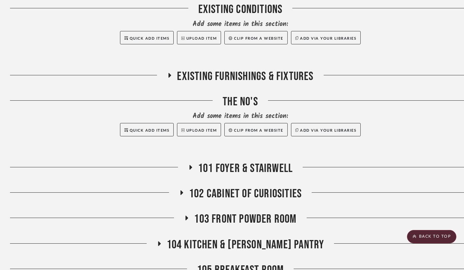
scroll to position [288, 0]
click at [180, 195] on icon at bounding box center [181, 192] width 3 height 5
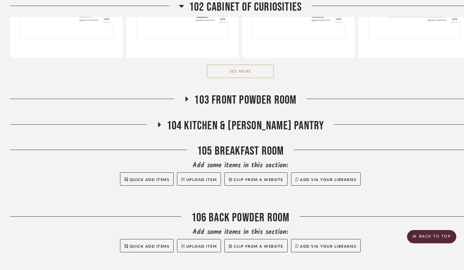
scroll to position [566, 0]
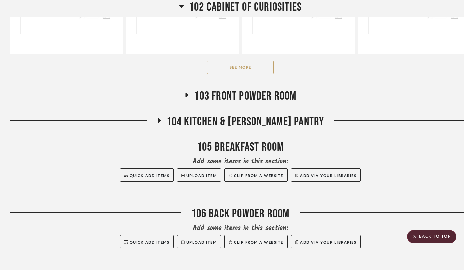
click at [233, 74] on button "See More" at bounding box center [240, 67] width 67 height 13
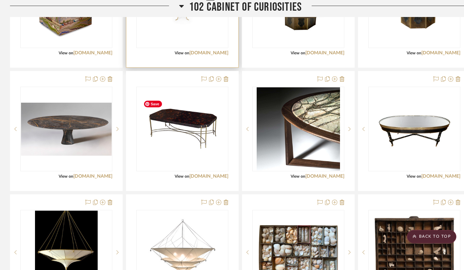
scroll to position [799, 0]
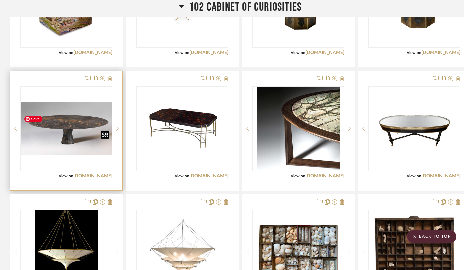
click at [66, 148] on img "0" at bounding box center [66, 128] width 91 height 53
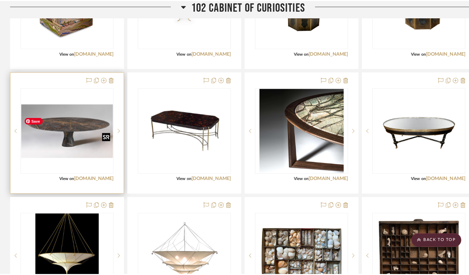
scroll to position [0, 0]
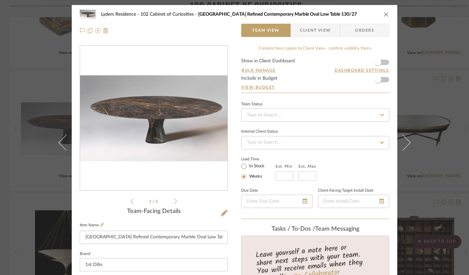
click at [383, 14] on icon "close" at bounding box center [385, 14] width 5 height 5
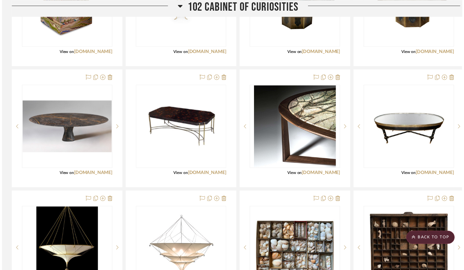
scroll to position [799, 0]
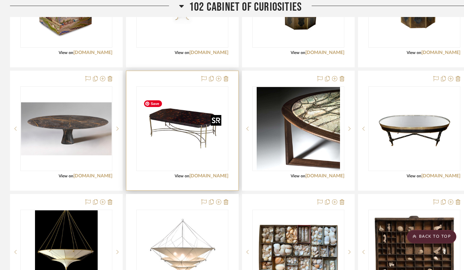
click at [202, 156] on img "0" at bounding box center [182, 128] width 83 height 83
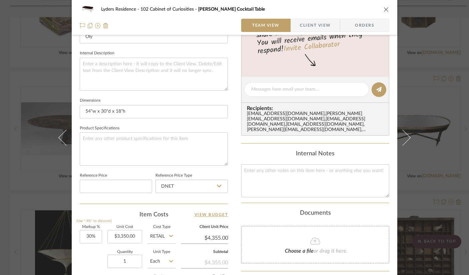
scroll to position [228, 0]
click at [385, 9] on icon "close" at bounding box center [385, 9] width 5 height 5
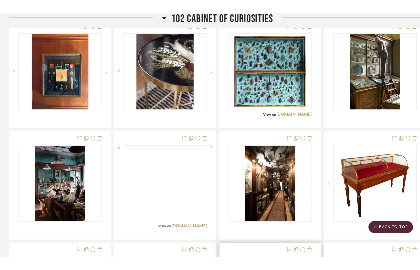
scroll to position [1480, 0]
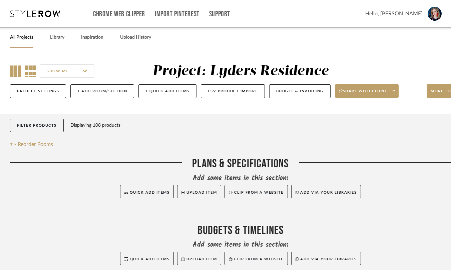
click at [11, 73] on icon at bounding box center [15, 70] width 11 height 11
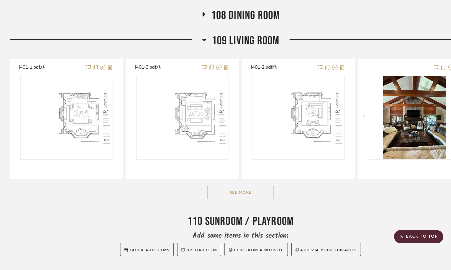
scroll to position [906, 0]
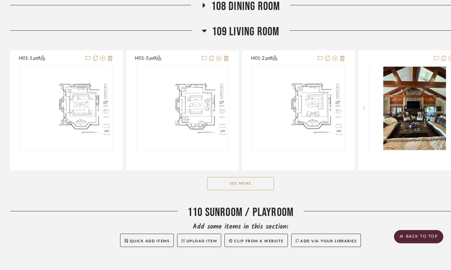
click at [244, 189] on button "See More" at bounding box center [240, 183] width 67 height 13
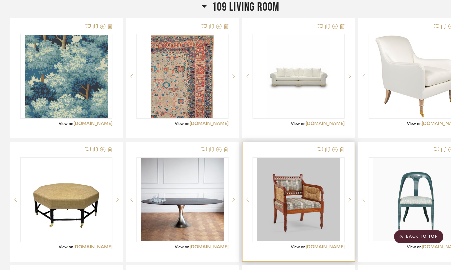
scroll to position [1047, 0]
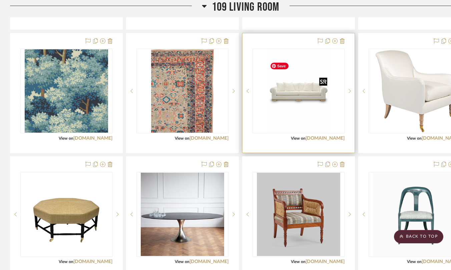
click at [304, 123] on img "0" at bounding box center [298, 90] width 62 height 83
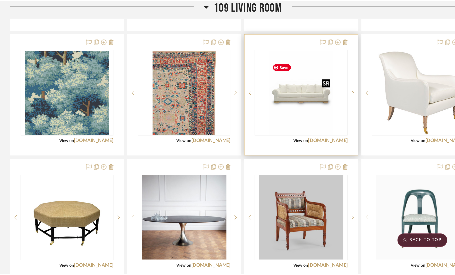
scroll to position [0, 0]
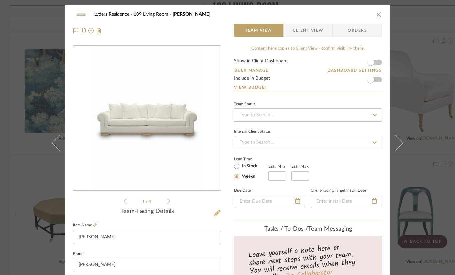
click at [215, 212] on icon at bounding box center [217, 213] width 7 height 7
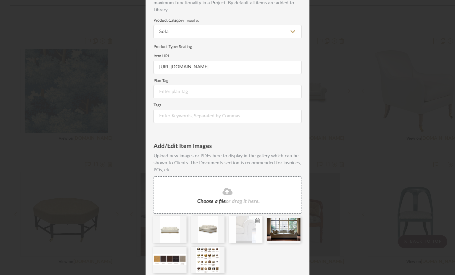
scroll to position [78, 0]
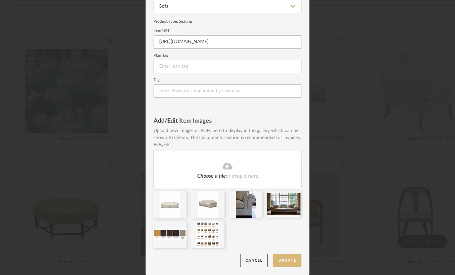
click at [281, 259] on button "Update" at bounding box center [287, 261] width 28 height 14
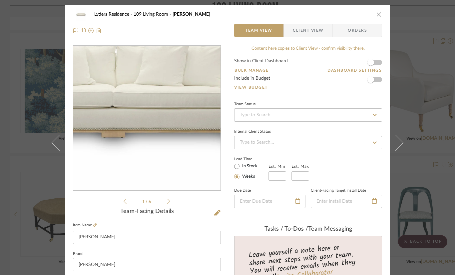
click at [156, 129] on img "0" at bounding box center [147, 118] width 108 height 145
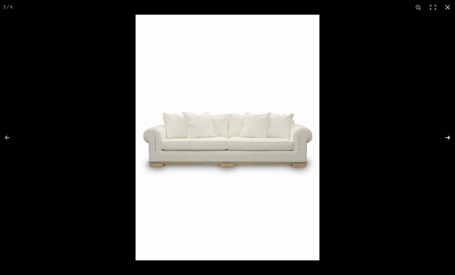
click at [446, 138] on button at bounding box center [443, 137] width 23 height 33
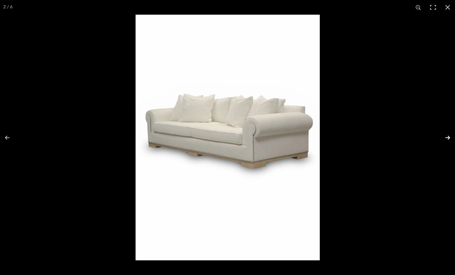
click at [446, 138] on button at bounding box center [443, 137] width 23 height 33
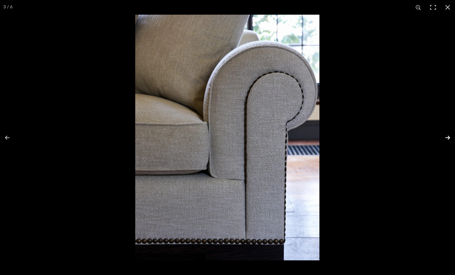
click at [446, 138] on button at bounding box center [443, 137] width 23 height 33
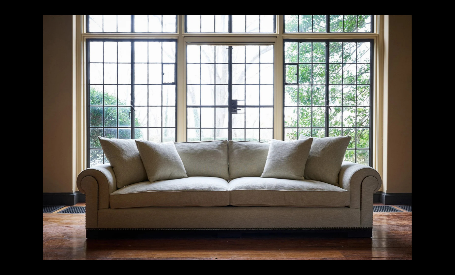
click at [446, 138] on button at bounding box center [443, 137] width 23 height 33
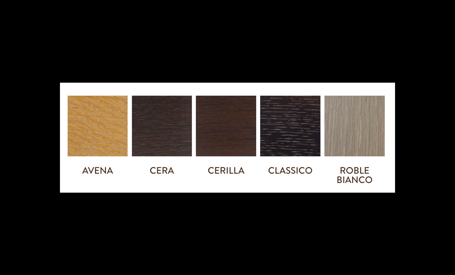
click at [446, 138] on button at bounding box center [443, 137] width 23 height 33
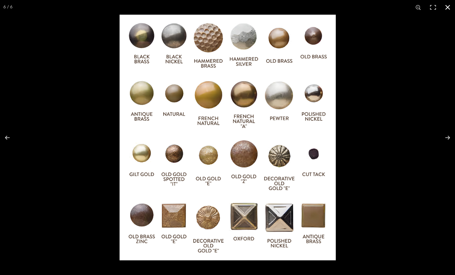
click at [447, 9] on button at bounding box center [448, 7] width 15 height 15
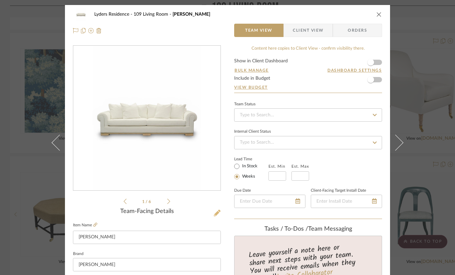
click at [214, 213] on icon at bounding box center [217, 213] width 7 height 7
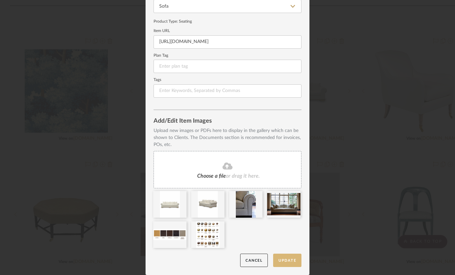
click at [280, 258] on button "Update" at bounding box center [287, 261] width 28 height 14
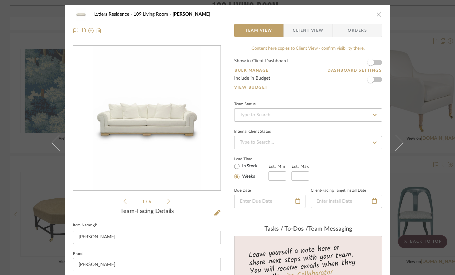
click at [96, 225] on icon at bounding box center [95, 225] width 4 height 4
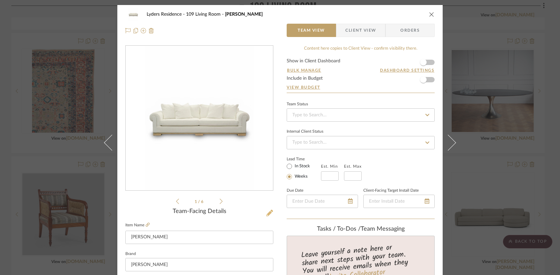
click at [268, 216] on icon at bounding box center [269, 213] width 7 height 7
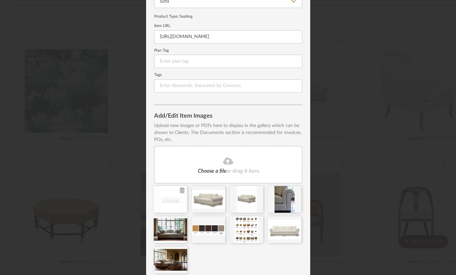
click at [180, 193] on icon at bounding box center [182, 190] width 5 height 5
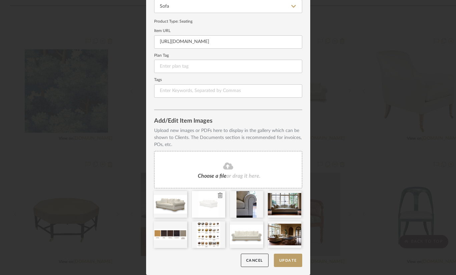
click at [218, 194] on icon at bounding box center [220, 195] width 5 height 5
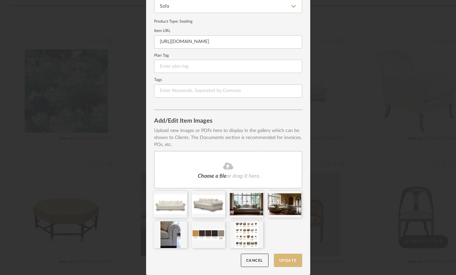
click at [277, 261] on button "Update" at bounding box center [288, 261] width 28 height 14
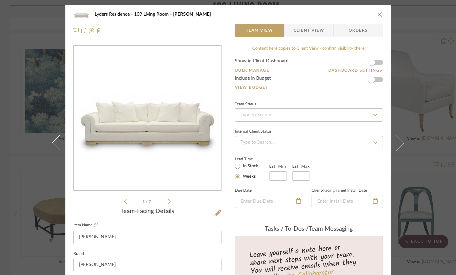
click at [377, 16] on icon "close" at bounding box center [379, 14] width 5 height 5
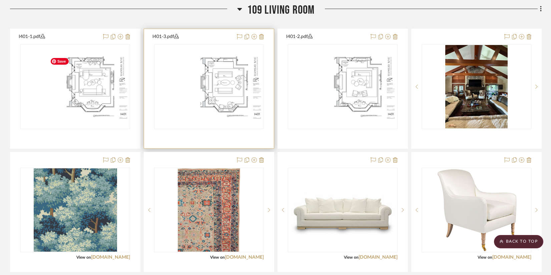
scroll to position [926, 0]
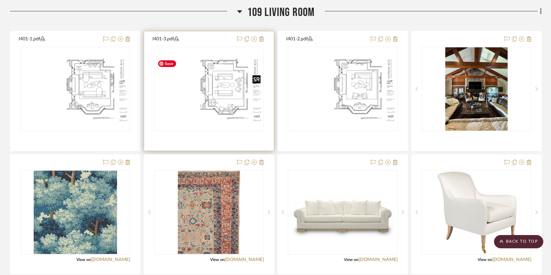
click at [231, 91] on img "0" at bounding box center [209, 89] width 108 height 70
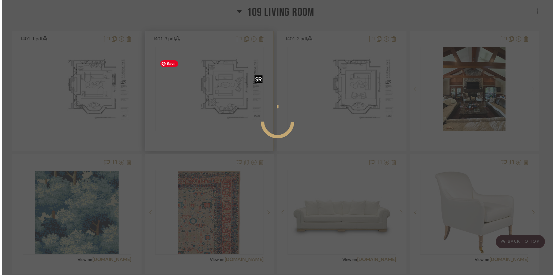
scroll to position [0, 0]
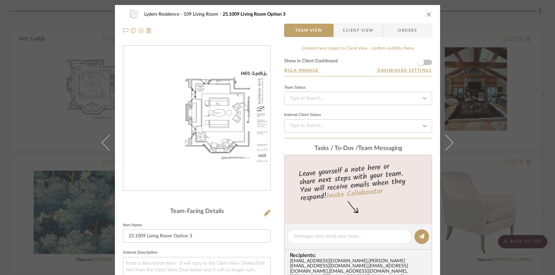
click at [209, 111] on img "0" at bounding box center [196, 118] width 147 height 95
click at [428, 14] on icon "close" at bounding box center [429, 14] width 5 height 5
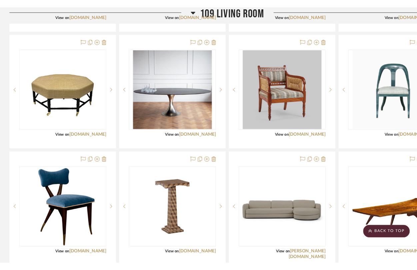
scroll to position [1191, 0]
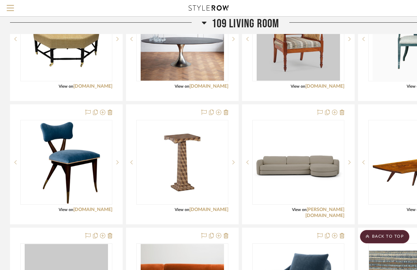
drag, startPoint x: 349, startPoint y: 177, endPoint x: 163, endPoint y: 0, distance: 256.8
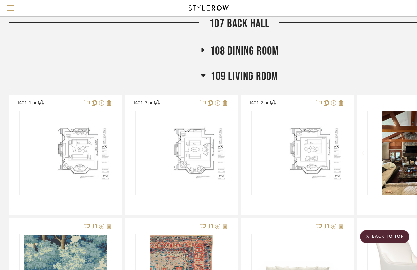
scroll to position [831, 1]
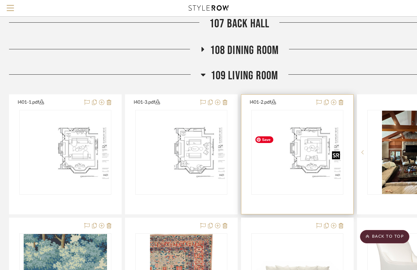
click at [308, 160] on img "0" at bounding box center [297, 152] width 91 height 59
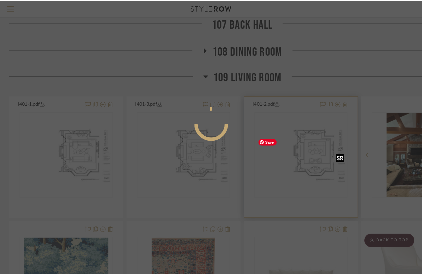
scroll to position [0, 0]
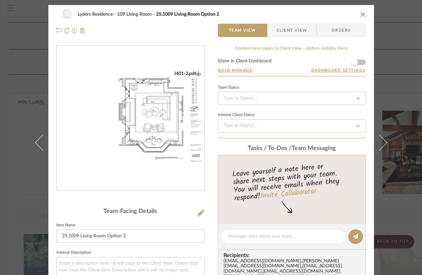
click at [122, 175] on div "I401-2.pdf" at bounding box center [130, 118] width 147 height 145
click at [145, 128] on img "0" at bounding box center [130, 118] width 147 height 95
click at [360, 15] on icon "close" at bounding box center [362, 14] width 5 height 5
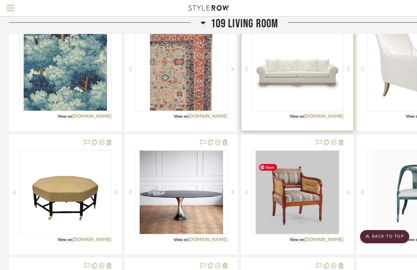
scroll to position [1051, 1]
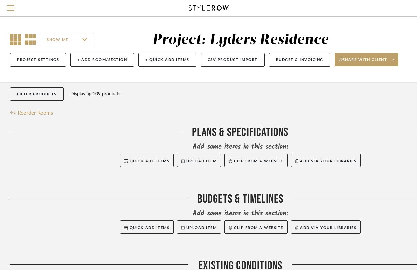
click at [12, 39] on icon at bounding box center [15, 39] width 11 height 11
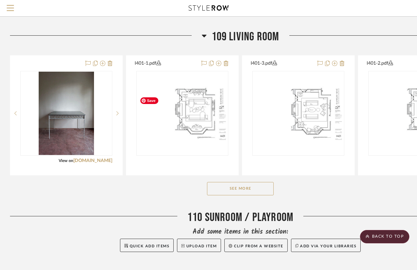
scroll to position [879, 0]
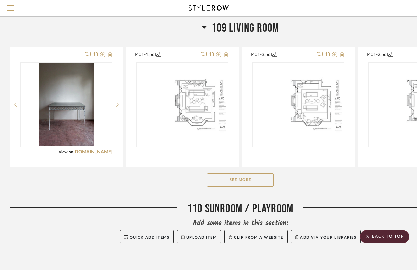
click at [223, 193] on div "See More" at bounding box center [240, 180] width 461 height 27
click at [223, 187] on button "See More" at bounding box center [240, 179] width 67 height 13
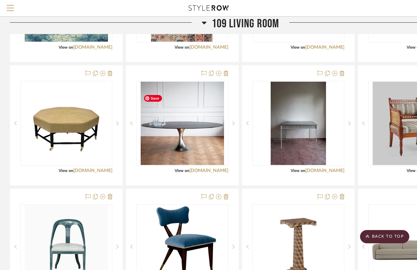
scroll to position [1107, 0]
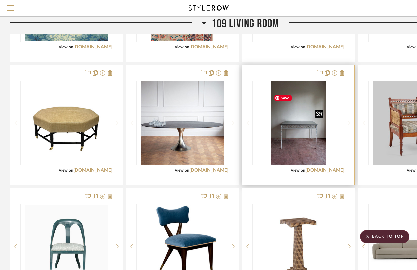
click at [310, 154] on img "0" at bounding box center [298, 122] width 55 height 83
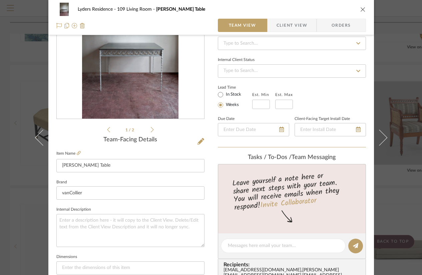
scroll to position [80, 0]
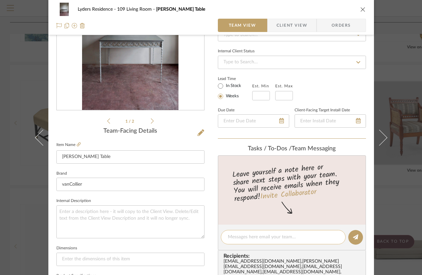
click at [250, 239] on textarea at bounding box center [283, 237] width 111 height 7
type textarea "Custom size for corner game table"
click at [348, 238] on button at bounding box center [355, 237] width 15 height 15
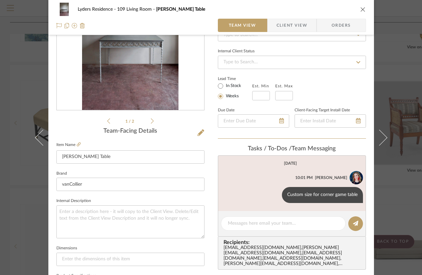
click at [361, 9] on icon "close" at bounding box center [362, 9] width 5 height 5
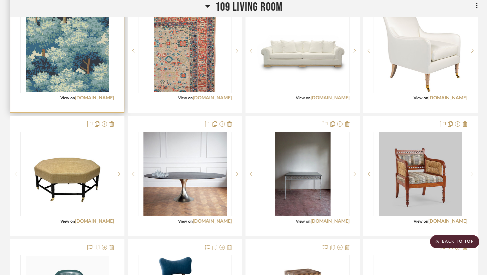
scroll to position [1088, 0]
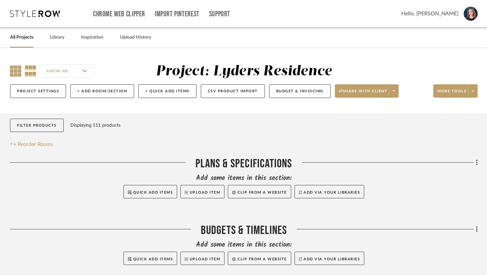
click at [11, 74] on icon at bounding box center [15, 70] width 11 height 11
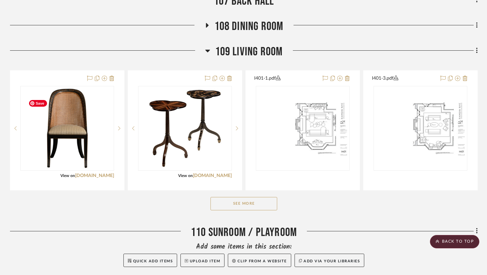
scroll to position [888, 0]
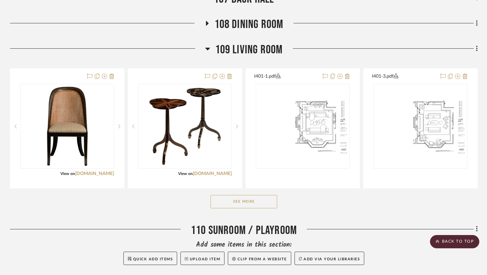
click at [225, 208] on button "See More" at bounding box center [243, 201] width 67 height 13
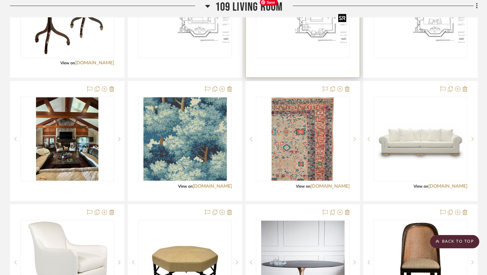
scroll to position [1000, 0]
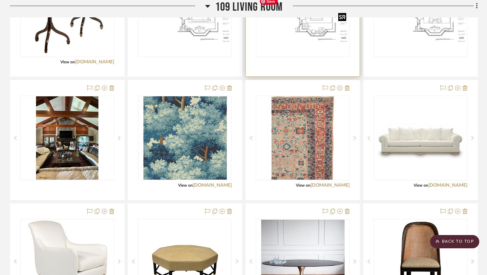
click at [317, 29] on img "0" at bounding box center [302, 15] width 92 height 60
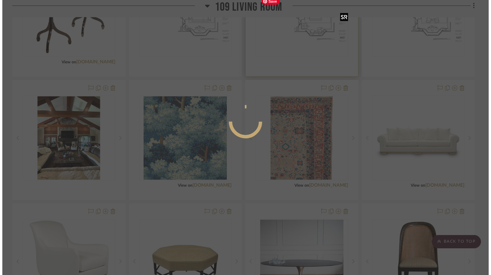
scroll to position [0, 0]
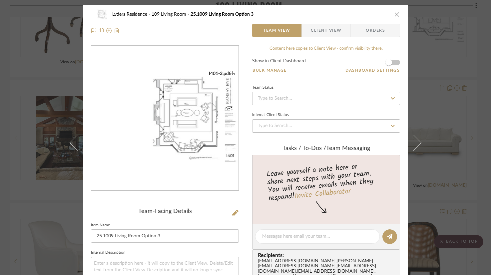
click at [166, 148] on img "0" at bounding box center [164, 118] width 147 height 95
click at [396, 14] on icon "close" at bounding box center [397, 14] width 5 height 5
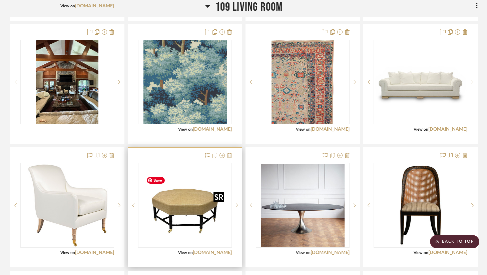
scroll to position [1065, 0]
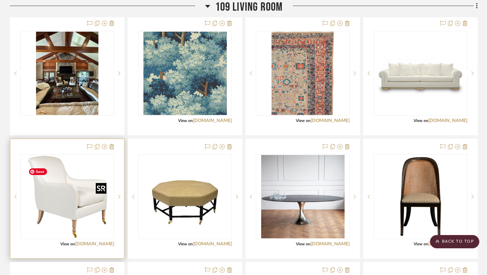
click at [89, 232] on img "0" at bounding box center [67, 196] width 83 height 83
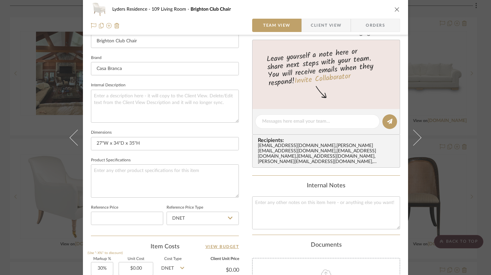
scroll to position [196, 0]
click at [395, 8] on icon "close" at bounding box center [397, 9] width 5 height 5
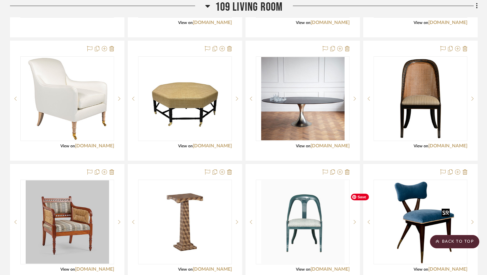
scroll to position [1163, 0]
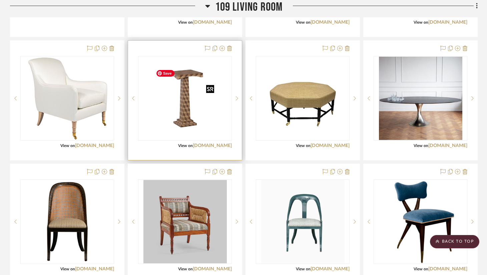
click at [177, 134] on img "0" at bounding box center [185, 98] width 64 height 83
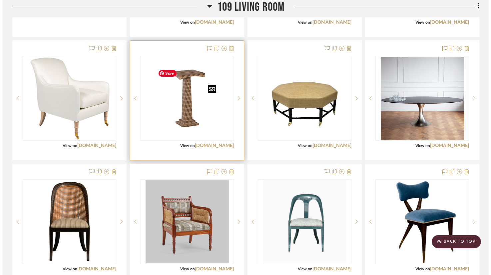
scroll to position [0, 0]
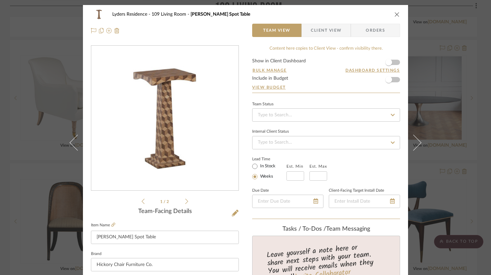
click at [175, 133] on img "0" at bounding box center [165, 118] width 111 height 145
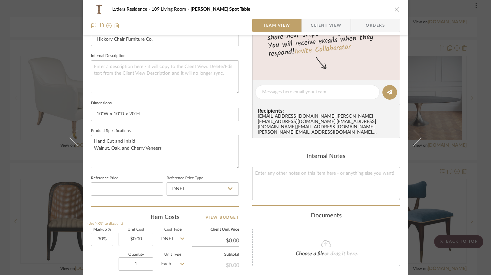
scroll to position [228, 0]
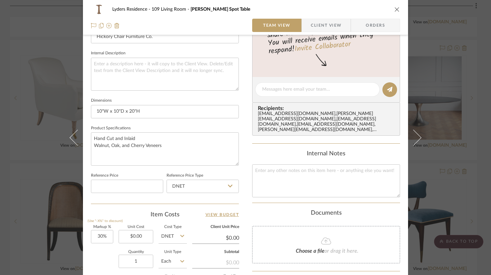
click at [395, 7] on icon "close" at bounding box center [397, 9] width 5 height 5
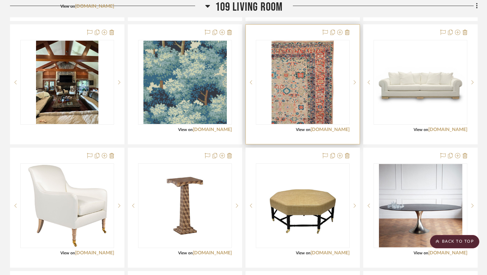
scroll to position [1057, 0]
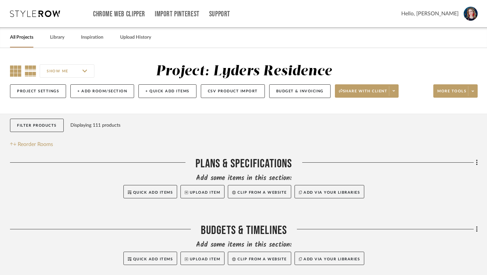
click at [11, 72] on icon at bounding box center [15, 70] width 11 height 11
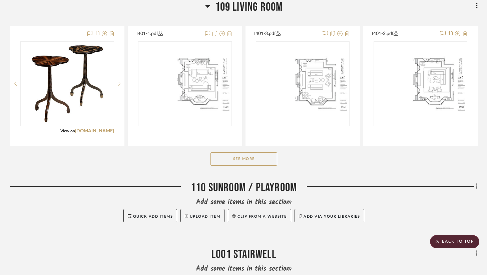
scroll to position [931, 0]
click at [222, 165] on button "See More" at bounding box center [243, 158] width 67 height 13
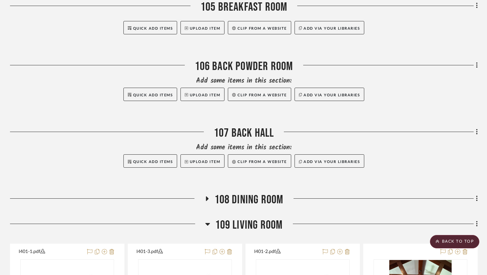
scroll to position [699, 0]
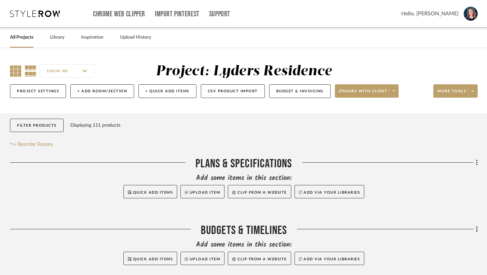
click at [17, 70] on icon at bounding box center [15, 70] width 11 height 11
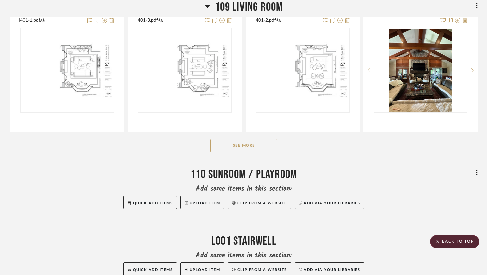
scroll to position [946, 0]
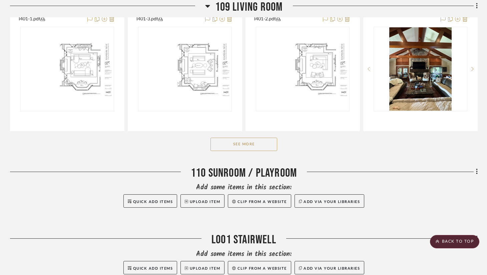
click at [241, 150] on button "See More" at bounding box center [243, 144] width 67 height 13
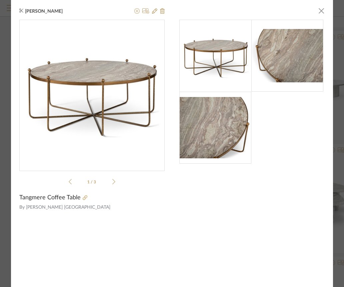
click at [322, 6] on div "[PERSON_NAME] × 1 / 3 Tangmere Coffee Table By [PERSON_NAME] [GEOGRAPHIC_DATA]" at bounding box center [172, 143] width 322 height 287
click at [322, 8] on div "[PERSON_NAME] × 1 / 3 Tangmere Coffee Table By [PERSON_NAME] [GEOGRAPHIC_DATA]" at bounding box center [172, 143] width 322 height 287
click at [320, 12] on span "button" at bounding box center [321, 10] width 13 height 13
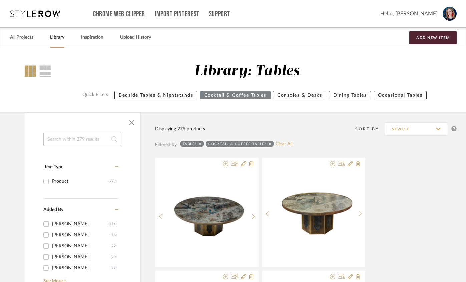
click at [55, 39] on link "Library" at bounding box center [57, 37] width 14 height 9
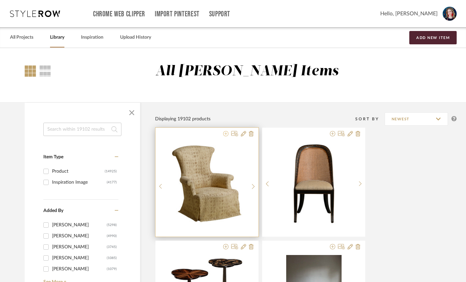
click at [225, 134] on icon at bounding box center [225, 133] width 5 height 5
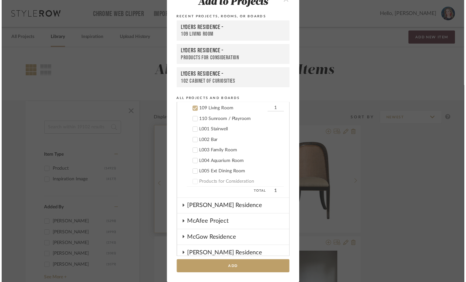
scroll to position [502, 0]
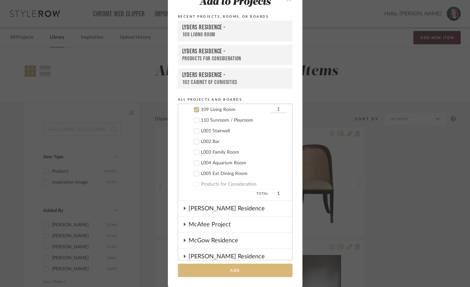
click at [199, 265] on button "Add" at bounding box center [235, 271] width 115 height 14
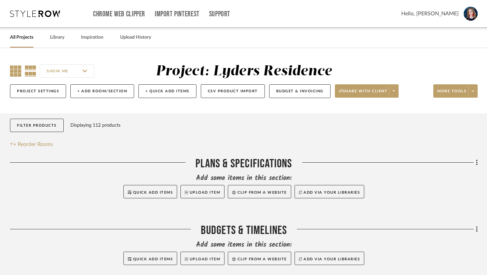
click at [14, 66] on icon at bounding box center [15, 70] width 11 height 11
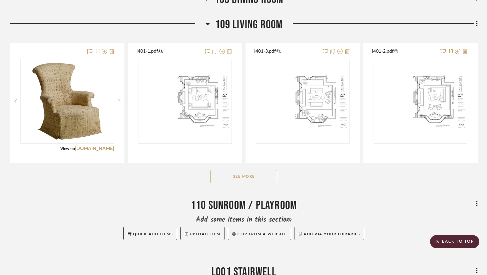
scroll to position [915, 0]
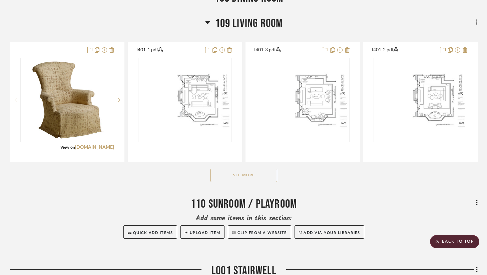
click at [238, 182] on button "See More" at bounding box center [243, 175] width 67 height 13
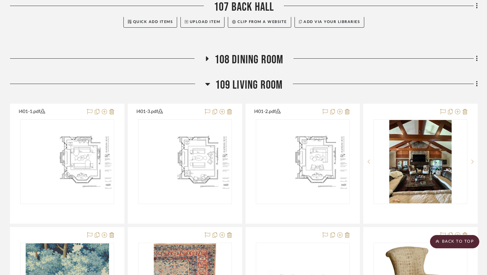
scroll to position [846, 0]
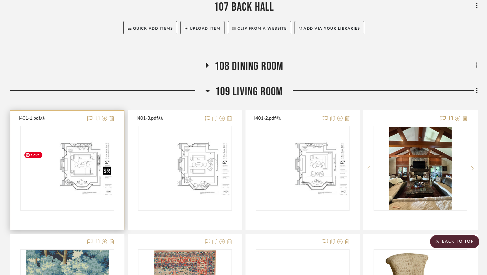
click at [80, 179] on img "0" at bounding box center [67, 168] width 92 height 60
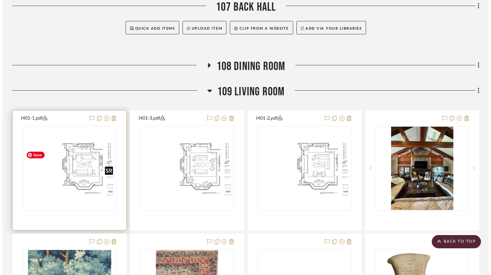
scroll to position [0, 0]
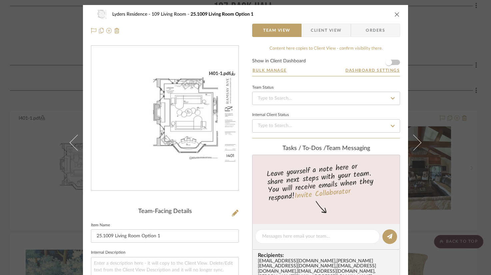
click at [148, 139] on img "0" at bounding box center [164, 118] width 147 height 95
click at [395, 13] on icon "close" at bounding box center [397, 14] width 5 height 5
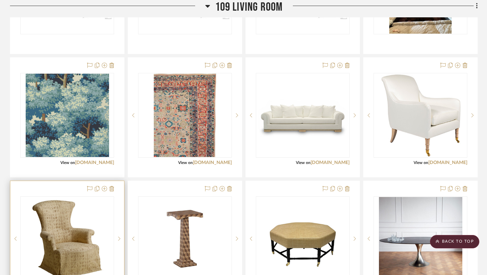
scroll to position [1019, 0]
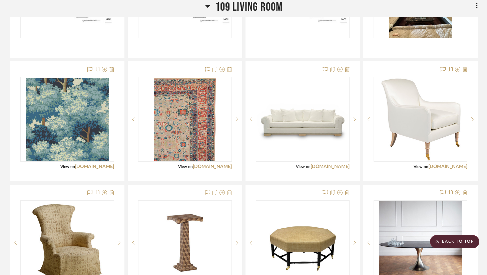
drag, startPoint x: 85, startPoint y: 223, endPoint x: 140, endPoint y: 0, distance: 229.5
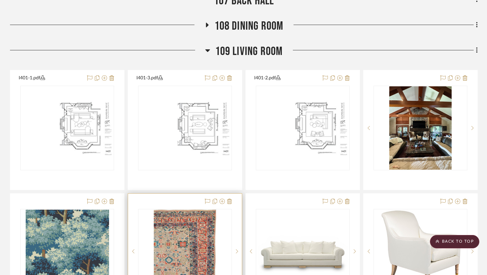
scroll to position [840, 0]
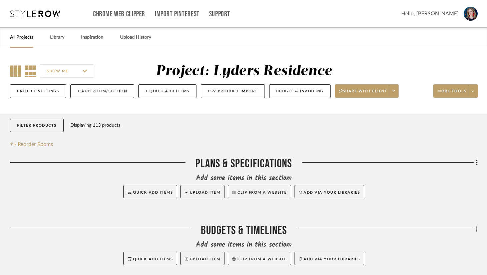
click at [14, 66] on icon at bounding box center [15, 70] width 11 height 11
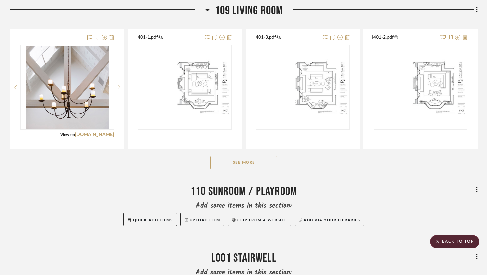
scroll to position [931, 0]
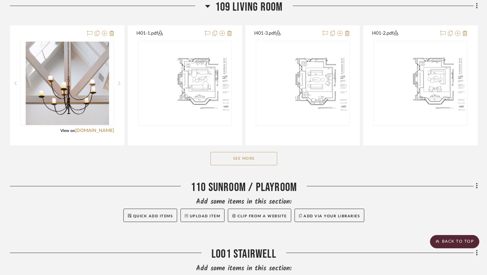
click at [225, 165] on button "See More" at bounding box center [243, 158] width 67 height 13
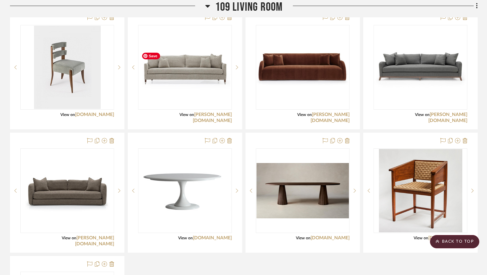
scroll to position [1936, 0]
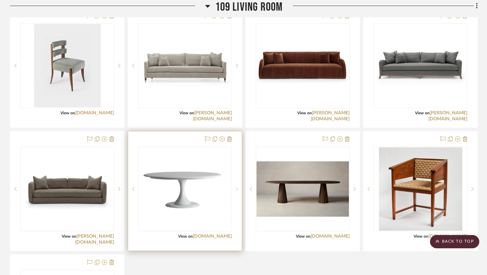
click at [236, 191] on icon at bounding box center [237, 189] width 2 height 5
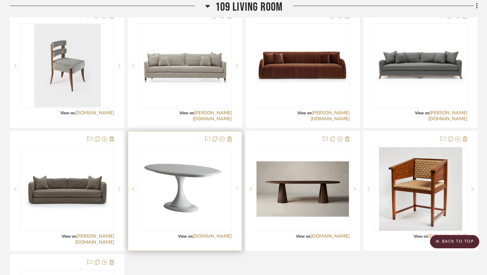
click at [236, 191] on icon at bounding box center [237, 189] width 2 height 5
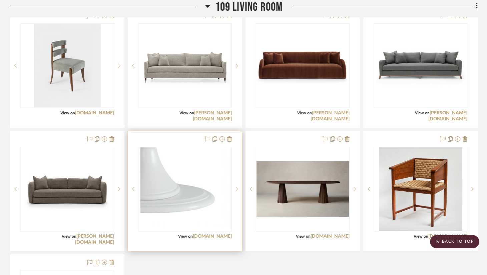
click at [236, 191] on icon at bounding box center [237, 189] width 2 height 5
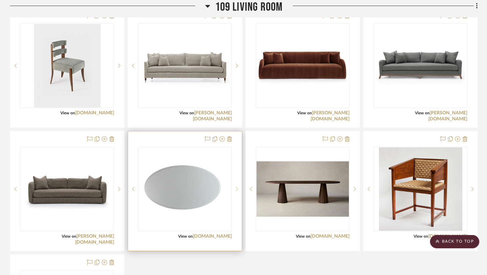
click at [236, 191] on icon at bounding box center [237, 189] width 2 height 5
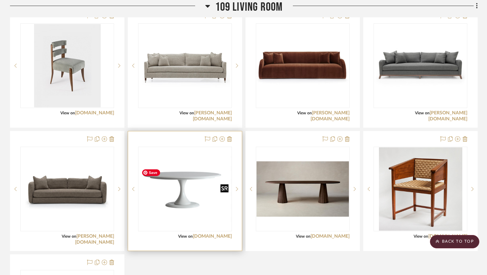
click at [193, 219] on img "0" at bounding box center [185, 189] width 92 height 66
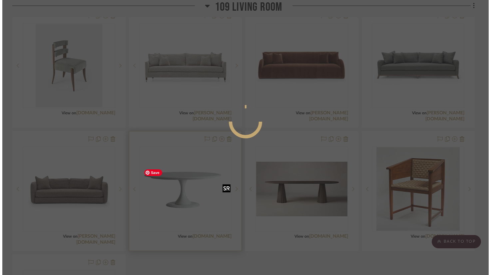
scroll to position [0, 0]
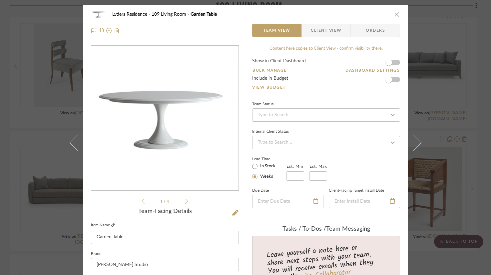
click at [113, 223] on icon at bounding box center [113, 225] width 4 height 4
click at [398, 12] on div "Lyders Residence 109 Living Room Garden Table Team View Client View Orders" at bounding box center [245, 22] width 325 height 35
click at [396, 12] on icon "close" at bounding box center [397, 14] width 5 height 5
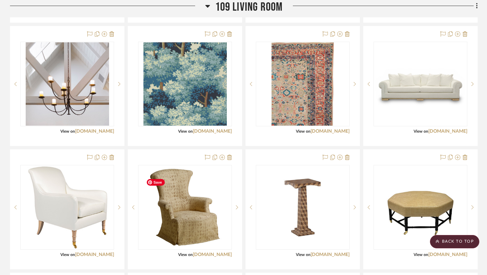
scroll to position [1055, 0]
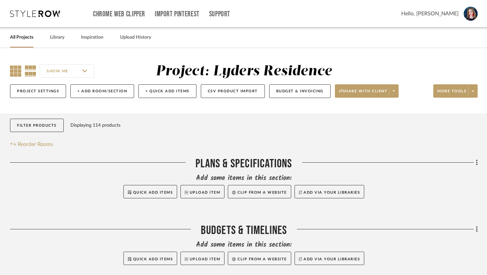
click at [16, 67] on icon at bounding box center [15, 70] width 11 height 11
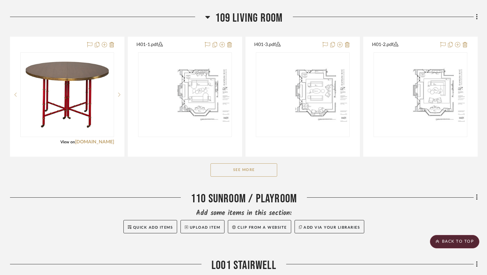
scroll to position [921, 0]
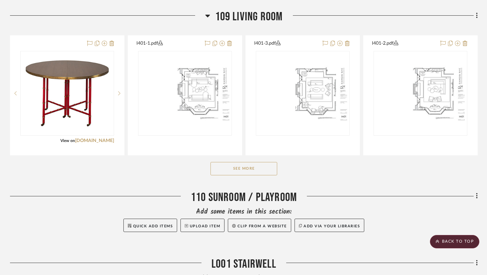
click at [225, 175] on button "See More" at bounding box center [243, 168] width 67 height 13
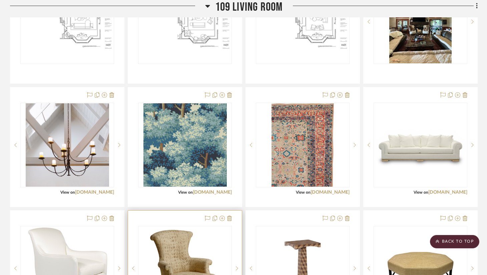
scroll to position [941, 0]
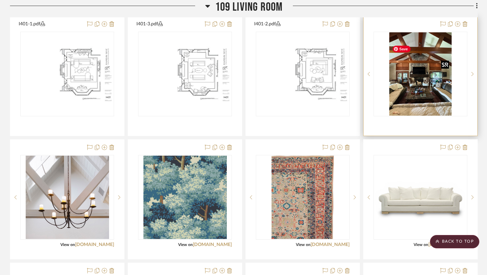
click at [410, 92] on img "0" at bounding box center [420, 73] width 63 height 83
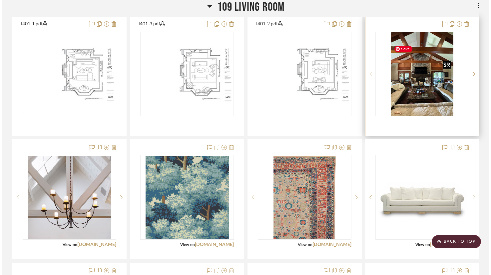
scroll to position [0, 0]
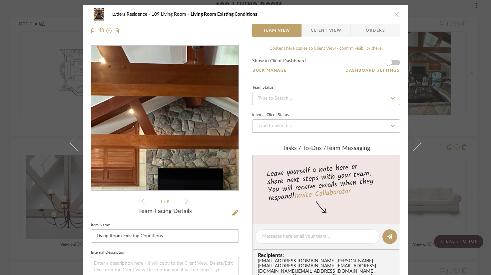
click at [152, 89] on img "0" at bounding box center [165, 118] width 108 height 145
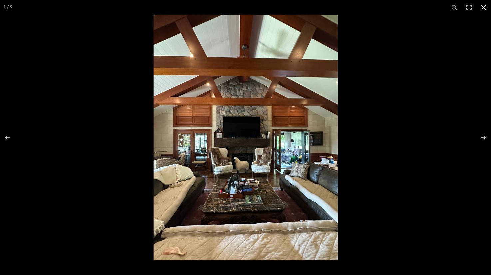
click at [485, 6] on button at bounding box center [484, 7] width 15 height 15
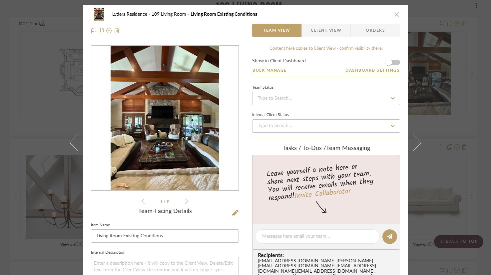
click at [395, 14] on icon "close" at bounding box center [397, 14] width 5 height 5
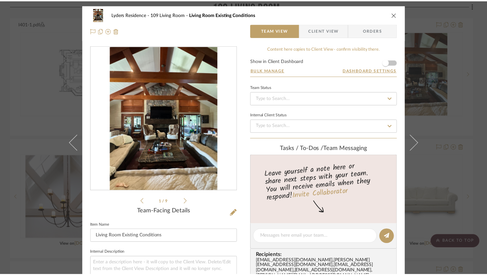
scroll to position [941, 0]
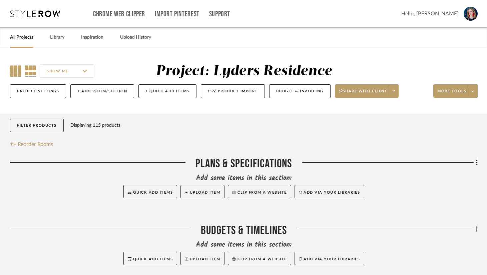
click at [12, 72] on icon at bounding box center [15, 70] width 11 height 11
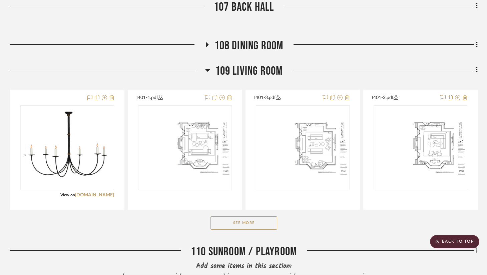
scroll to position [867, 0]
click at [230, 229] on button "See More" at bounding box center [243, 222] width 67 height 13
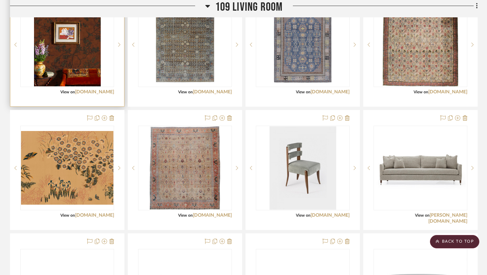
scroll to position [1834, 0]
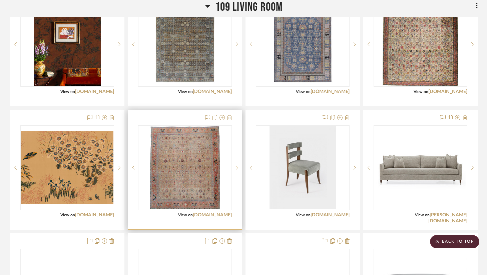
click at [235, 174] on div at bounding box center [237, 167] width 10 height 85
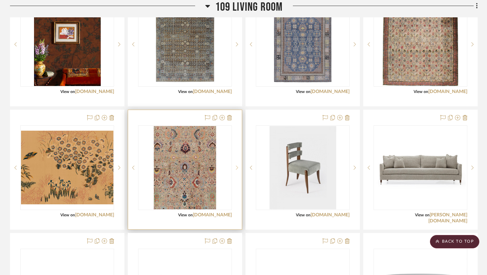
click at [235, 174] on div at bounding box center [237, 167] width 10 height 85
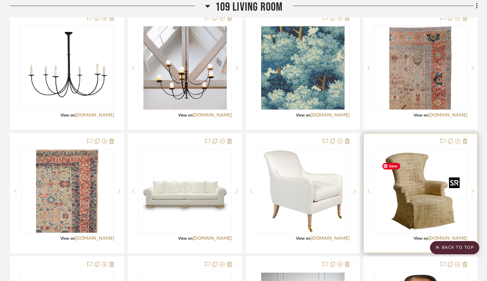
scroll to position [1070, 0]
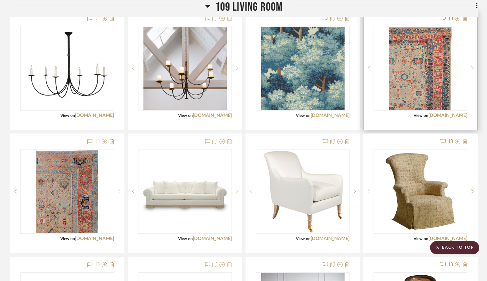
click at [471, 71] on icon at bounding box center [472, 68] width 2 height 5
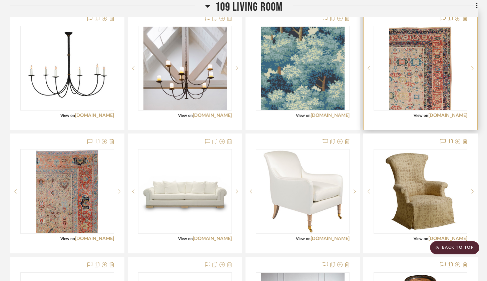
click at [471, 71] on icon at bounding box center [472, 68] width 2 height 5
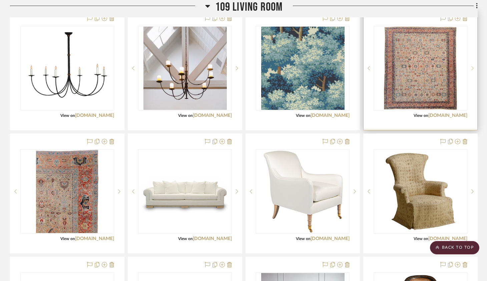
click at [471, 71] on icon at bounding box center [472, 68] width 2 height 5
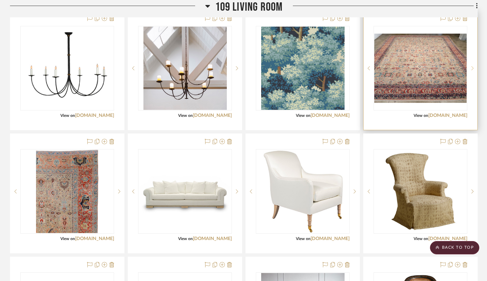
click at [471, 71] on icon at bounding box center [472, 68] width 2 height 5
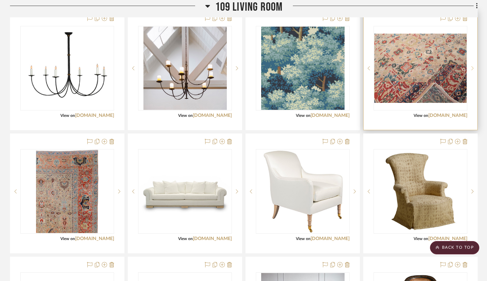
click at [471, 71] on icon at bounding box center [472, 68] width 2 height 5
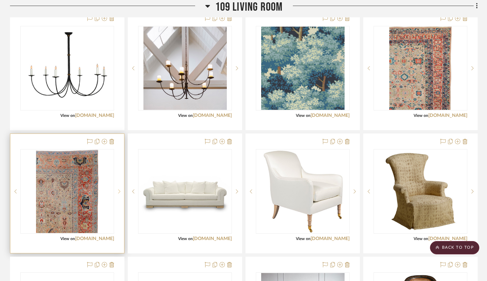
click at [120, 194] on icon at bounding box center [119, 191] width 2 height 5
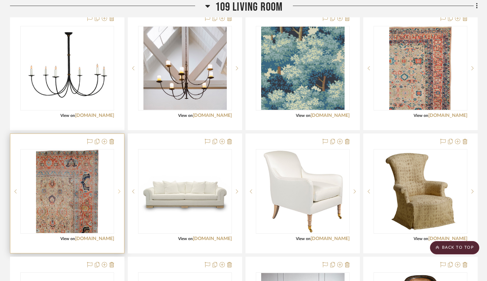
click at [120, 194] on icon at bounding box center [119, 191] width 2 height 5
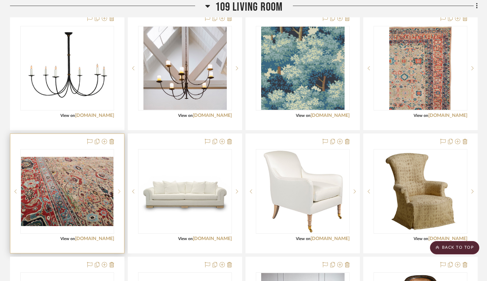
click at [120, 194] on icon at bounding box center [119, 191] width 2 height 5
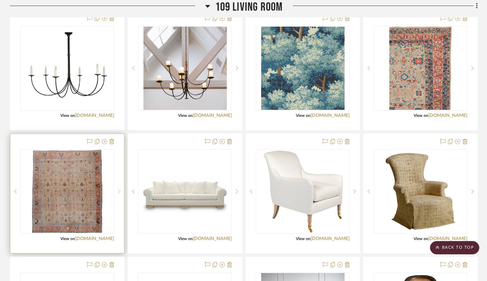
click at [120, 194] on icon at bounding box center [119, 191] width 2 height 5
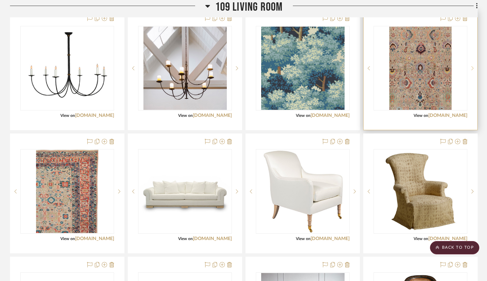
click at [469, 71] on sr-next-btn at bounding box center [472, 68] width 10 height 5
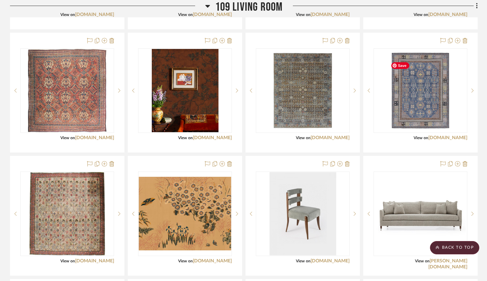
scroll to position [1788, 0]
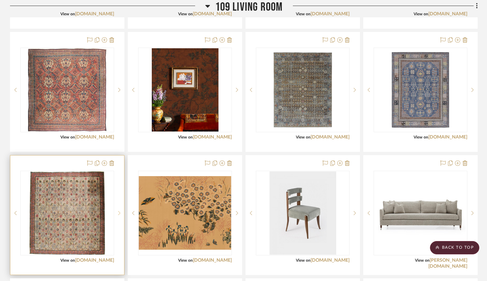
click at [121, 216] on sr-next-btn at bounding box center [119, 213] width 10 height 5
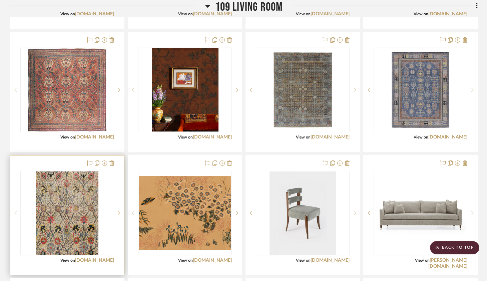
click at [121, 216] on sr-next-btn at bounding box center [119, 213] width 10 height 5
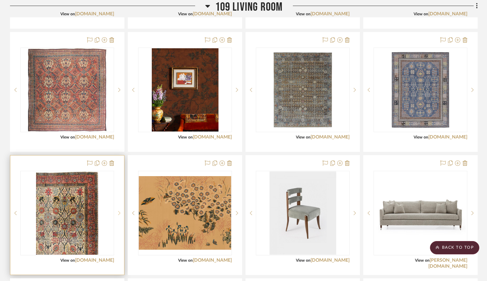
click at [121, 216] on sr-next-btn at bounding box center [119, 213] width 10 height 5
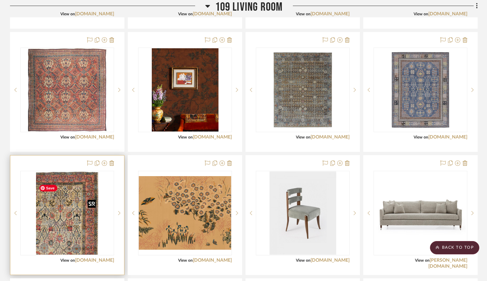
click at [77, 229] on img "3" at bounding box center [67, 213] width 62 height 83
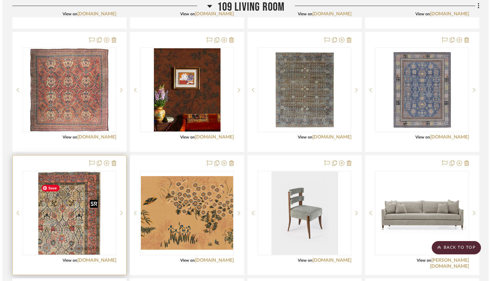
scroll to position [0, 0]
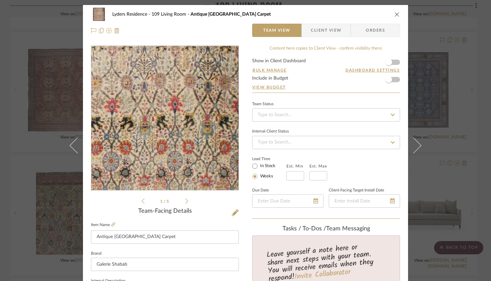
click at [191, 128] on img "0" at bounding box center [164, 118] width 131 height 145
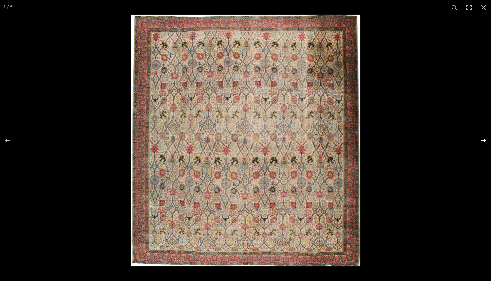
click at [481, 142] on button at bounding box center [479, 140] width 23 height 33
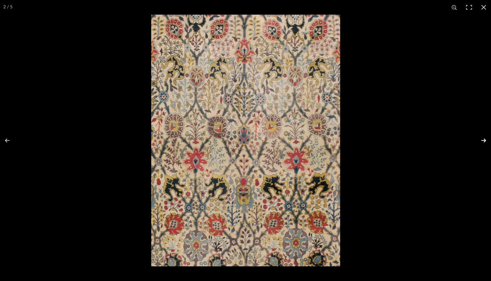
click at [481, 142] on button at bounding box center [479, 140] width 23 height 33
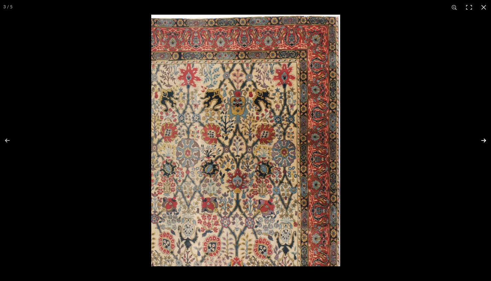
click at [481, 142] on button at bounding box center [479, 140] width 23 height 33
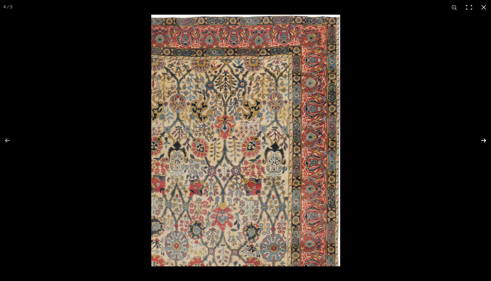
click at [481, 142] on button at bounding box center [479, 140] width 23 height 33
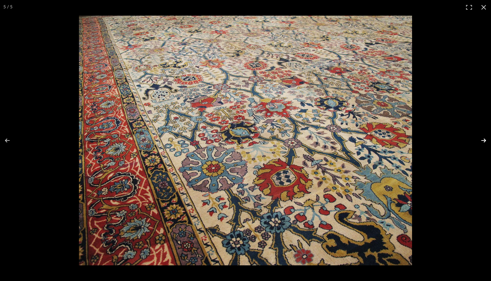
click at [481, 142] on button at bounding box center [479, 140] width 23 height 33
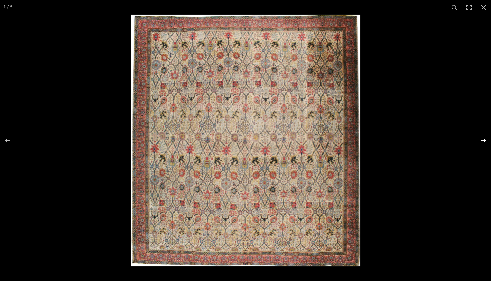
click at [481, 142] on button at bounding box center [479, 140] width 23 height 33
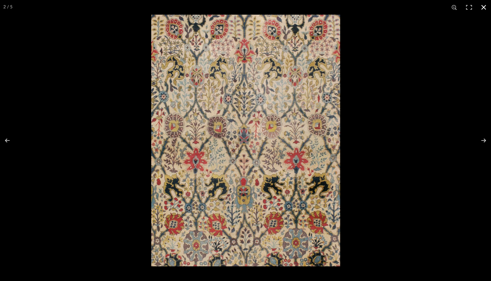
click at [485, 5] on button at bounding box center [484, 7] width 15 height 15
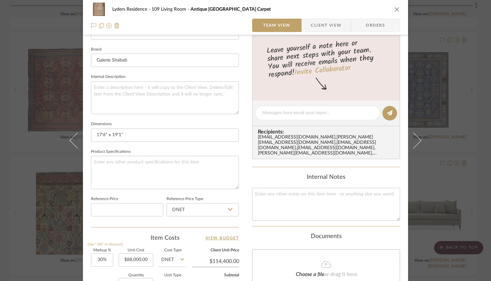
scroll to position [221, 0]
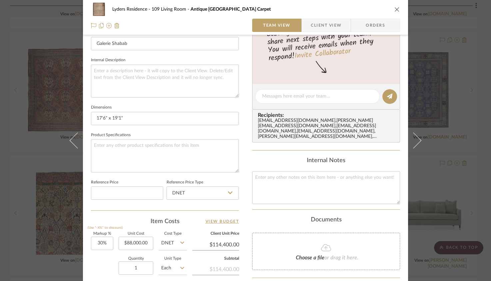
click at [395, 9] on icon "close" at bounding box center [397, 9] width 5 height 5
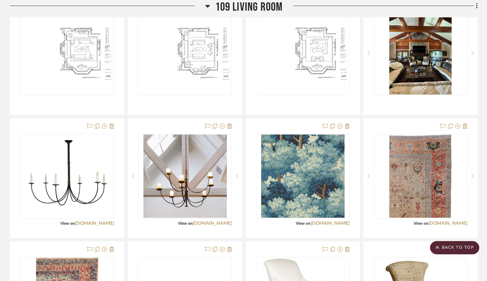
scroll to position [946, 0]
